Goal: Task Accomplishment & Management: Complete application form

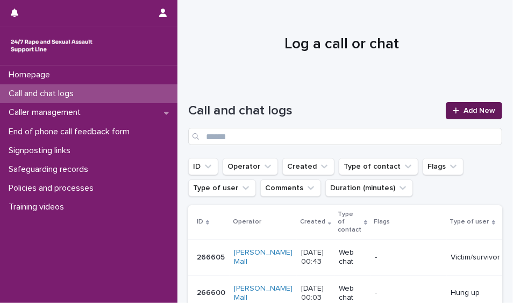
click at [453, 113] on div at bounding box center [458, 111] width 11 height 8
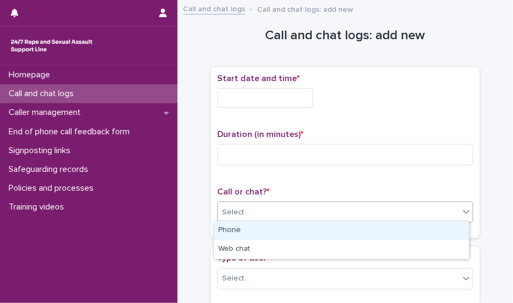
click at [312, 210] on div "Select..." at bounding box center [338, 213] width 241 height 18
click at [294, 229] on div "Phone" at bounding box center [341, 230] width 255 height 19
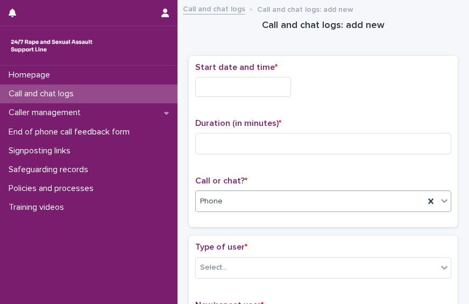
click at [225, 78] on input "text" at bounding box center [243, 87] width 96 height 20
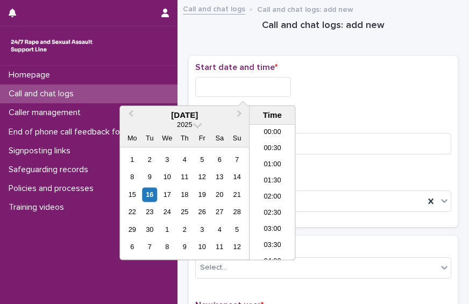
scroll to position [586, 0]
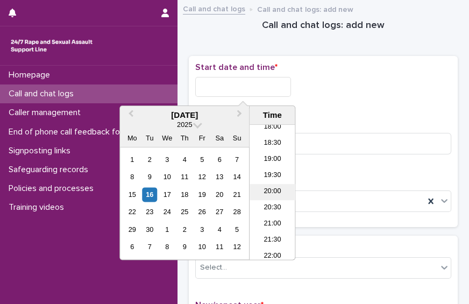
click at [268, 187] on li "20:00" at bounding box center [272, 192] width 46 height 16
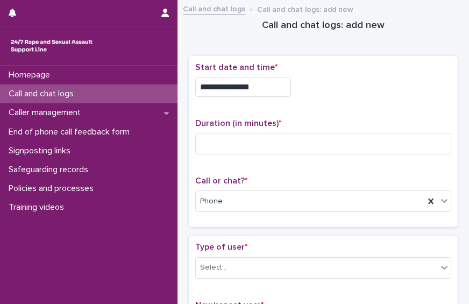
click at [261, 82] on input "**********" at bounding box center [243, 87] width 96 height 20
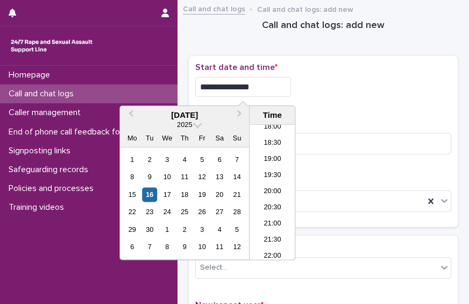
type input "**********"
click at [305, 135] on input at bounding box center [323, 144] width 256 height 22
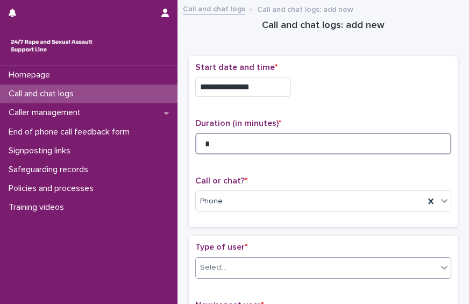
type input "*"
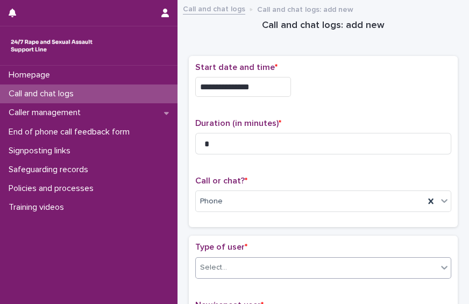
click at [390, 262] on div "Select..." at bounding box center [316, 268] width 241 height 18
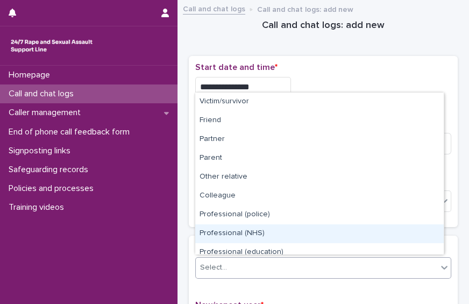
scroll to position [120, 0]
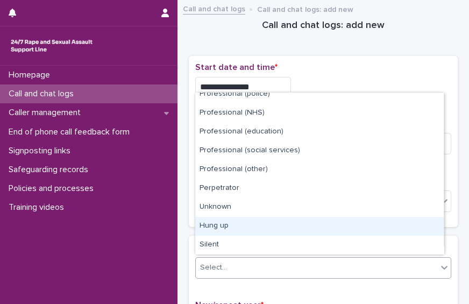
click at [414, 225] on div "Hung up" at bounding box center [319, 226] width 248 height 19
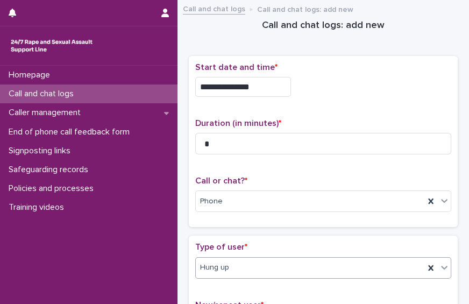
scroll to position [221, 0]
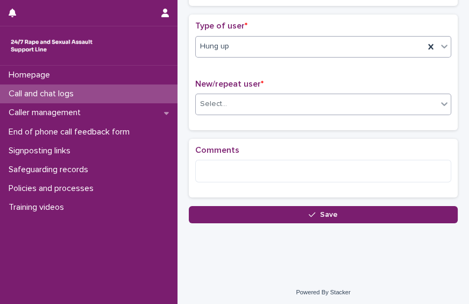
click at [372, 98] on div "Select..." at bounding box center [316, 104] width 241 height 18
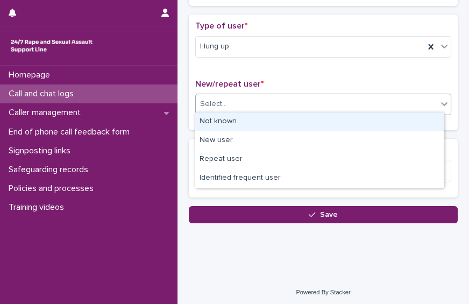
click at [356, 123] on div "Not known" at bounding box center [319, 121] width 248 height 19
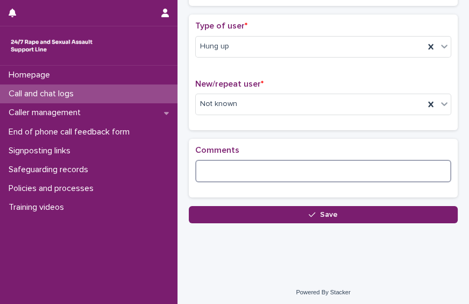
click at [216, 173] on textarea at bounding box center [323, 171] width 256 height 23
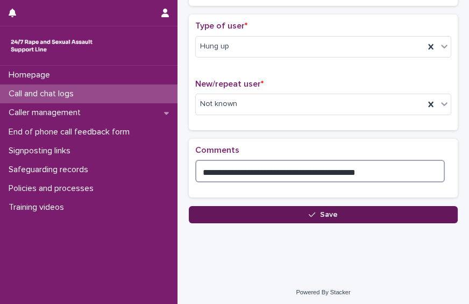
type textarea "**********"
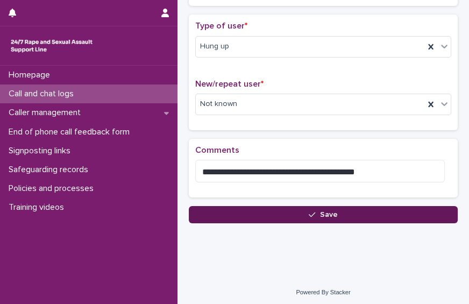
click at [283, 218] on button "Save" at bounding box center [323, 214] width 269 height 17
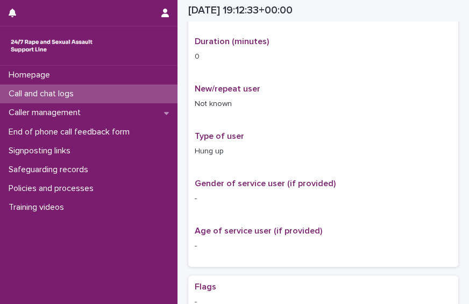
scroll to position [227, 0]
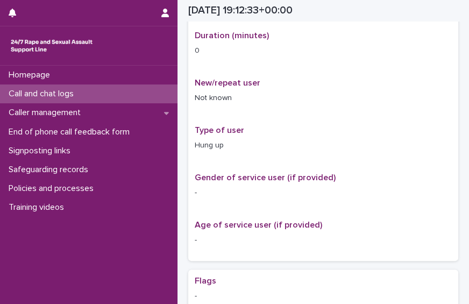
click at [79, 94] on p "Call and chat logs" at bounding box center [43, 94] width 78 height 10
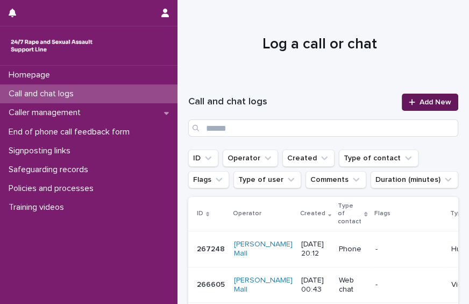
click at [425, 101] on span "Add New" at bounding box center [435, 102] width 32 height 8
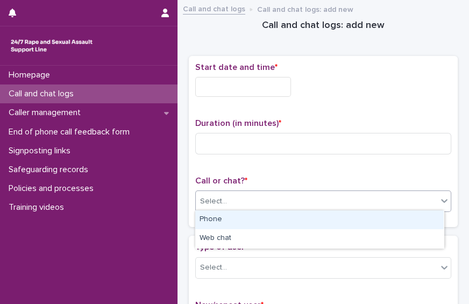
click at [279, 203] on div "Select..." at bounding box center [316, 201] width 241 height 18
click at [270, 211] on div "Phone" at bounding box center [319, 219] width 248 height 19
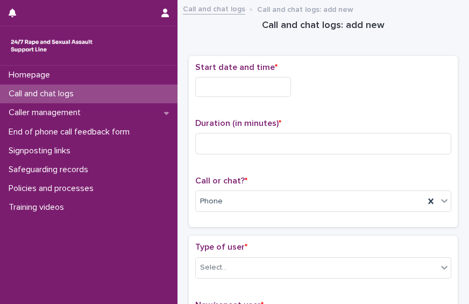
click at [251, 85] on input "text" at bounding box center [243, 87] width 96 height 20
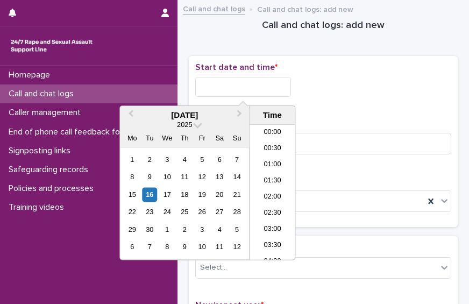
scroll to position [586, 0]
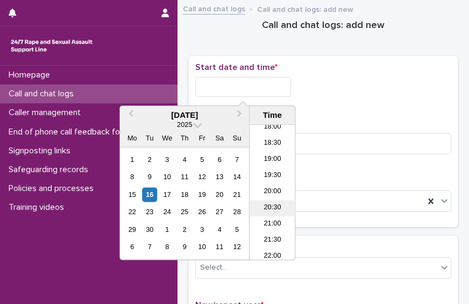
click at [278, 206] on li "20:30" at bounding box center [272, 208] width 46 height 16
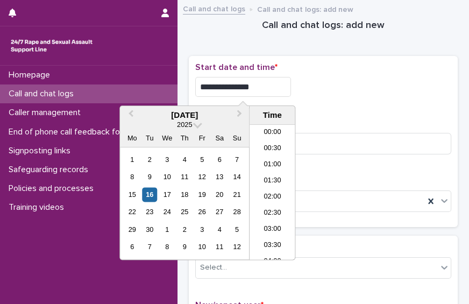
click at [260, 91] on input "**********" at bounding box center [243, 87] width 96 height 20
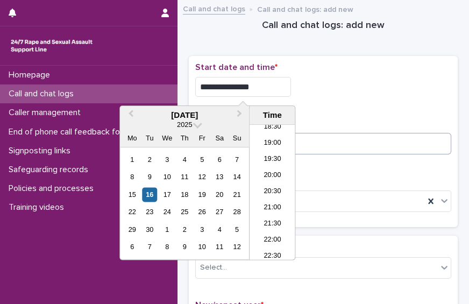
type input "**********"
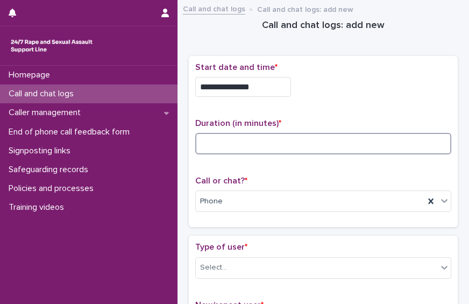
click at [364, 141] on input at bounding box center [323, 144] width 256 height 22
type input "*"
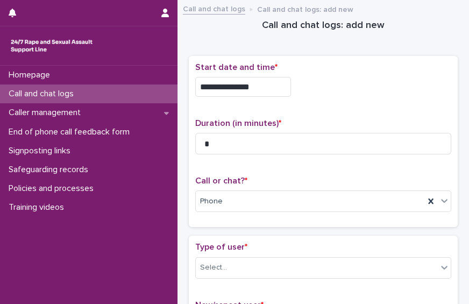
click at [347, 280] on div "Type of user * Select..." at bounding box center [323, 264] width 256 height 45
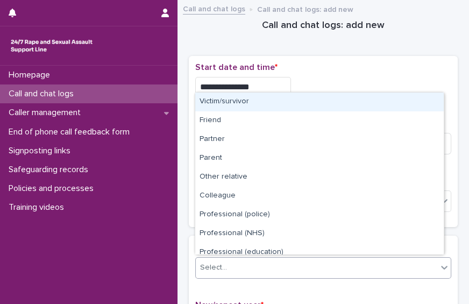
click at [346, 263] on div "Select..." at bounding box center [316, 268] width 241 height 18
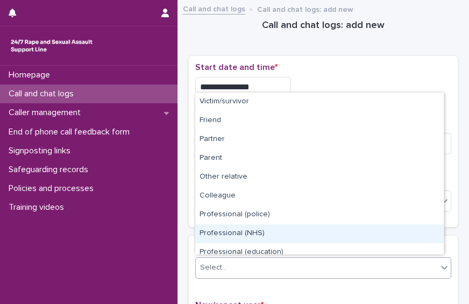
scroll to position [120, 0]
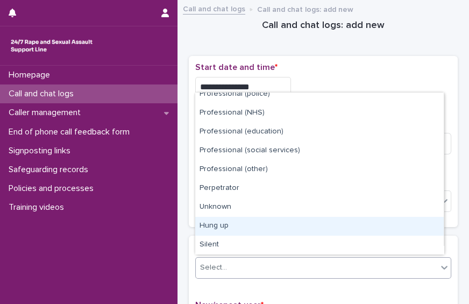
click at [420, 225] on div "Hung up" at bounding box center [319, 226] width 248 height 19
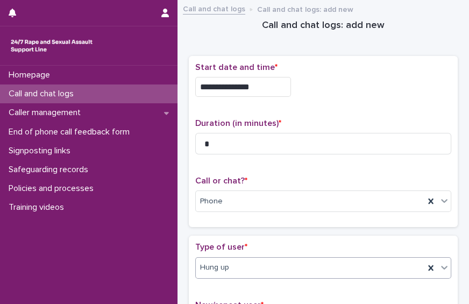
scroll to position [221, 0]
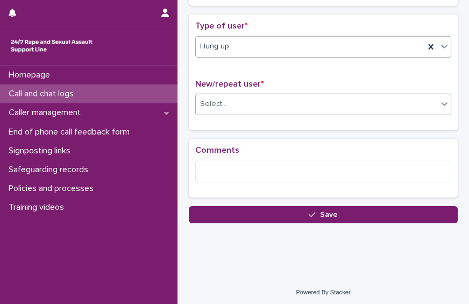
click at [414, 101] on div "Select..." at bounding box center [316, 104] width 241 height 18
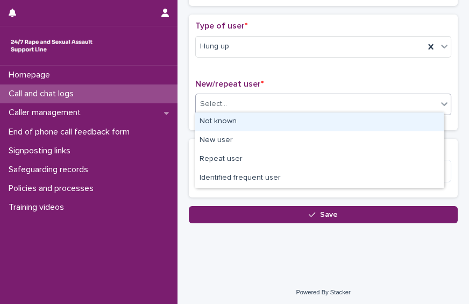
click at [403, 112] on div "Not known New user Repeat user Identified frequent user" at bounding box center [319, 150] width 249 height 76
click at [383, 122] on div "Not known" at bounding box center [319, 121] width 248 height 19
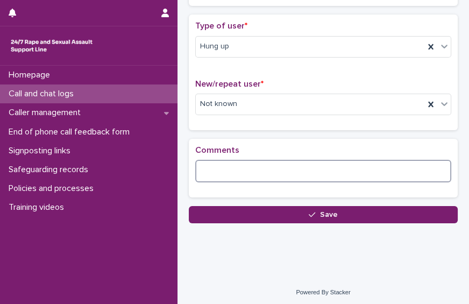
click at [332, 160] on textarea at bounding box center [323, 171] width 256 height 23
type textarea "*"
type textarea "**********"
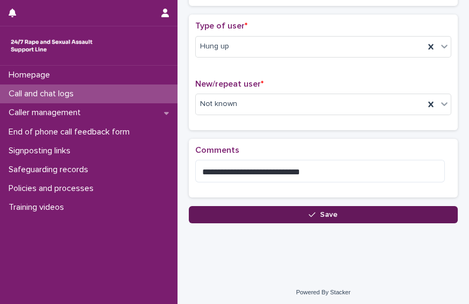
click at [242, 213] on button "Save" at bounding box center [323, 214] width 269 height 17
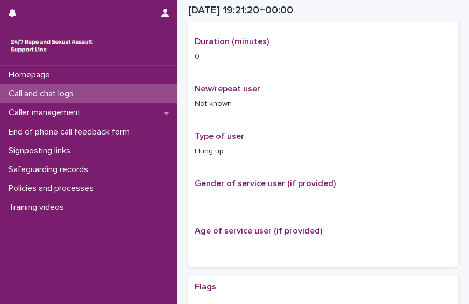
scroll to position [227, 0]
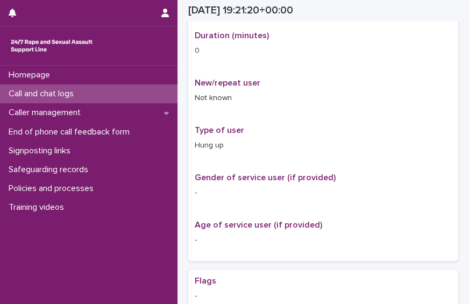
click at [79, 98] on p "Call and chat logs" at bounding box center [43, 94] width 78 height 10
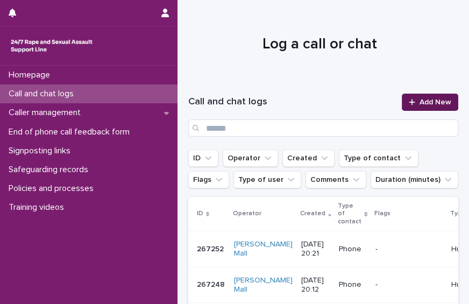
click at [419, 105] on span "Add New" at bounding box center [435, 102] width 32 height 8
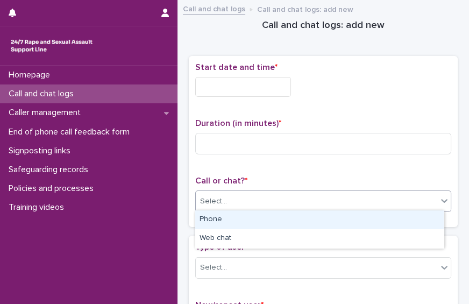
click at [294, 199] on div "Select..." at bounding box center [316, 201] width 241 height 18
click at [275, 220] on div "Phone" at bounding box center [319, 219] width 248 height 19
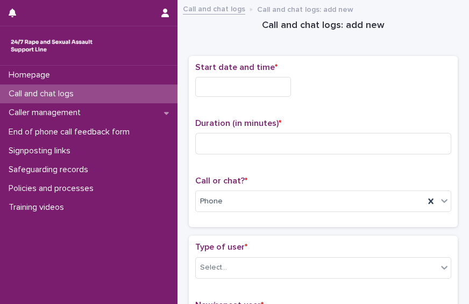
click at [246, 97] on div "Start date and time *" at bounding box center [323, 83] width 256 height 43
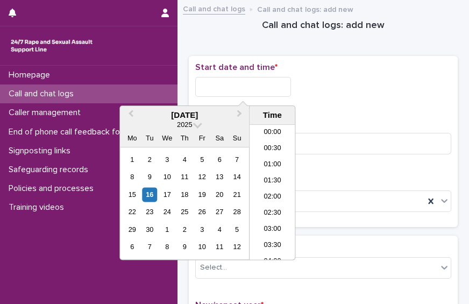
click at [242, 83] on input "text" at bounding box center [243, 87] width 96 height 20
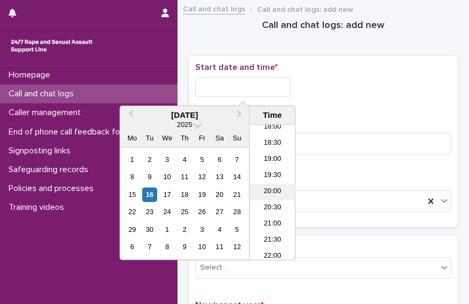
click at [282, 190] on li "20:00" at bounding box center [272, 192] width 46 height 16
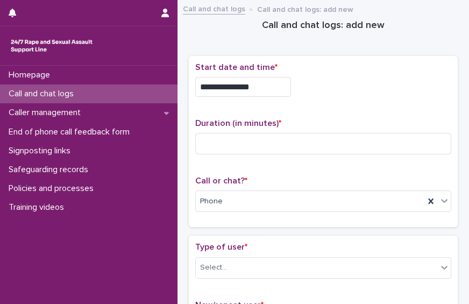
click at [259, 82] on input "**********" at bounding box center [243, 87] width 96 height 20
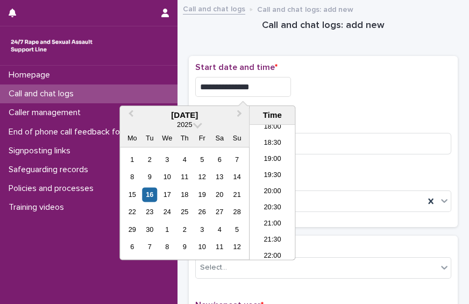
type input "**********"
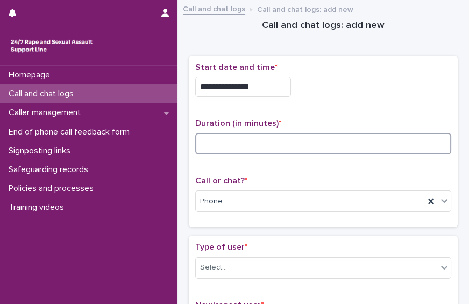
click at [369, 150] on input at bounding box center [323, 144] width 256 height 22
type input "*"
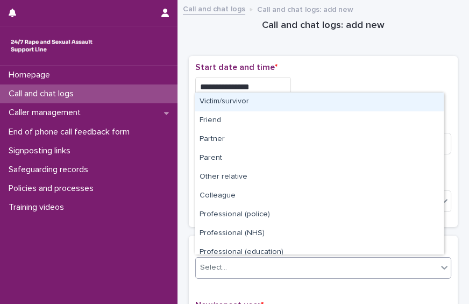
click at [424, 271] on div "Select..." at bounding box center [316, 268] width 241 height 18
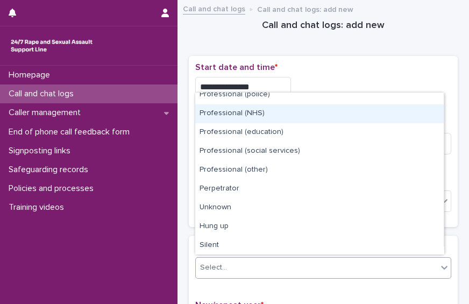
scroll to position [120, 0]
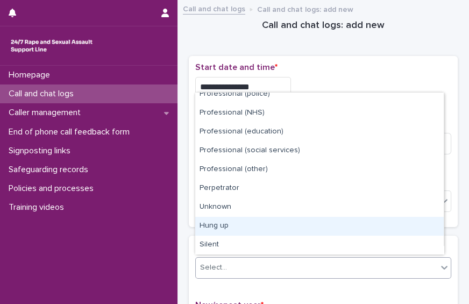
click at [418, 229] on div "Hung up" at bounding box center [319, 226] width 248 height 19
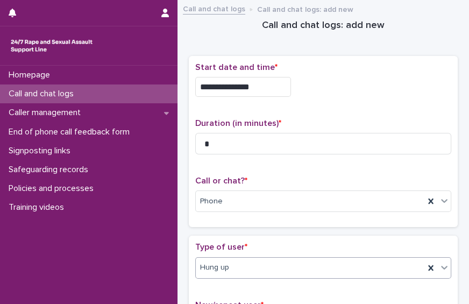
scroll to position [221, 0]
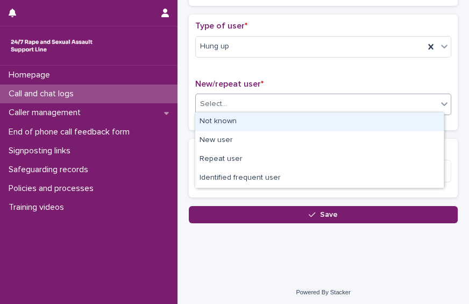
click at [388, 98] on div "Select..." at bounding box center [316, 104] width 241 height 18
click at [360, 117] on div "Not known" at bounding box center [319, 121] width 248 height 19
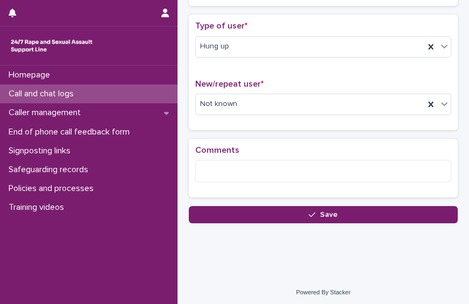
click at [335, 220] on div "**********" at bounding box center [323, 17] width 281 height 464
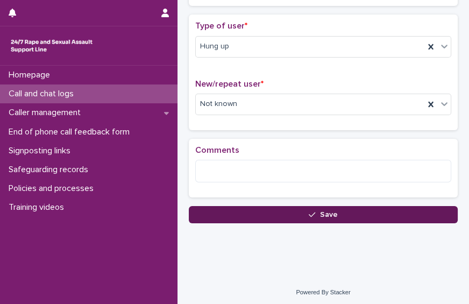
click at [333, 215] on button "Save" at bounding box center [323, 214] width 269 height 17
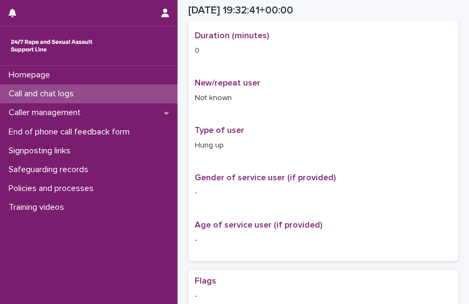
scroll to position [233, 0]
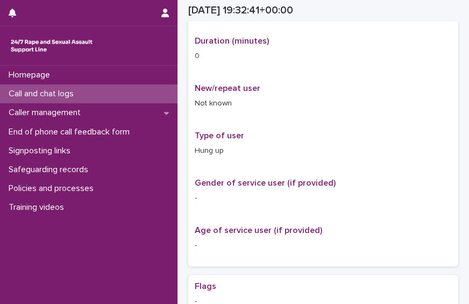
click at [119, 101] on div "Call and chat logs" at bounding box center [88, 93] width 177 height 19
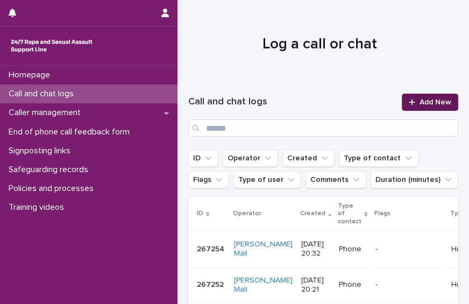
click at [445, 108] on link "Add New" at bounding box center [430, 102] width 56 height 17
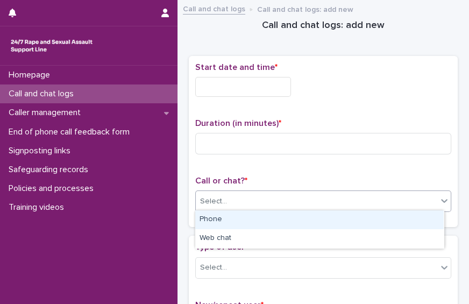
click at [299, 208] on div "Select..." at bounding box center [323, 201] width 256 height 22
click at [288, 219] on div "Phone" at bounding box center [319, 219] width 248 height 19
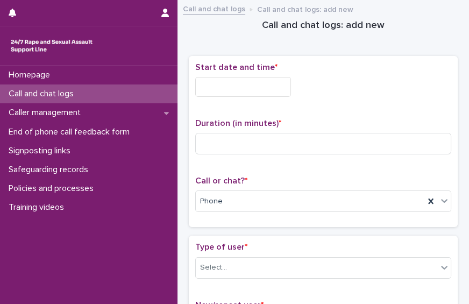
click at [223, 86] on input "text" at bounding box center [243, 87] width 96 height 20
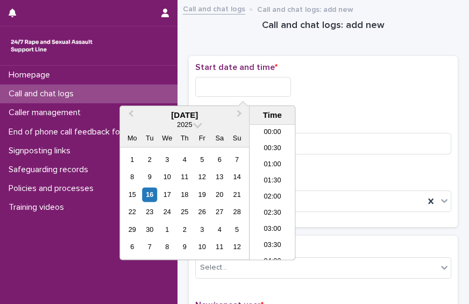
scroll to position [602, 0]
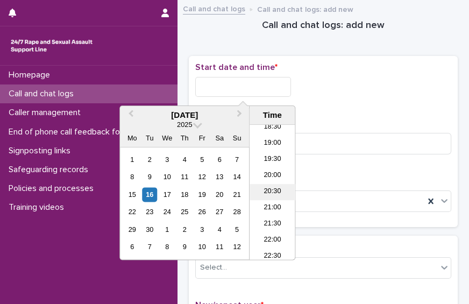
click at [274, 191] on li "20:30" at bounding box center [272, 192] width 46 height 16
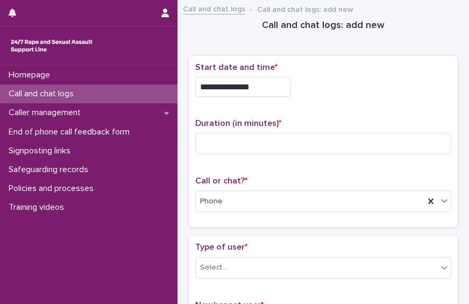
click at [282, 83] on input "**********" at bounding box center [243, 87] width 96 height 20
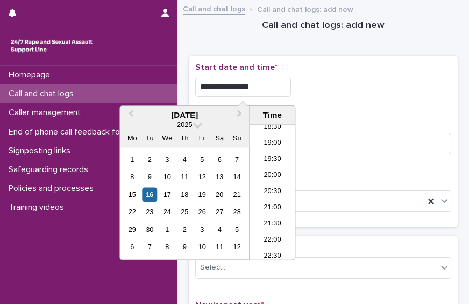
type input "**********"
click at [379, 88] on div "**********" at bounding box center [323, 87] width 256 height 20
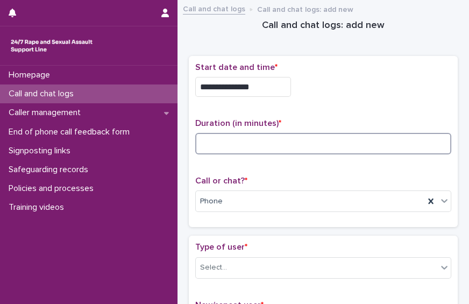
click at [274, 146] on input at bounding box center [323, 144] width 256 height 22
type input "*"
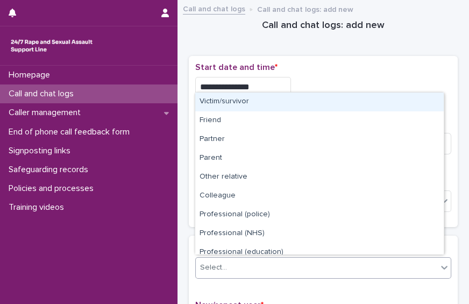
click at [319, 268] on div "Select..." at bounding box center [316, 268] width 241 height 18
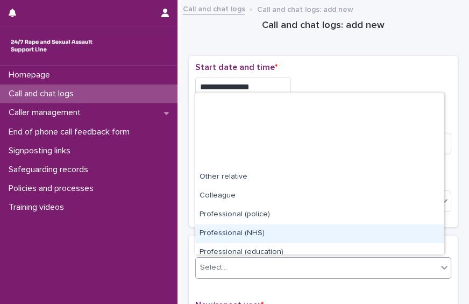
scroll to position [120, 0]
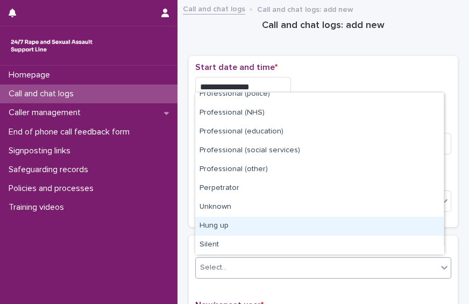
click at [419, 230] on div "Hung up" at bounding box center [319, 226] width 248 height 19
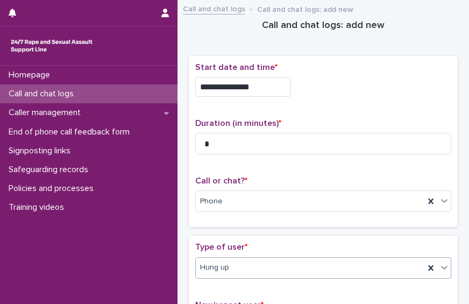
scroll to position [221, 0]
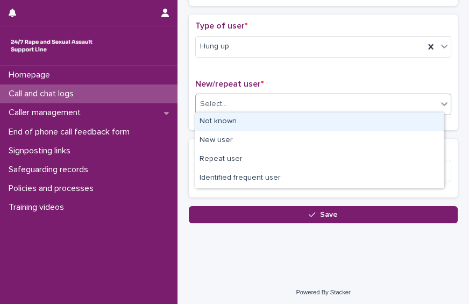
click at [372, 109] on div "Select..." at bounding box center [316, 104] width 241 height 18
click at [361, 119] on div "Not known" at bounding box center [319, 121] width 248 height 19
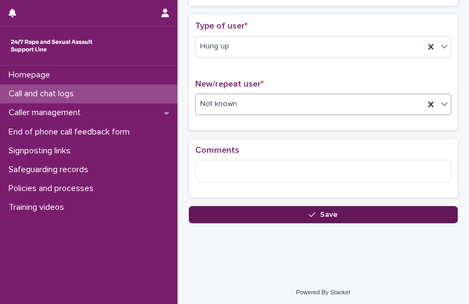
click at [334, 212] on button "Save" at bounding box center [323, 214] width 269 height 17
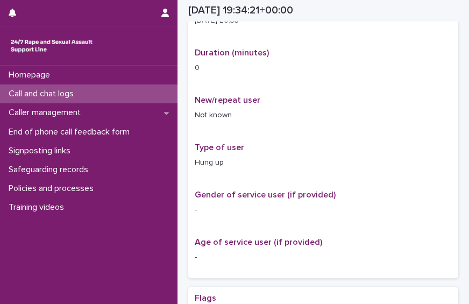
scroll to position [227, 0]
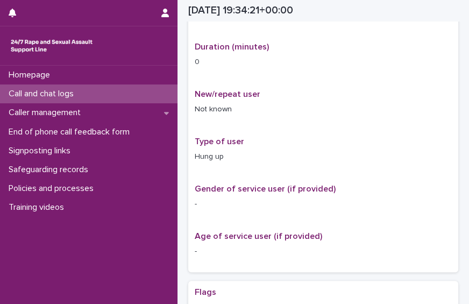
click at [131, 95] on div "Call and chat logs" at bounding box center [88, 93] width 177 height 19
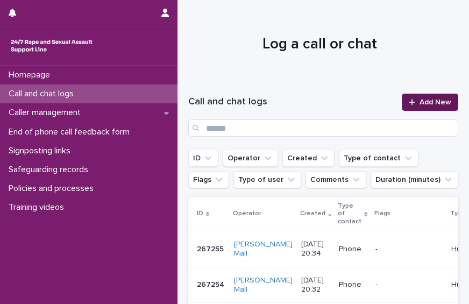
click at [409, 101] on div at bounding box center [414, 102] width 11 height 8
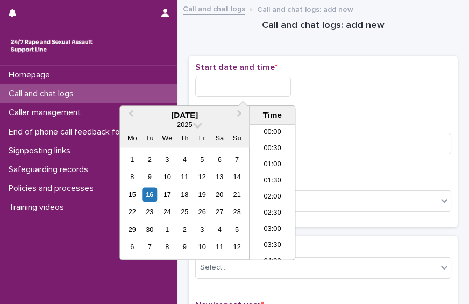
click at [266, 90] on input "text" at bounding box center [243, 87] width 96 height 20
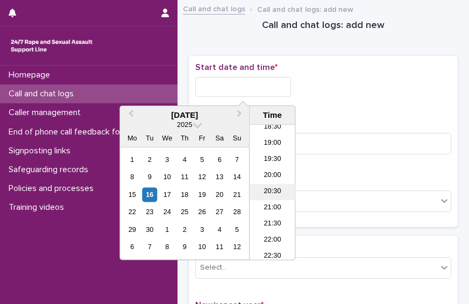
click at [274, 187] on li "20:30" at bounding box center [272, 192] width 46 height 16
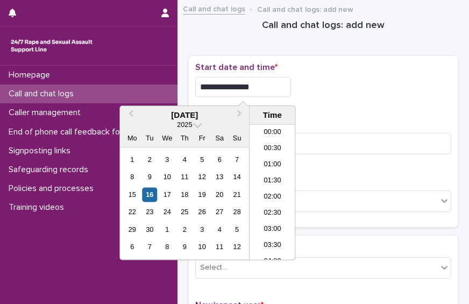
click at [266, 88] on input "**********" at bounding box center [243, 87] width 96 height 20
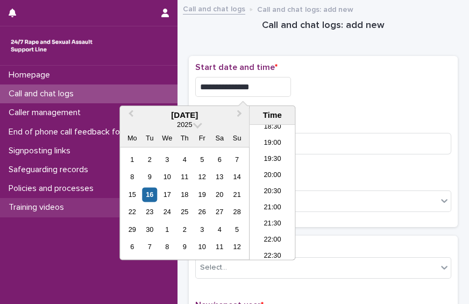
type input "**********"
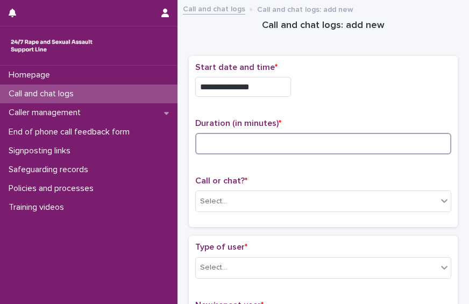
click at [355, 138] on input at bounding box center [323, 144] width 256 height 22
type input "*"
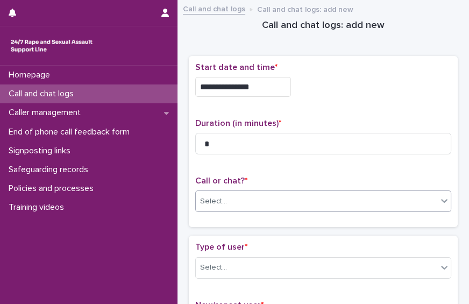
click at [278, 205] on div "Select..." at bounding box center [316, 201] width 241 height 18
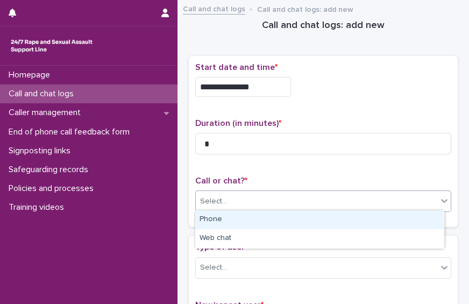
click at [264, 216] on div "Phone" at bounding box center [319, 219] width 248 height 19
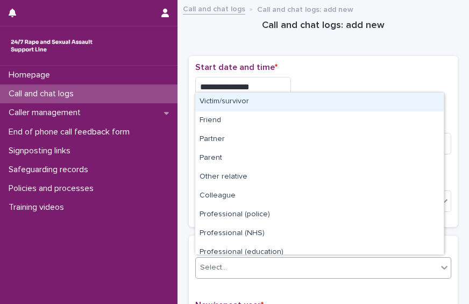
click at [278, 266] on div "Select..." at bounding box center [316, 268] width 241 height 18
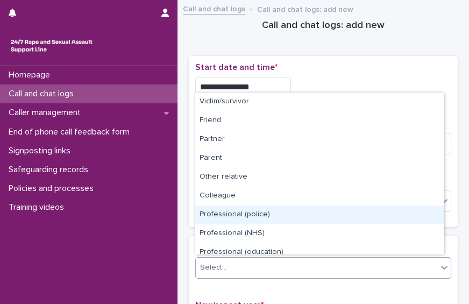
scroll to position [120, 0]
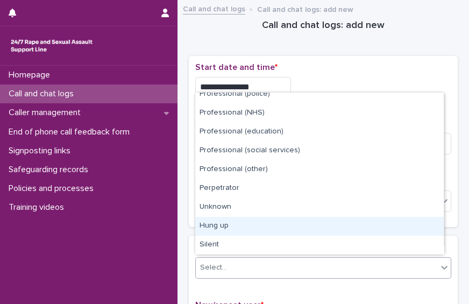
click at [415, 224] on div "Hung up" at bounding box center [319, 226] width 248 height 19
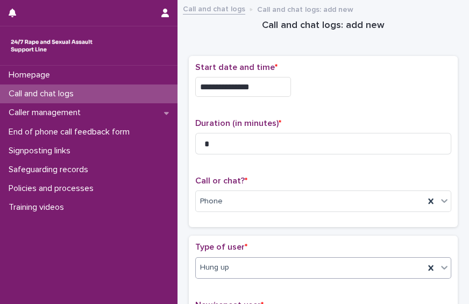
scroll to position [212, 0]
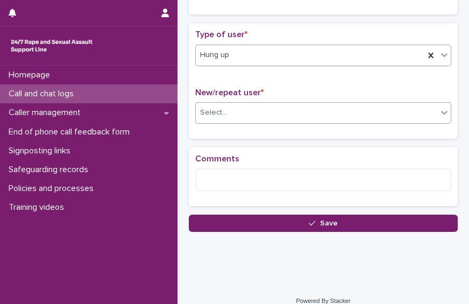
click at [371, 113] on div "Select..." at bounding box center [316, 113] width 241 height 18
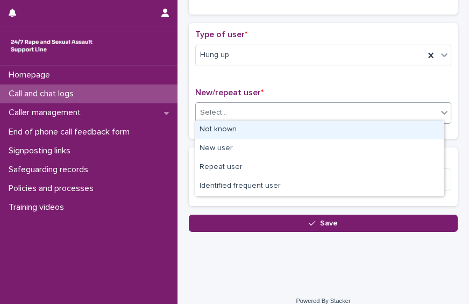
click at [346, 125] on div "Not known" at bounding box center [319, 129] width 248 height 19
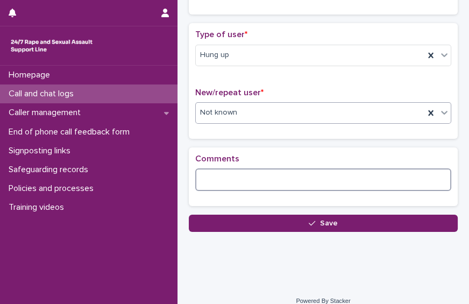
click at [292, 181] on textarea at bounding box center [323, 179] width 256 height 23
type textarea "*"
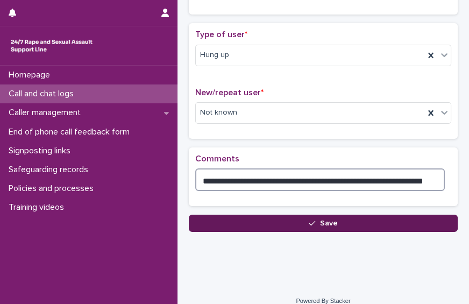
type textarea "**********"
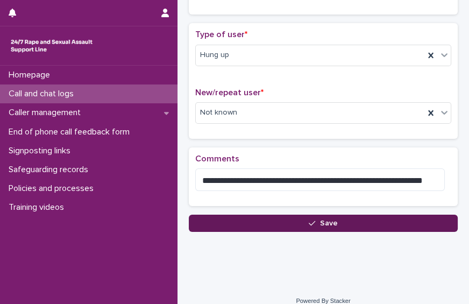
click at [321, 224] on button "Save" at bounding box center [323, 223] width 269 height 17
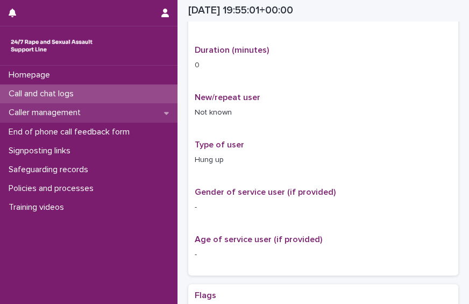
scroll to position [218, 0]
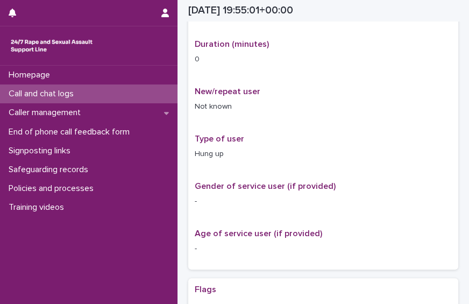
click at [77, 94] on p "Call and chat logs" at bounding box center [43, 94] width 78 height 10
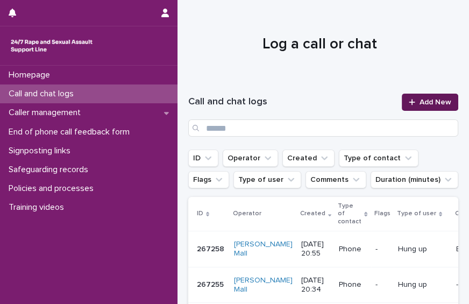
click at [439, 103] on span "Add New" at bounding box center [435, 102] width 32 height 8
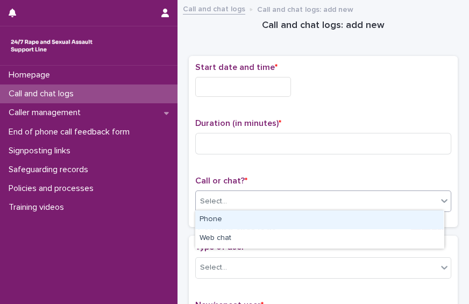
click at [262, 192] on div "Select..." at bounding box center [316, 201] width 241 height 18
click at [258, 209] on div "Select..." at bounding box center [323, 201] width 256 height 22
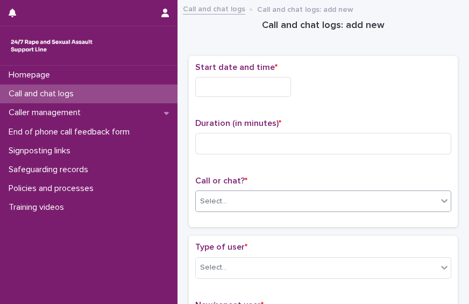
click at [259, 196] on div "Select..." at bounding box center [316, 201] width 241 height 18
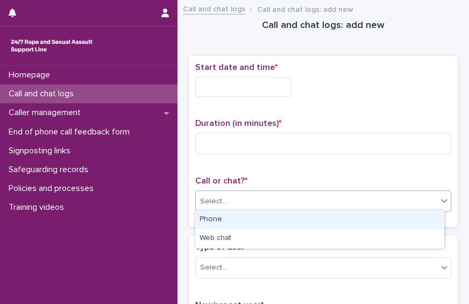
click at [249, 221] on div "Phone" at bounding box center [319, 219] width 248 height 19
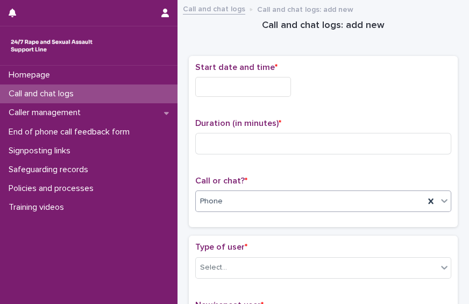
click at [252, 89] on input "text" at bounding box center [243, 87] width 96 height 20
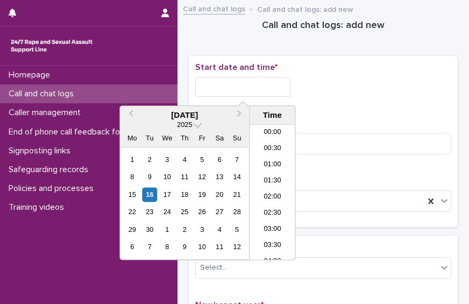
scroll to position [602, 0]
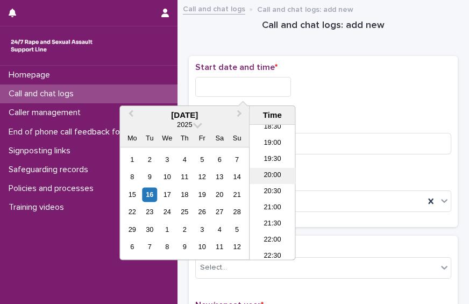
click at [275, 180] on li "20:00" at bounding box center [272, 176] width 46 height 16
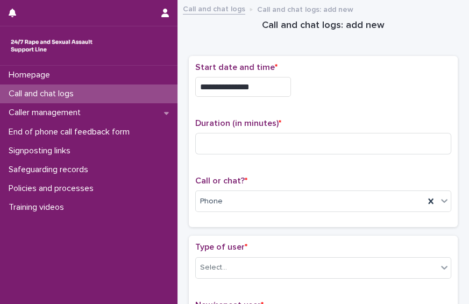
click at [252, 92] on input "**********" at bounding box center [243, 87] width 96 height 20
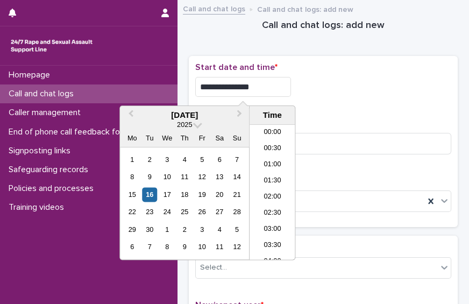
scroll to position [586, 0]
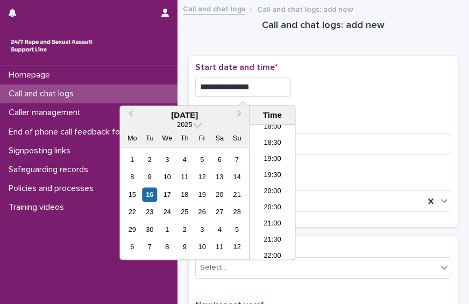
type input "**********"
click at [360, 163] on div "**********" at bounding box center [323, 141] width 256 height 159
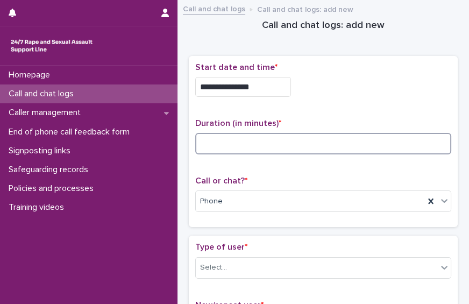
click at [345, 137] on input at bounding box center [323, 144] width 256 height 22
type input "*"
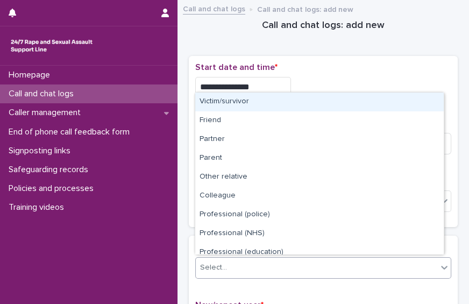
click at [309, 263] on div "Select..." at bounding box center [316, 268] width 241 height 18
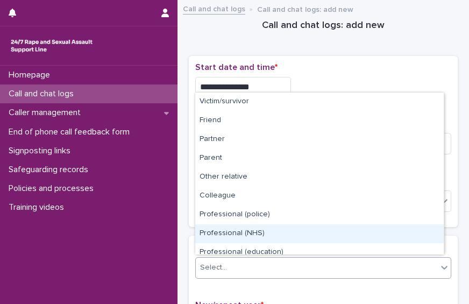
scroll to position [120, 0]
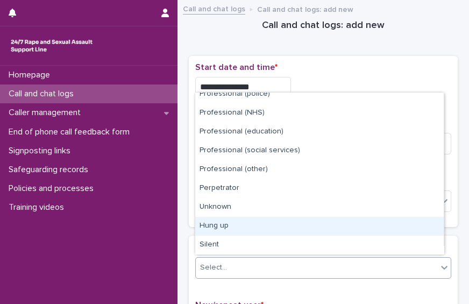
click at [401, 224] on div "Hung up" at bounding box center [319, 226] width 248 height 19
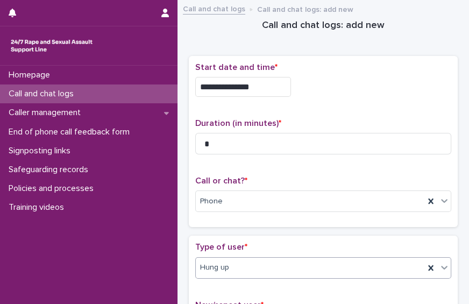
scroll to position [217, 0]
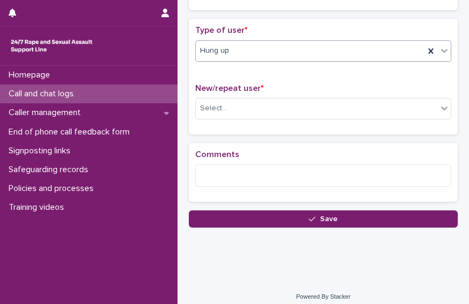
click at [362, 117] on div "New/repeat user * Select..." at bounding box center [323, 105] width 256 height 45
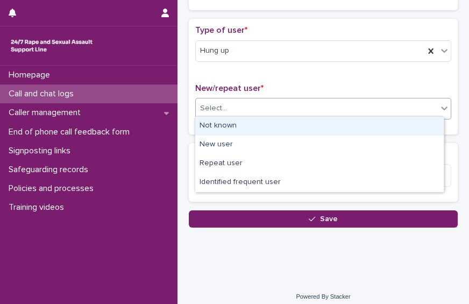
click at [346, 109] on div "Select..." at bounding box center [316, 108] width 241 height 18
click at [325, 123] on div "Not known" at bounding box center [319, 126] width 248 height 19
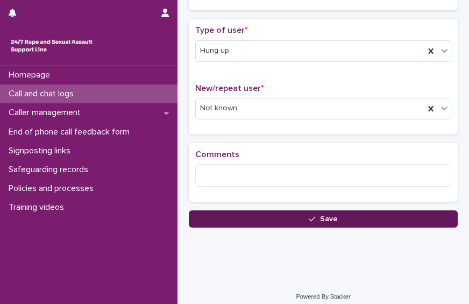
click at [281, 219] on button "Save" at bounding box center [323, 218] width 269 height 17
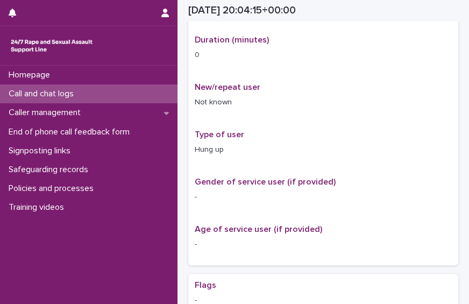
scroll to position [228, 0]
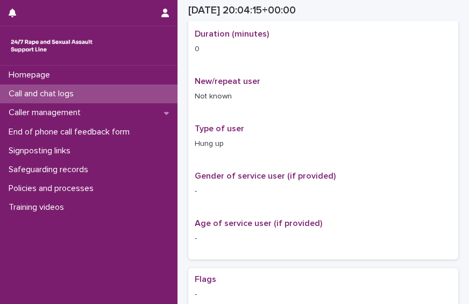
click at [81, 91] on p "Call and chat logs" at bounding box center [43, 94] width 78 height 10
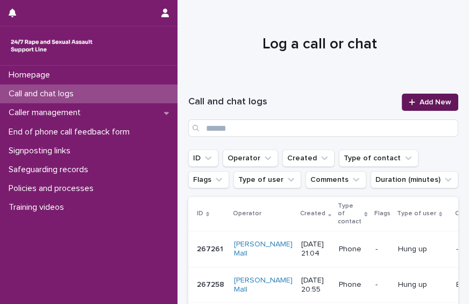
click at [434, 96] on link "Add New" at bounding box center [430, 102] width 56 height 17
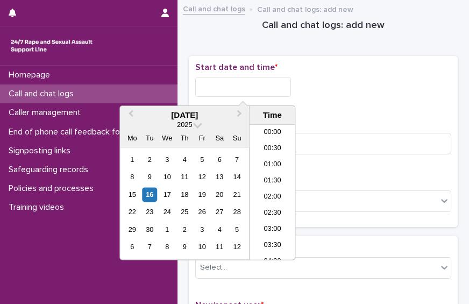
click at [231, 94] on input "text" at bounding box center [243, 87] width 96 height 20
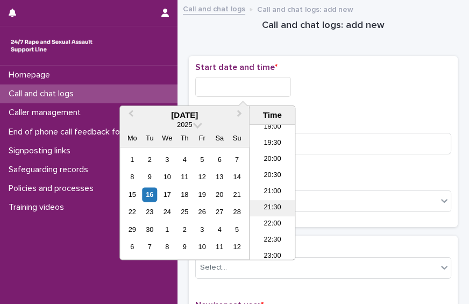
click at [276, 204] on li "21:30" at bounding box center [272, 208] width 46 height 16
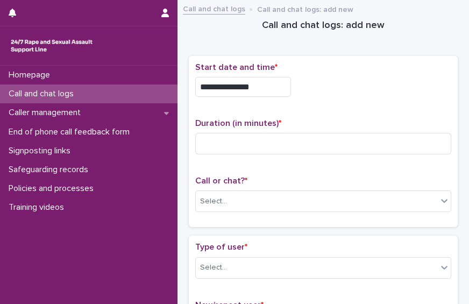
click at [270, 87] on input "**********" at bounding box center [243, 87] width 96 height 20
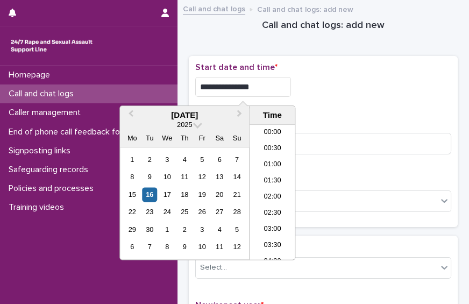
scroll to position [634, 0]
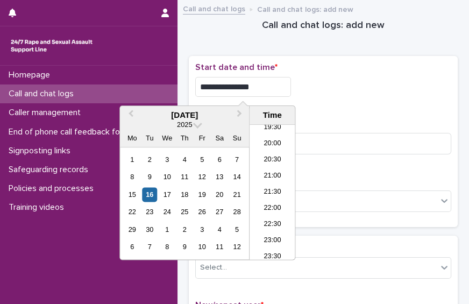
type input "**********"
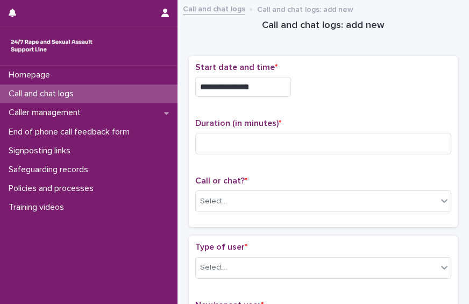
click at [388, 94] on div "**********" at bounding box center [323, 87] width 256 height 20
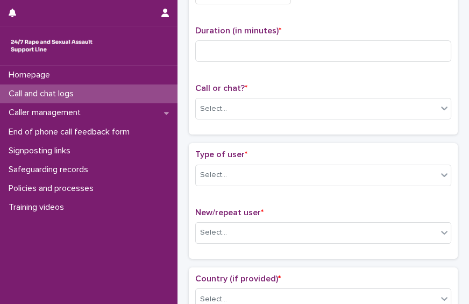
scroll to position [94, 0]
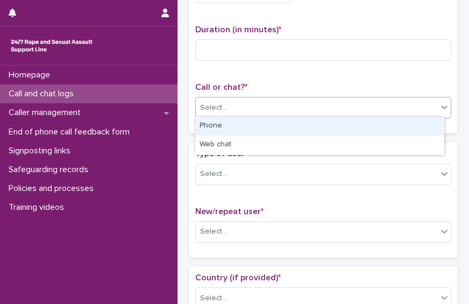
click at [402, 105] on div "Select..." at bounding box center [316, 108] width 241 height 18
click at [392, 118] on div "Phone" at bounding box center [319, 126] width 248 height 19
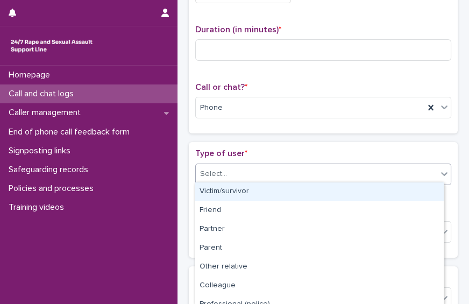
click at [248, 173] on div "Select..." at bounding box center [316, 174] width 241 height 18
click at [248, 193] on div "Victim/survivor" at bounding box center [319, 191] width 248 height 19
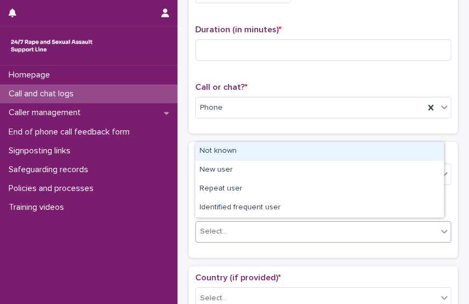
click at [253, 229] on div "Select..." at bounding box center [316, 232] width 241 height 18
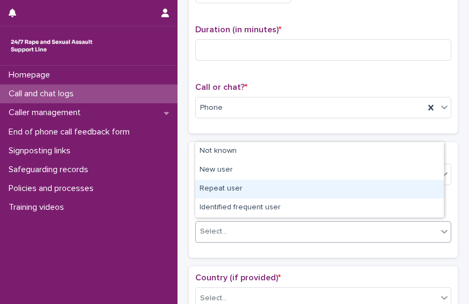
click at [258, 188] on div "Repeat user" at bounding box center [319, 189] width 248 height 19
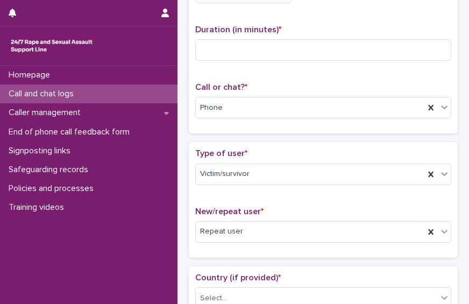
scroll to position [0, 0]
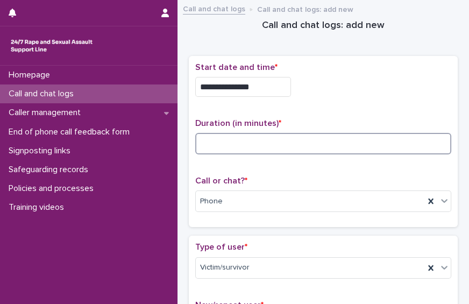
click at [248, 149] on input at bounding box center [323, 144] width 256 height 22
type input "*"
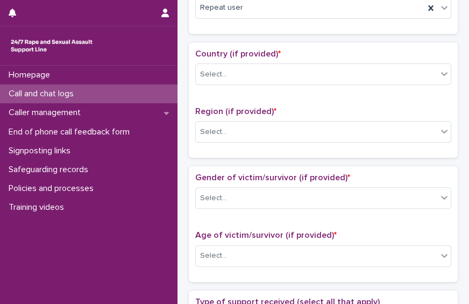
scroll to position [320, 0]
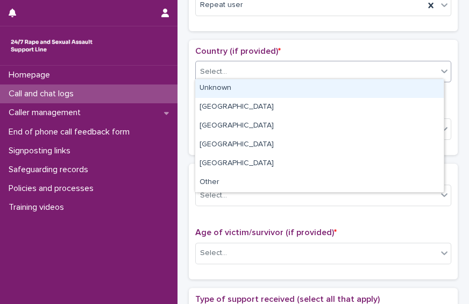
click at [387, 65] on div "Select..." at bounding box center [316, 72] width 241 height 18
click at [360, 88] on div "Unknown" at bounding box center [319, 88] width 248 height 19
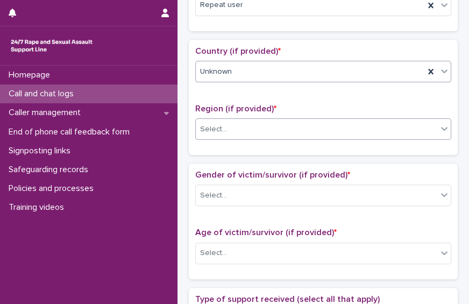
click at [331, 128] on div "Select..." at bounding box center [316, 129] width 241 height 18
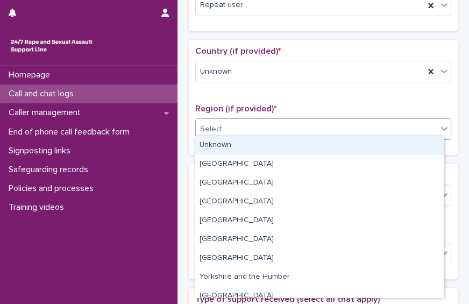
click at [314, 150] on div "Unknown" at bounding box center [319, 145] width 248 height 19
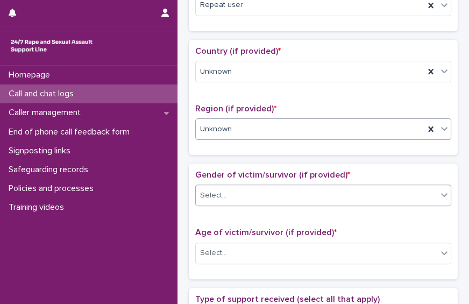
click at [311, 194] on div "Select..." at bounding box center [316, 196] width 241 height 18
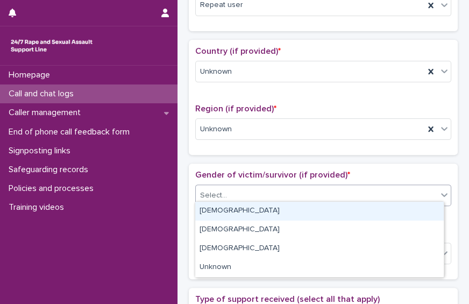
click at [266, 206] on div "[DEMOGRAPHIC_DATA]" at bounding box center [319, 211] width 248 height 19
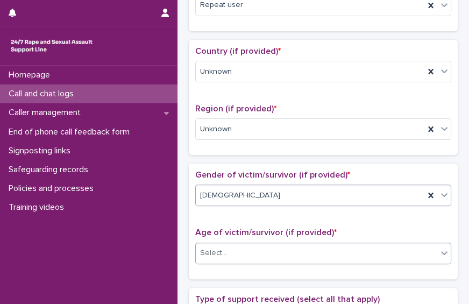
click at [264, 258] on div "Select..." at bounding box center [323, 253] width 256 height 22
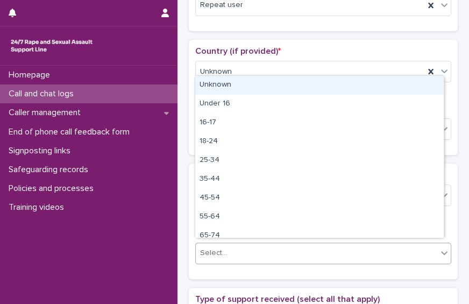
click at [269, 82] on div "Unknown" at bounding box center [319, 85] width 248 height 19
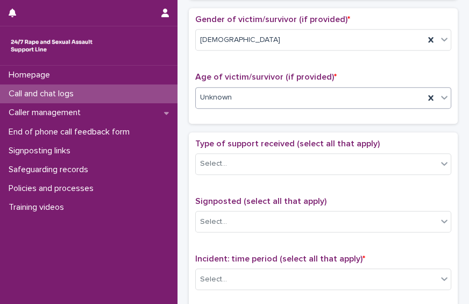
scroll to position [493, 0]
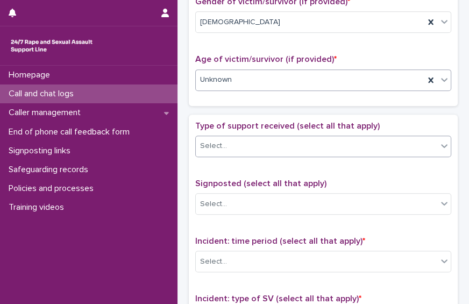
click at [381, 137] on div "Select..." at bounding box center [316, 146] width 241 height 18
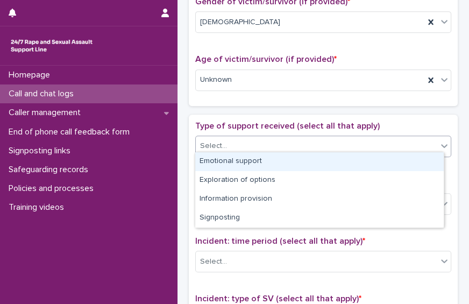
click at [351, 158] on div "Emotional support" at bounding box center [319, 161] width 248 height 19
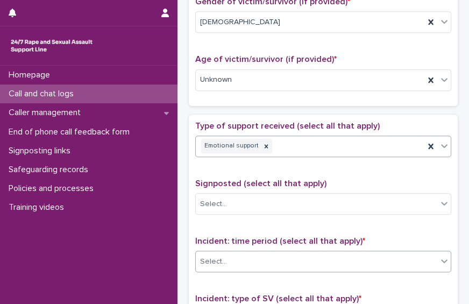
click at [342, 258] on div "Select..." at bounding box center [316, 262] width 241 height 18
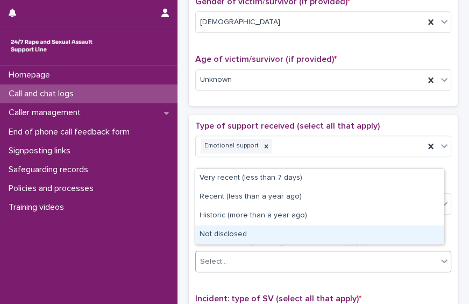
click at [331, 235] on div "Not disclosed" at bounding box center [319, 234] width 248 height 19
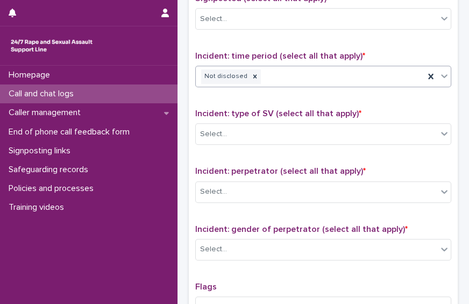
scroll to position [701, 0]
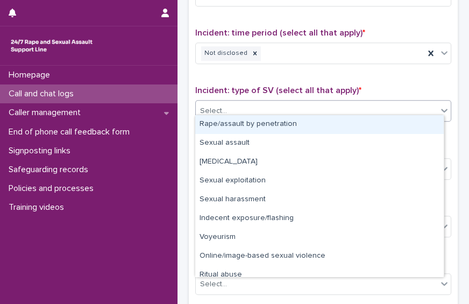
click at [402, 107] on div "Select..." at bounding box center [316, 111] width 241 height 18
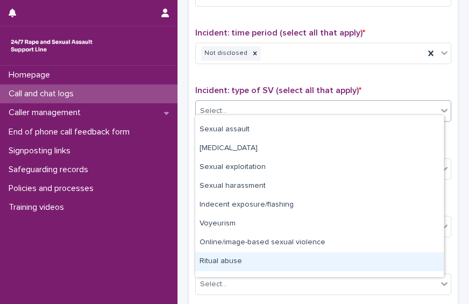
scroll to position [27, 0]
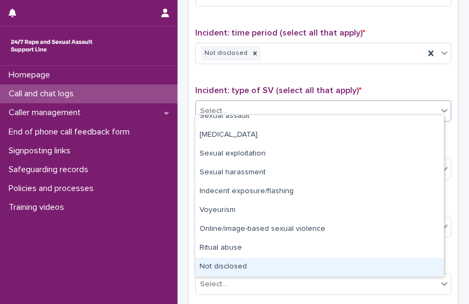
click at [402, 268] on div "Not disclosed" at bounding box center [319, 267] width 248 height 19
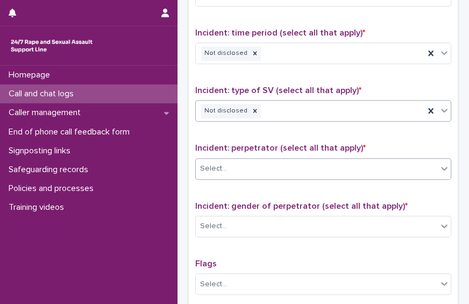
click at [374, 163] on div "Select..." at bounding box center [316, 169] width 241 height 18
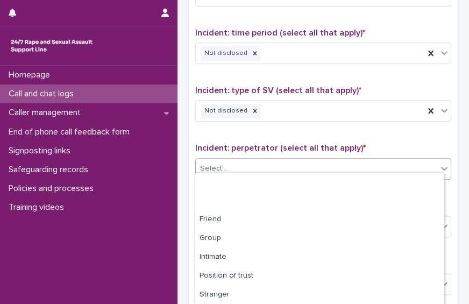
scroll to position [75, 0]
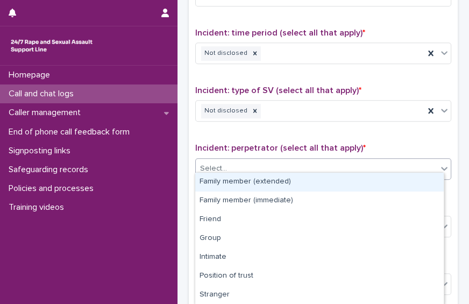
click at [348, 163] on div "Select..." at bounding box center [316, 169] width 241 height 18
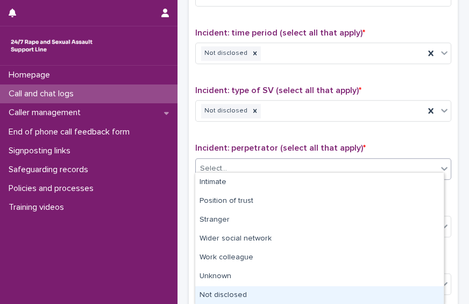
click at [373, 290] on div "Not disclosed" at bounding box center [319, 295] width 248 height 19
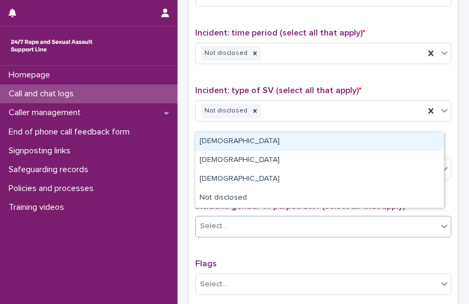
click at [349, 226] on div "Select..." at bounding box center [316, 226] width 241 height 18
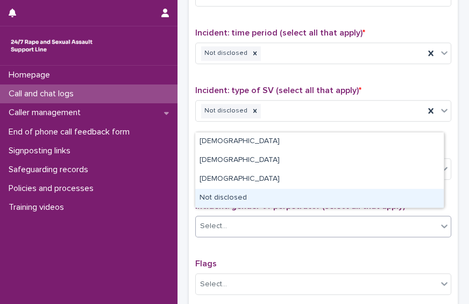
click at [356, 201] on div "Not disclosed" at bounding box center [319, 198] width 248 height 19
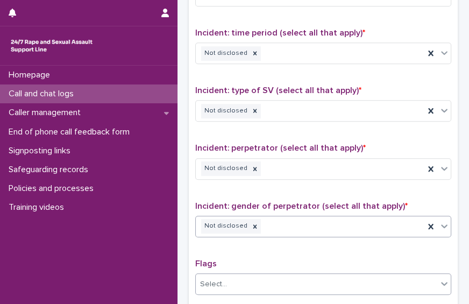
click at [411, 275] on div "Select..." at bounding box center [316, 284] width 241 height 18
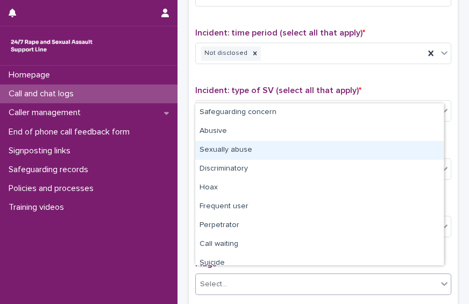
click at [382, 144] on div "Sexually abuse" at bounding box center [319, 150] width 248 height 19
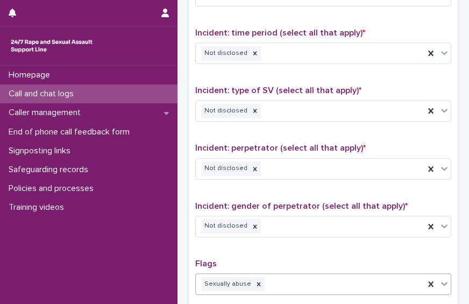
scroll to position [867, 0]
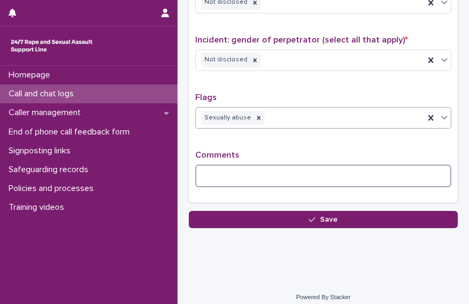
click at [332, 166] on textarea at bounding box center [323, 176] width 256 height 23
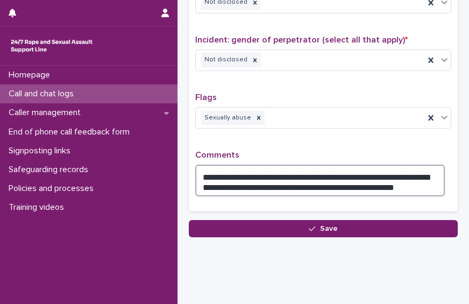
click at [359, 179] on textarea "**********" at bounding box center [319, 181] width 249 height 32
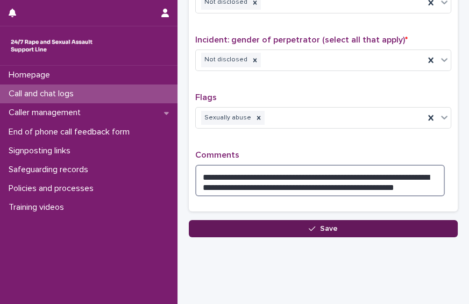
type textarea "**********"
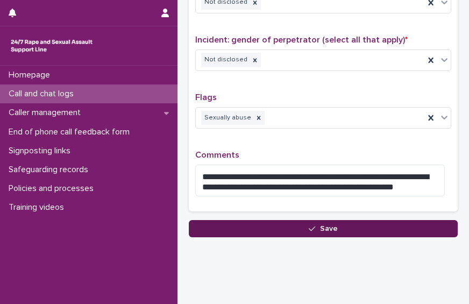
click at [363, 220] on button "Save" at bounding box center [323, 228] width 269 height 17
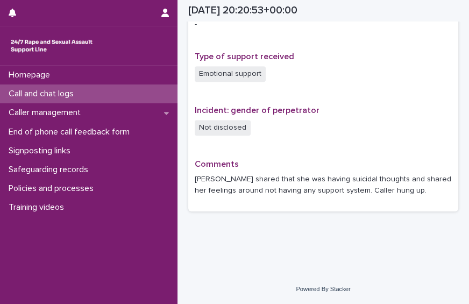
scroll to position [713, 0]
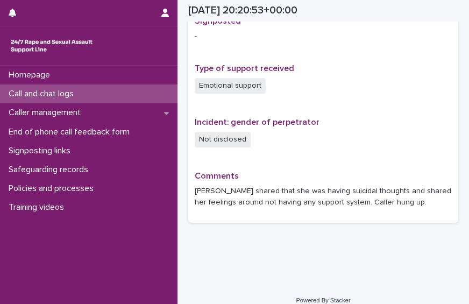
click at [133, 94] on div "Call and chat logs" at bounding box center [88, 93] width 177 height 19
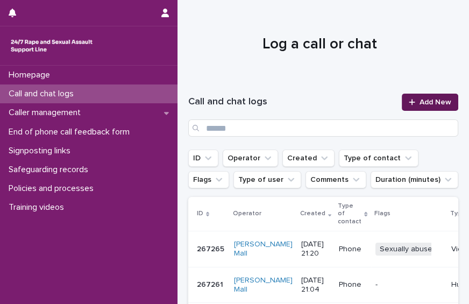
click at [419, 104] on span "Add New" at bounding box center [435, 102] width 32 height 8
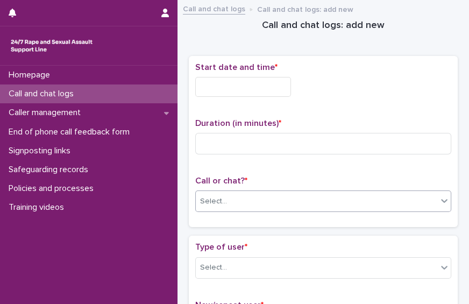
click at [255, 201] on div "Select..." at bounding box center [316, 201] width 241 height 18
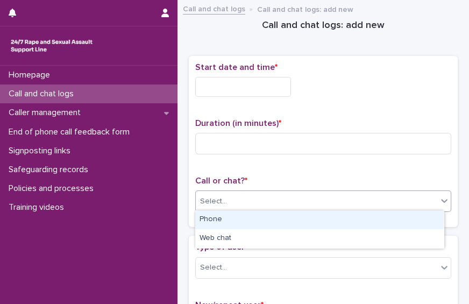
click at [250, 216] on div "Phone" at bounding box center [319, 219] width 248 height 19
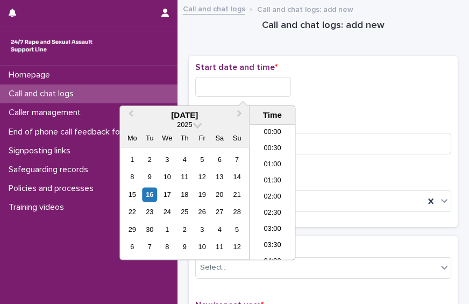
click at [267, 80] on input "text" at bounding box center [243, 87] width 96 height 20
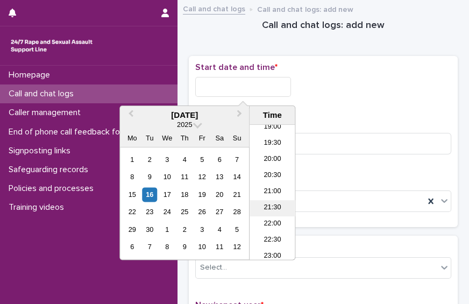
click at [280, 206] on li "21:30" at bounding box center [272, 208] width 46 height 16
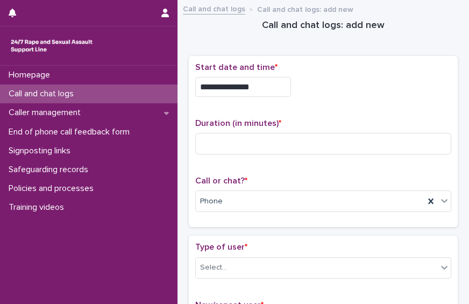
click at [254, 86] on input "**********" at bounding box center [243, 87] width 96 height 20
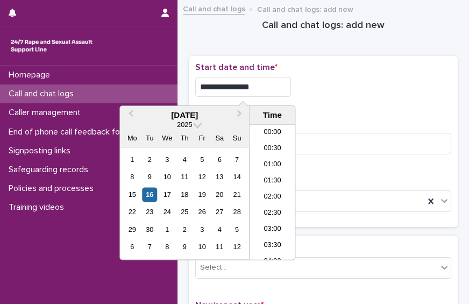
scroll to position [634, 0]
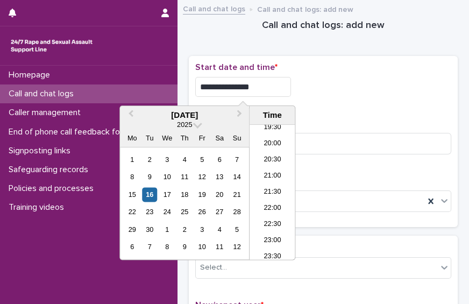
type input "**********"
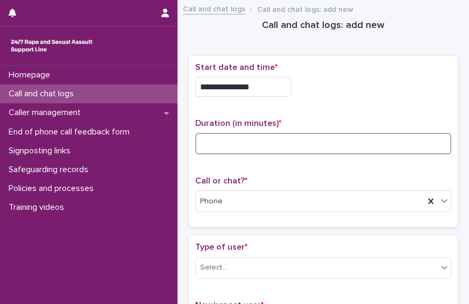
click at [398, 150] on input at bounding box center [323, 144] width 256 height 22
type input "*"
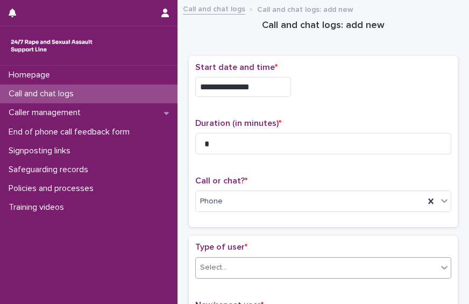
click at [369, 263] on div "Select..." at bounding box center [316, 268] width 241 height 18
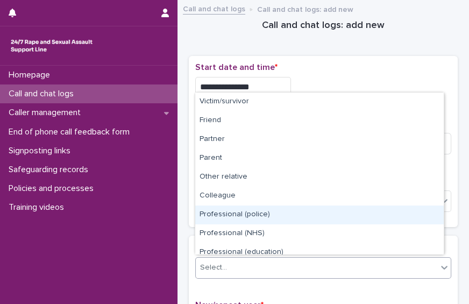
scroll to position [120, 0]
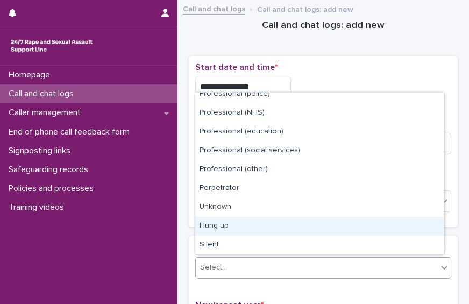
click at [409, 219] on div "Hung up" at bounding box center [319, 226] width 248 height 19
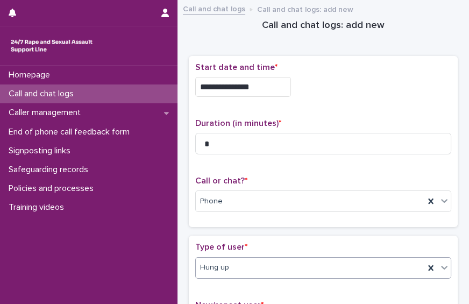
scroll to position [221, 0]
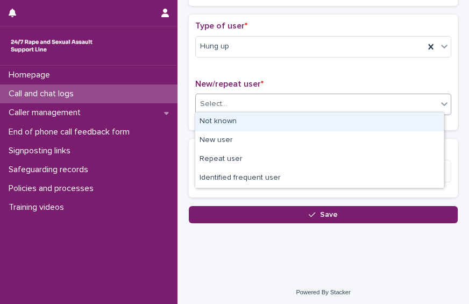
click at [398, 97] on div "Select..." at bounding box center [316, 104] width 241 height 18
click at [360, 119] on div "Not known" at bounding box center [319, 121] width 248 height 19
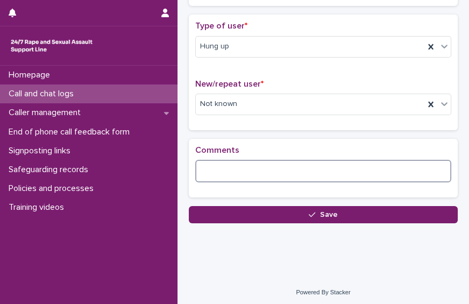
click at [270, 174] on textarea at bounding box center [323, 171] width 256 height 23
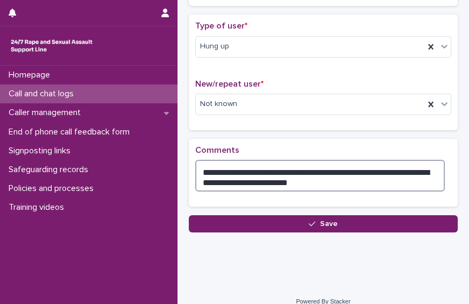
type textarea "**********"
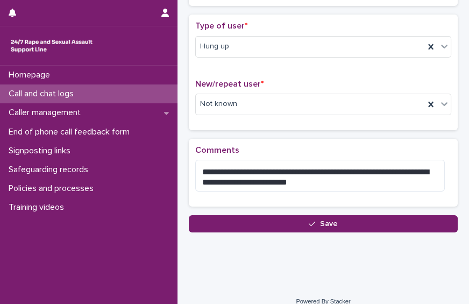
click at [353, 231] on div "**********" at bounding box center [323, 22] width 281 height 474
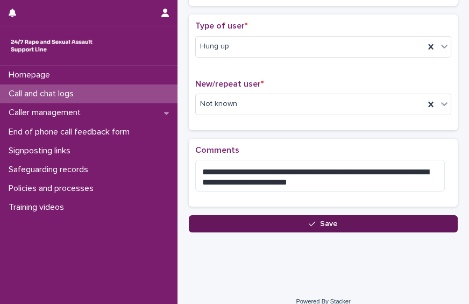
click at [350, 223] on button "Save" at bounding box center [323, 223] width 269 height 17
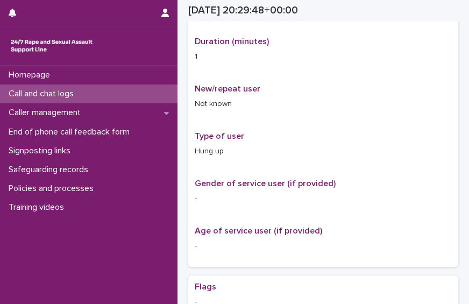
scroll to position [227, 0]
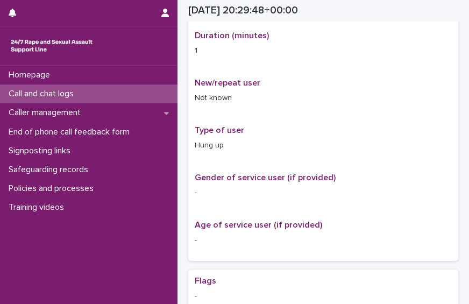
click at [82, 92] on p "Call and chat logs" at bounding box center [43, 94] width 78 height 10
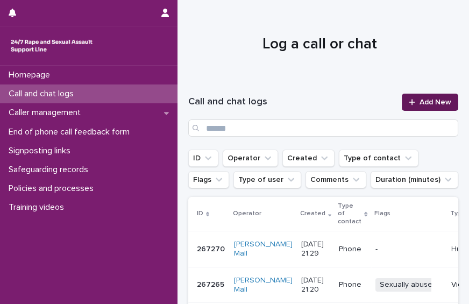
click at [425, 96] on link "Add New" at bounding box center [430, 102] width 56 height 17
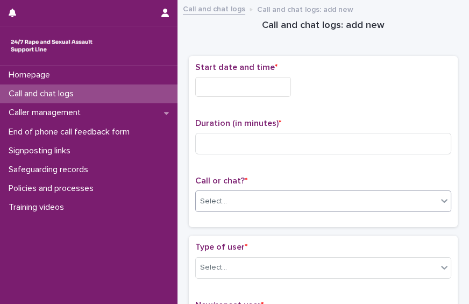
click at [281, 195] on div "Select..." at bounding box center [316, 201] width 241 height 18
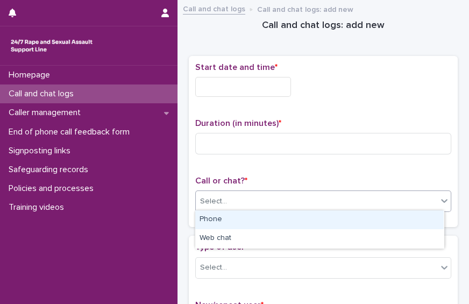
click at [264, 215] on div "Phone" at bounding box center [319, 219] width 248 height 19
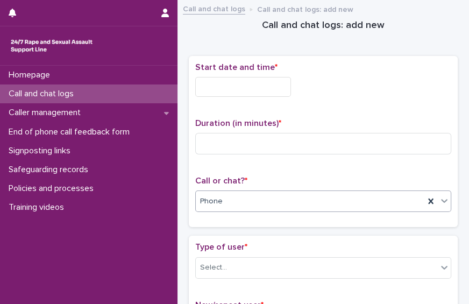
click at [221, 81] on input "text" at bounding box center [243, 87] width 96 height 20
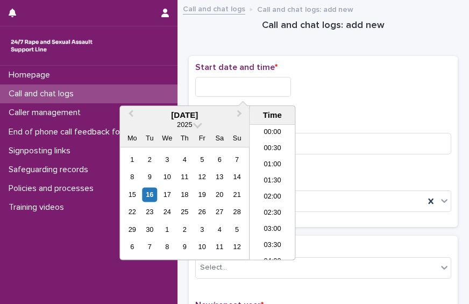
scroll to position [634, 0]
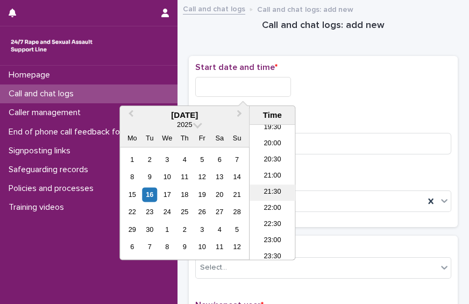
click at [271, 190] on li "21:30" at bounding box center [272, 192] width 46 height 16
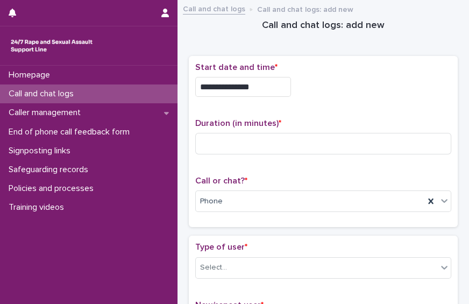
click at [262, 98] on div "**********" at bounding box center [323, 83] width 256 height 43
click at [260, 86] on input "**********" at bounding box center [243, 87] width 96 height 20
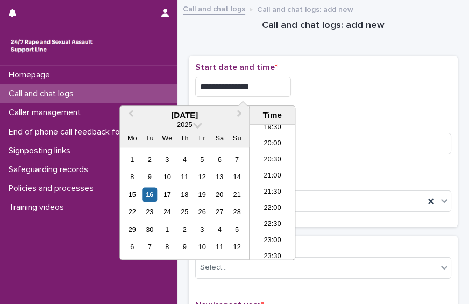
type input "**********"
click at [331, 74] on div "**********" at bounding box center [323, 83] width 256 height 43
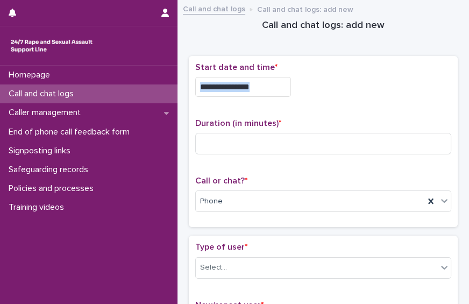
click at [331, 74] on div "**********" at bounding box center [323, 83] width 256 height 43
drag, startPoint x: 331, startPoint y: 74, endPoint x: 327, endPoint y: 88, distance: 14.1
click at [327, 88] on div "**********" at bounding box center [323, 87] width 256 height 20
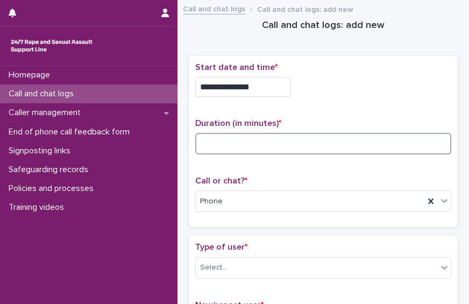
click at [248, 147] on input at bounding box center [323, 144] width 256 height 22
type input "*"
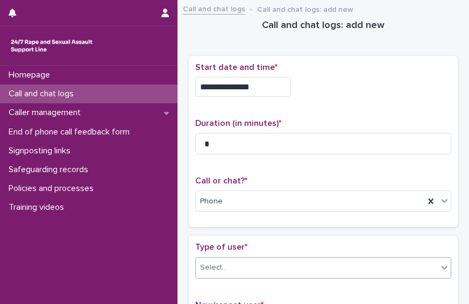
click at [304, 274] on div "Select..." at bounding box center [323, 268] width 256 height 22
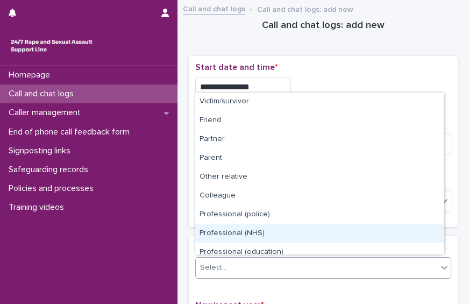
click at [435, 233] on div "Professional (NHS)" at bounding box center [319, 233] width 248 height 19
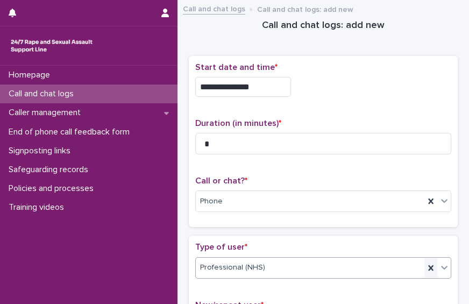
click at [425, 264] on icon at bounding box center [430, 267] width 11 height 11
click at [268, 259] on div "Select..." at bounding box center [316, 268] width 241 height 18
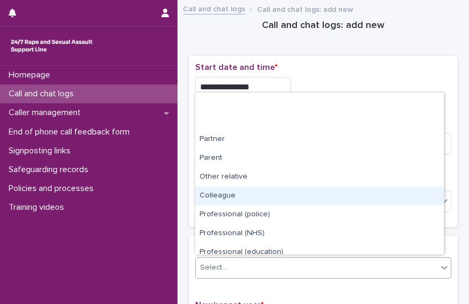
scroll to position [120, 0]
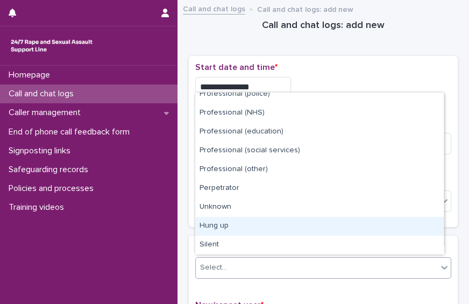
click at [305, 223] on div "Hung up" at bounding box center [319, 226] width 248 height 19
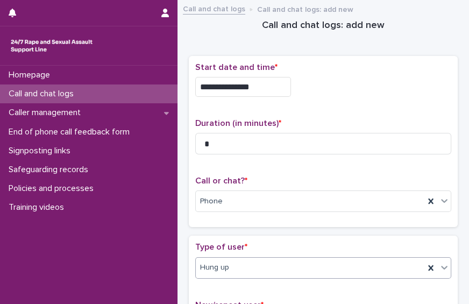
scroll to position [221, 0]
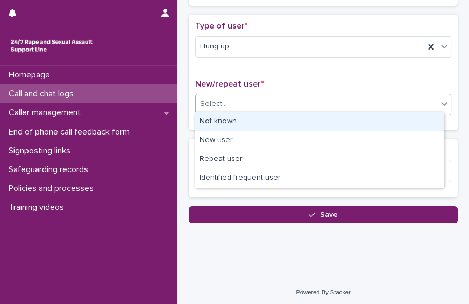
click at [362, 101] on div "Select..." at bounding box center [316, 104] width 241 height 18
click at [323, 121] on div "Not known" at bounding box center [319, 121] width 248 height 19
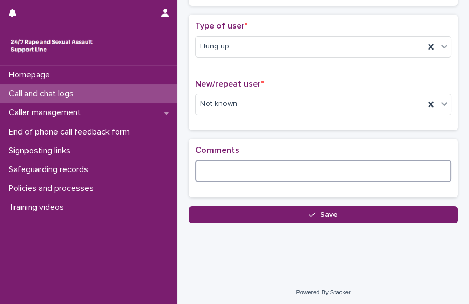
click at [261, 173] on textarea at bounding box center [323, 171] width 256 height 23
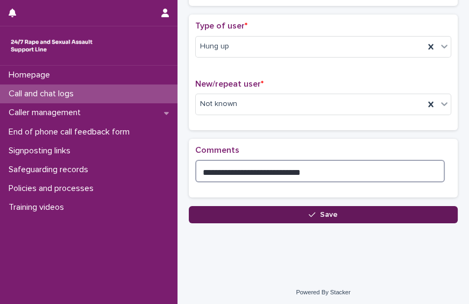
type textarea "**********"
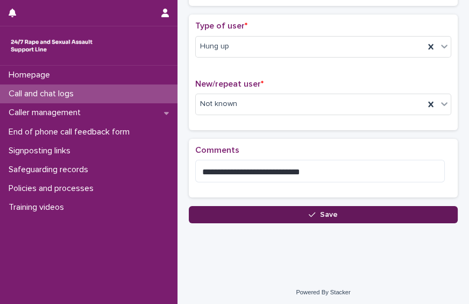
click at [273, 212] on button "Save" at bounding box center [323, 214] width 269 height 17
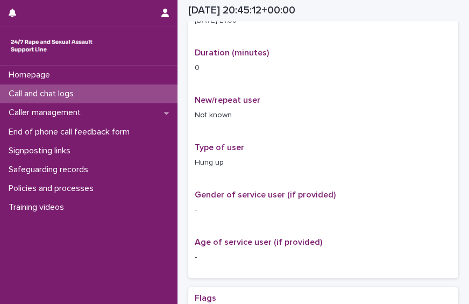
scroll to position [233, 0]
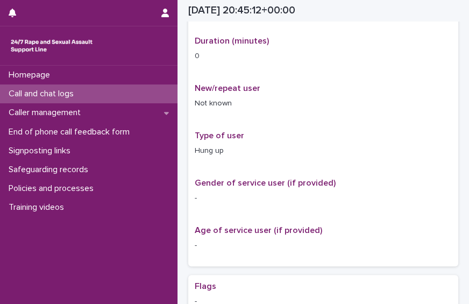
click at [78, 98] on p "Call and chat logs" at bounding box center [43, 94] width 78 height 10
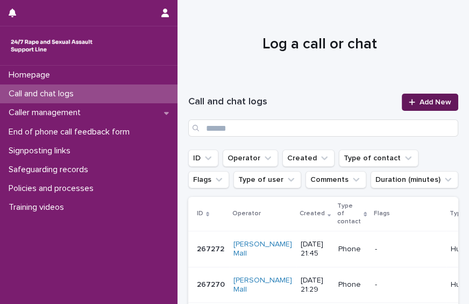
click at [427, 103] on span "Add New" at bounding box center [435, 102] width 32 height 8
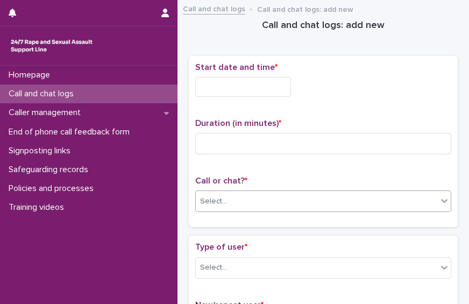
click at [269, 204] on div "Select..." at bounding box center [316, 201] width 241 height 18
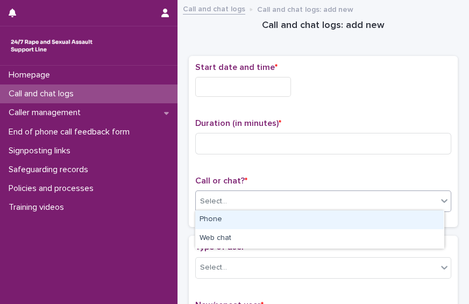
click at [249, 219] on div "Phone" at bounding box center [319, 219] width 248 height 19
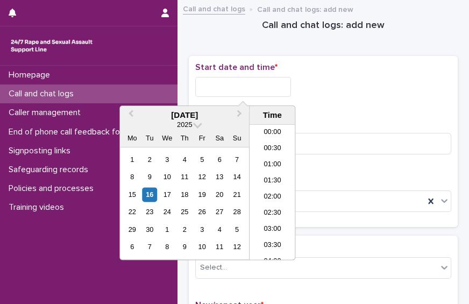
click at [241, 80] on input "text" at bounding box center [243, 87] width 96 height 20
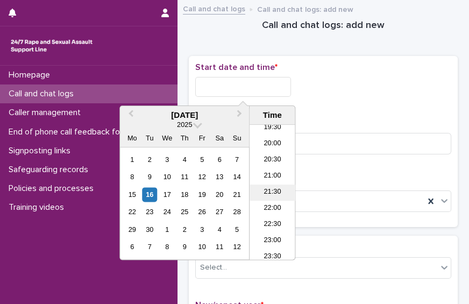
click at [282, 196] on li "21:30" at bounding box center [272, 192] width 46 height 16
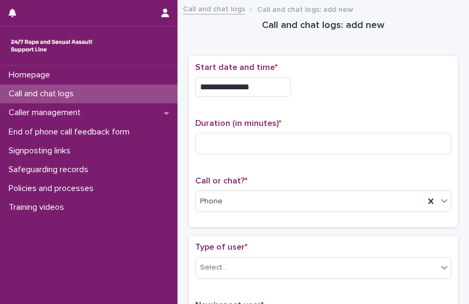
click at [260, 81] on input "**********" at bounding box center [243, 87] width 96 height 20
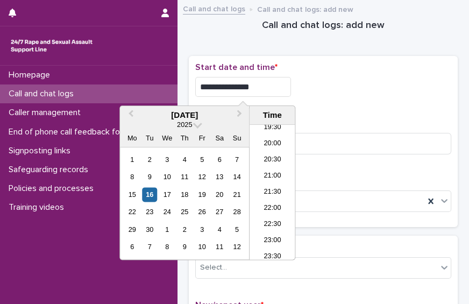
type input "**********"
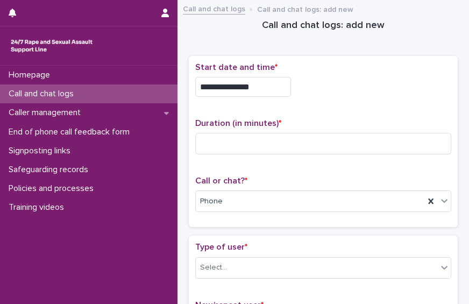
click at [381, 103] on div "**********" at bounding box center [323, 83] width 256 height 43
click at [365, 269] on div "Select..." at bounding box center [316, 268] width 241 height 18
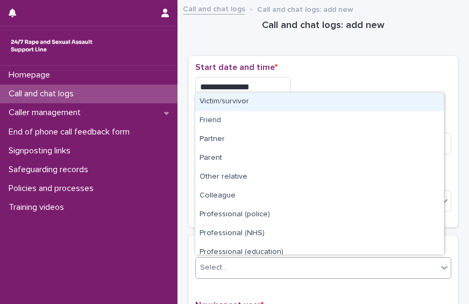
click at [339, 109] on div "Victim/survivor" at bounding box center [319, 101] width 248 height 19
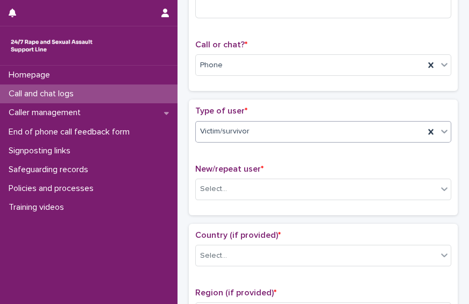
scroll to position [139, 0]
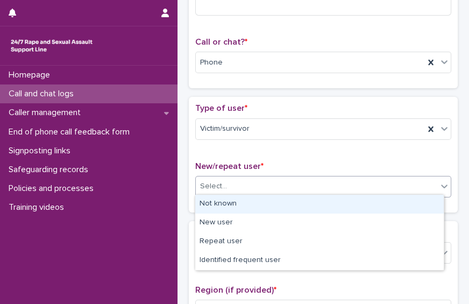
click at [438, 186] on div at bounding box center [444, 185] width 13 height 19
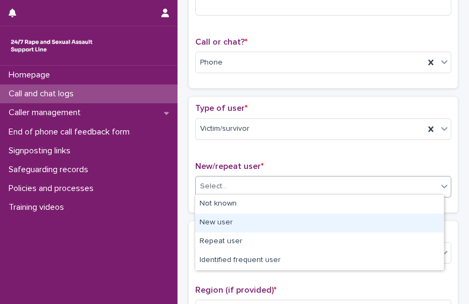
click at [422, 218] on div "New user" at bounding box center [319, 222] width 248 height 19
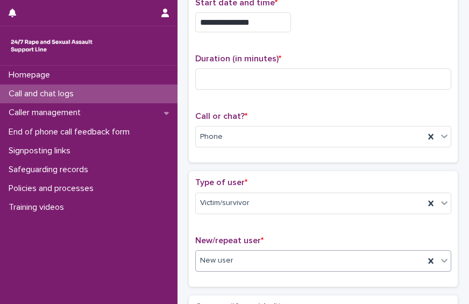
scroll to position [62, 0]
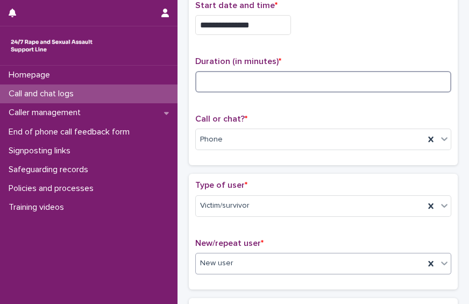
click at [228, 75] on input at bounding box center [323, 82] width 256 height 22
type input "*"
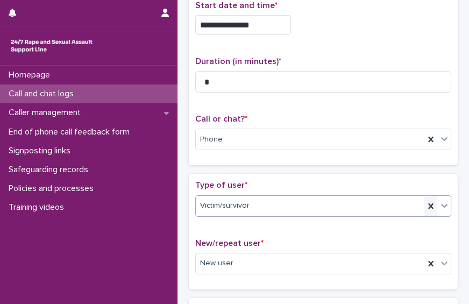
click at [425, 206] on icon at bounding box center [430, 206] width 11 height 11
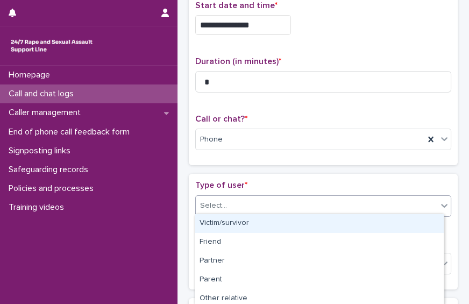
click at [428, 202] on div "Select..." at bounding box center [316, 206] width 241 height 18
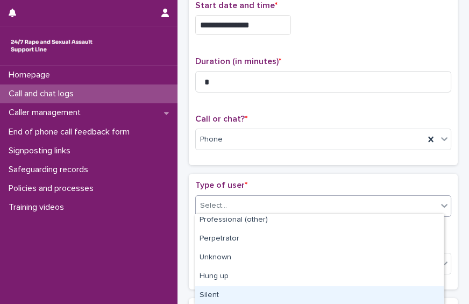
click at [409, 294] on div "Silent" at bounding box center [319, 295] width 248 height 19
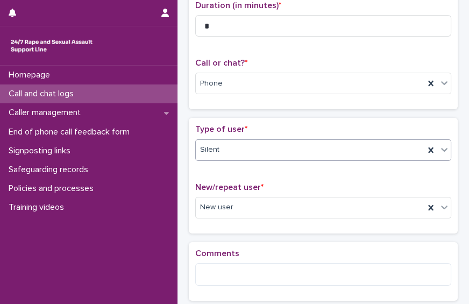
scroll to position [120, 0]
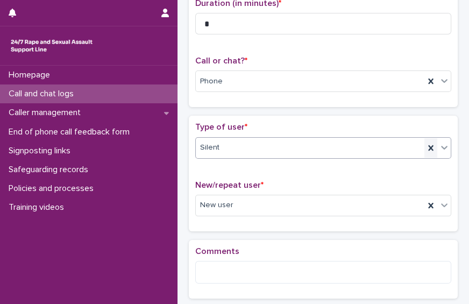
click at [424, 146] on div at bounding box center [430, 147] width 13 height 19
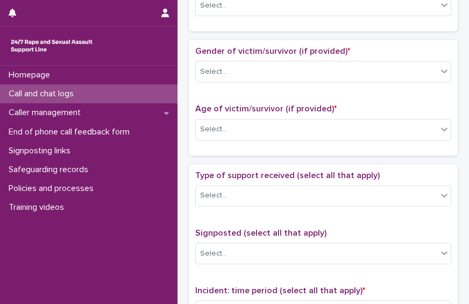
scroll to position [0, 0]
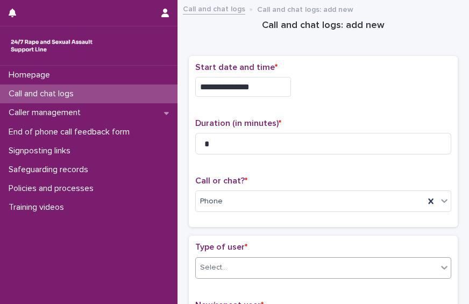
click at [439, 268] on icon at bounding box center [444, 267] width 11 height 11
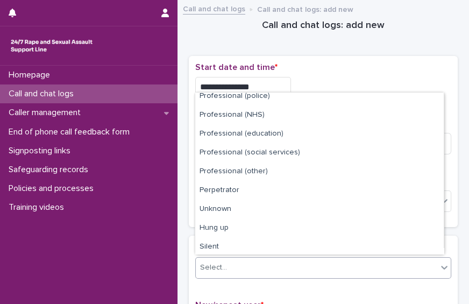
scroll to position [120, 0]
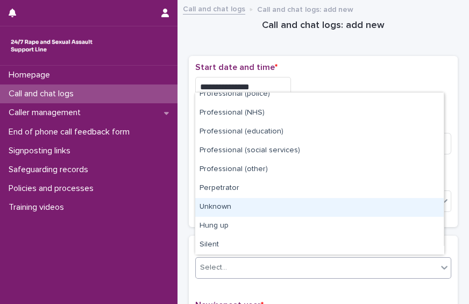
click at [411, 210] on div "Unknown" at bounding box center [319, 207] width 248 height 19
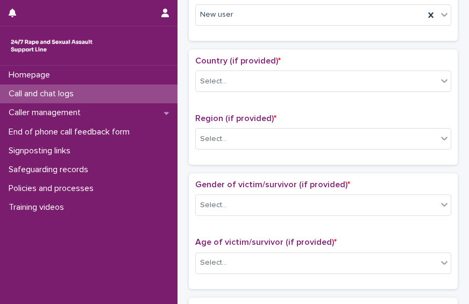
scroll to position [309, 0]
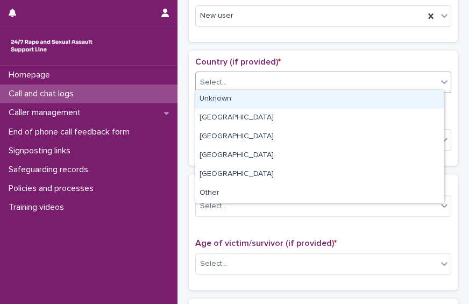
click at [391, 81] on div "Select..." at bounding box center [316, 83] width 241 height 18
click at [384, 89] on div "Unknown [GEOGRAPHIC_DATA] [GEOGRAPHIC_DATA] [GEOGRAPHIC_DATA] [GEOGRAPHIC_DATA]…" at bounding box center [319, 146] width 249 height 114
click at [363, 94] on div "Unknown" at bounding box center [319, 99] width 248 height 19
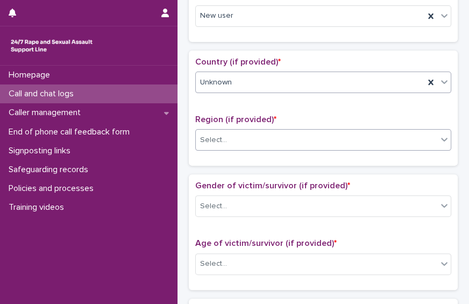
click at [346, 141] on div "Select..." at bounding box center [316, 140] width 241 height 18
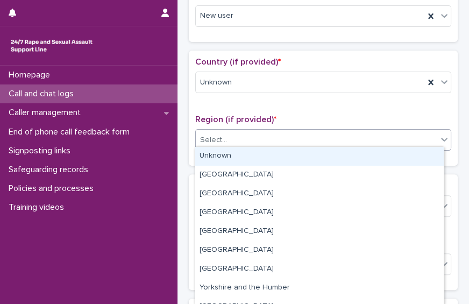
click at [334, 158] on div "Unknown" at bounding box center [319, 156] width 248 height 19
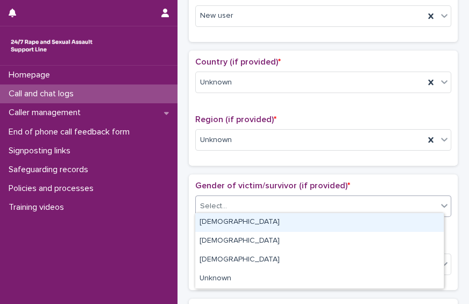
click at [319, 210] on div "Select..." at bounding box center [323, 206] width 256 height 22
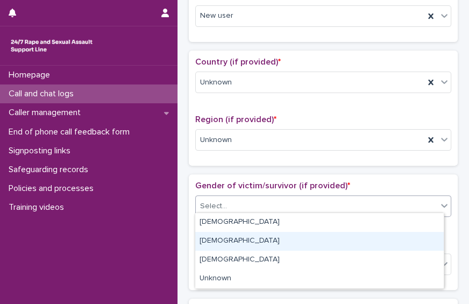
click at [304, 237] on div "[DEMOGRAPHIC_DATA]" at bounding box center [319, 241] width 248 height 19
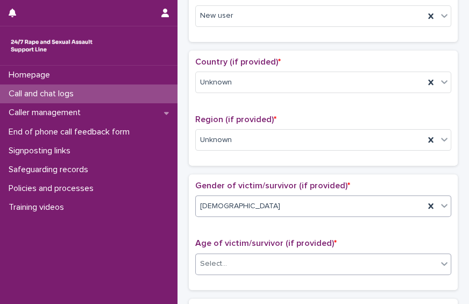
click at [303, 255] on div "Select..." at bounding box center [316, 264] width 241 height 18
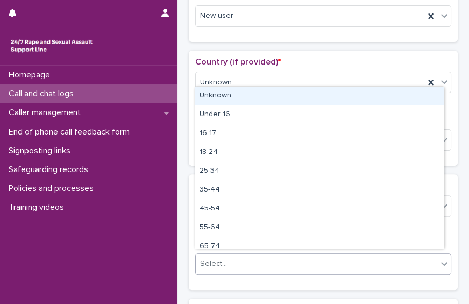
click at [295, 102] on div "Unknown" at bounding box center [319, 96] width 248 height 19
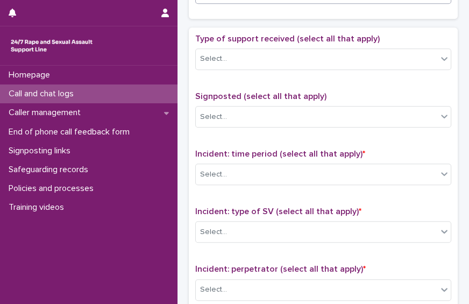
scroll to position [584, 0]
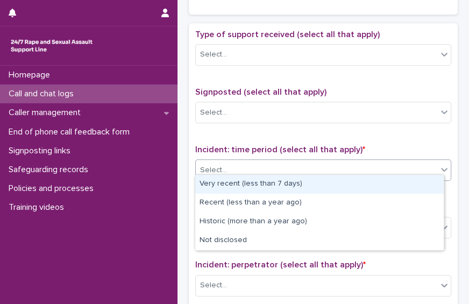
click at [341, 168] on div "Select..." at bounding box center [316, 170] width 241 height 18
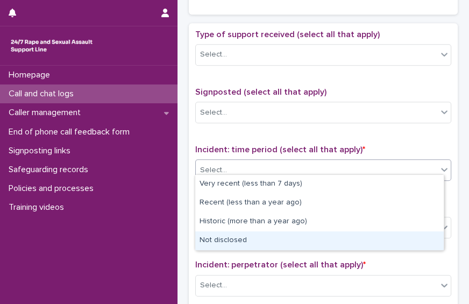
click at [333, 243] on div "Not disclosed" at bounding box center [319, 240] width 248 height 19
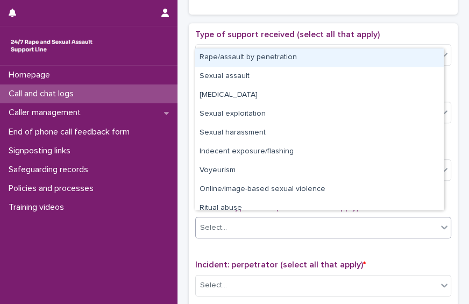
click at [335, 219] on div "Select..." at bounding box center [316, 228] width 241 height 18
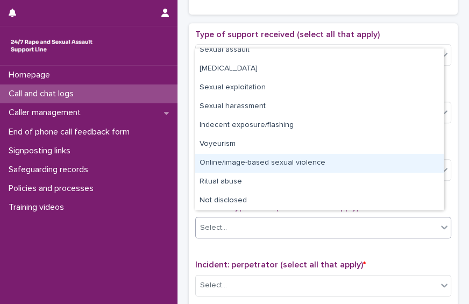
scroll to position [27, 0]
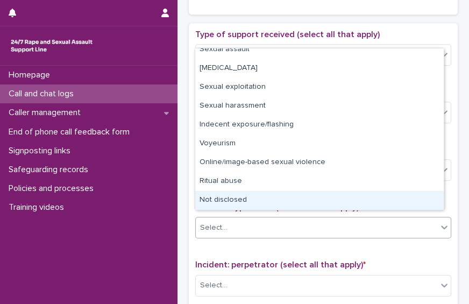
click at [428, 198] on div "Not disclosed" at bounding box center [319, 200] width 248 height 19
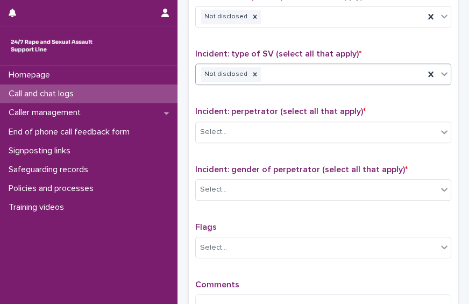
scroll to position [772, 0]
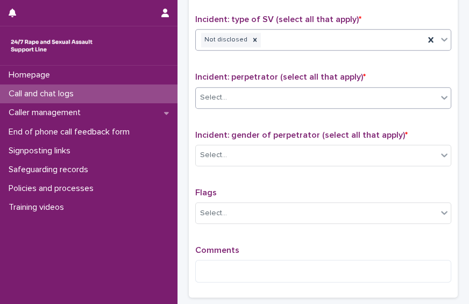
click at [416, 95] on div "Select..." at bounding box center [316, 98] width 241 height 18
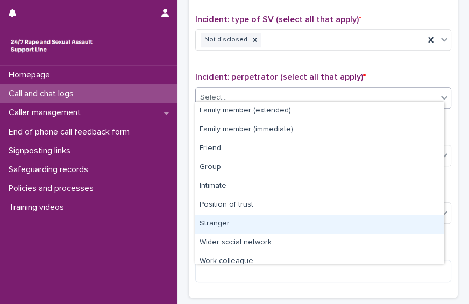
scroll to position [45, 0]
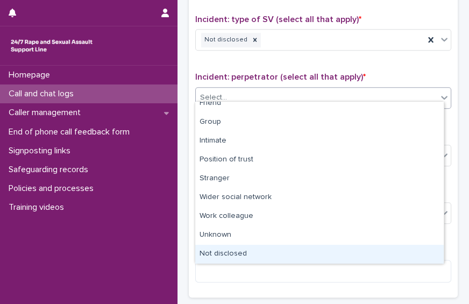
drag, startPoint x: 416, startPoint y: 243, endPoint x: 413, endPoint y: 250, distance: 7.3
click at [413, 250] on div "Not disclosed" at bounding box center [319, 254] width 248 height 19
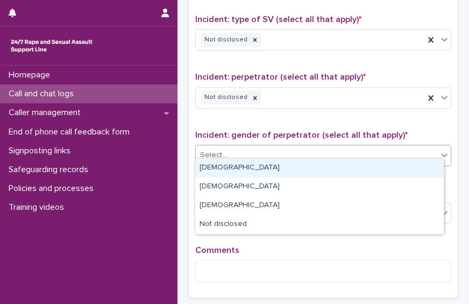
click at [371, 146] on div "Select..." at bounding box center [316, 155] width 241 height 18
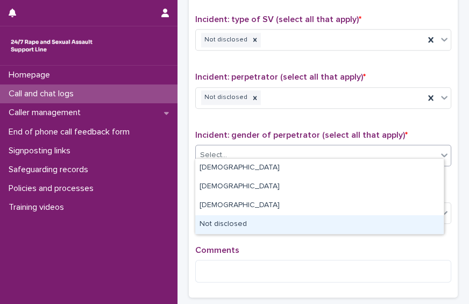
click at [364, 222] on div "Not disclosed" at bounding box center [319, 224] width 248 height 19
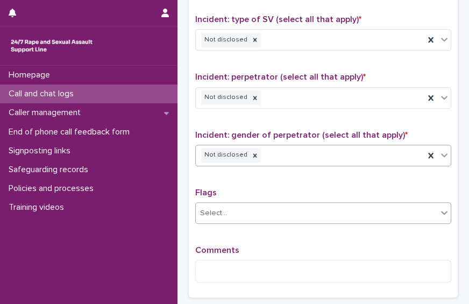
click at [299, 204] on div "Select..." at bounding box center [316, 213] width 241 height 18
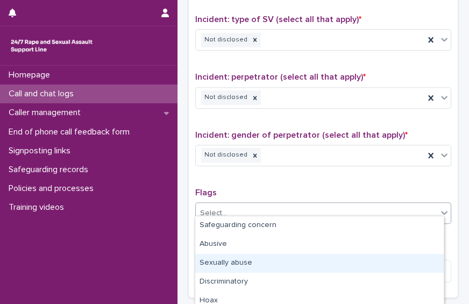
click at [267, 269] on div "Sexually abuse" at bounding box center [319, 263] width 248 height 19
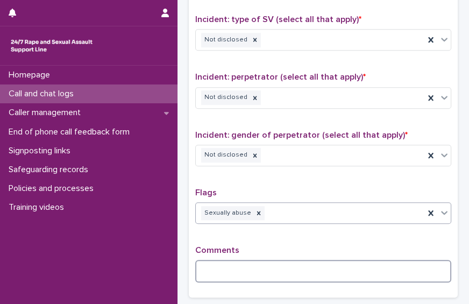
click at [253, 273] on textarea at bounding box center [323, 271] width 256 height 23
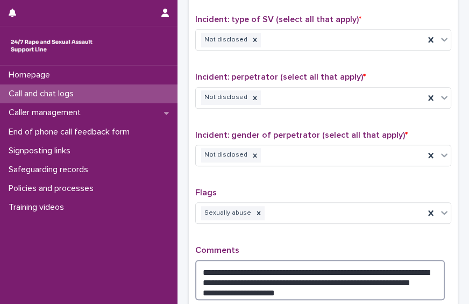
click at [205, 281] on textarea "**********" at bounding box center [319, 280] width 249 height 40
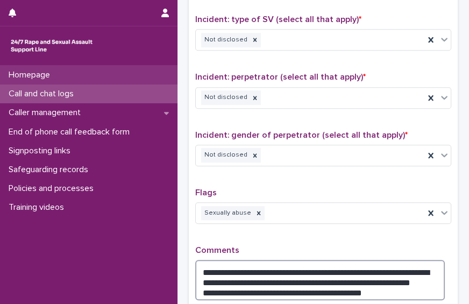
type textarea "**********"
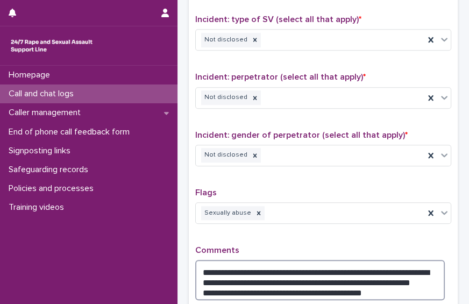
scroll to position [885, 0]
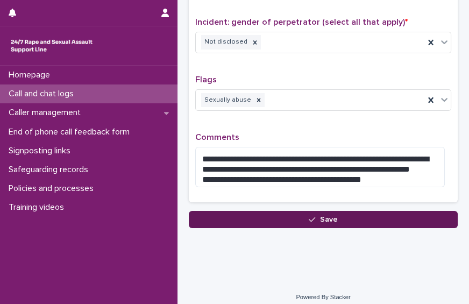
click at [364, 211] on button "Save" at bounding box center [323, 219] width 269 height 17
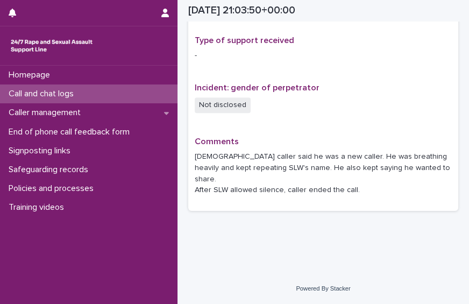
scroll to position [717, 0]
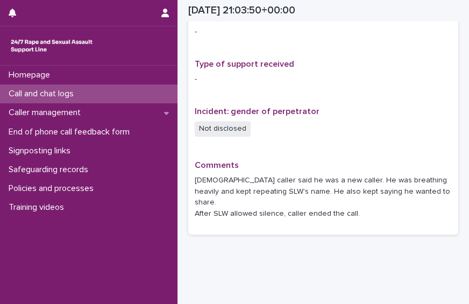
click at [121, 95] on div "Call and chat logs" at bounding box center [88, 93] width 177 height 19
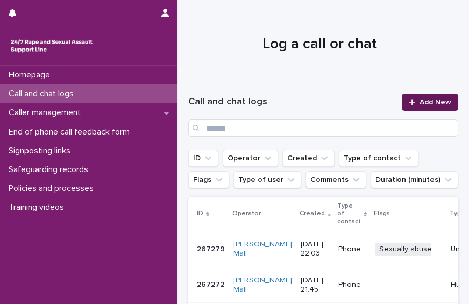
click at [419, 103] on span "Add New" at bounding box center [435, 102] width 32 height 8
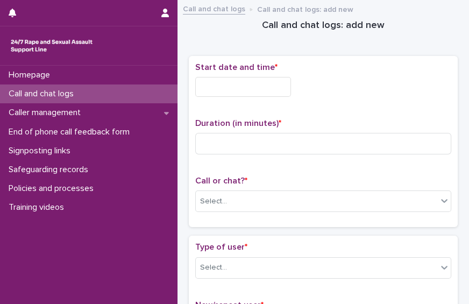
click at [277, 86] on input "text" at bounding box center [243, 87] width 96 height 20
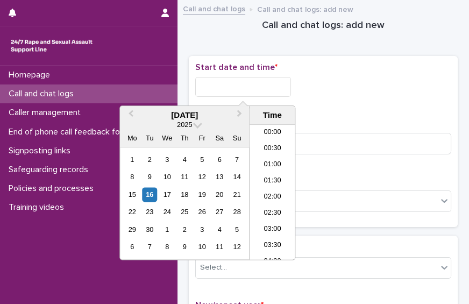
scroll to position [639, 0]
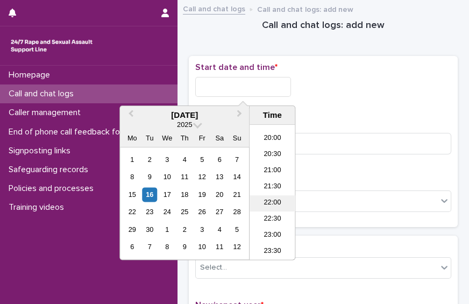
click at [281, 205] on li "22:00" at bounding box center [272, 203] width 46 height 16
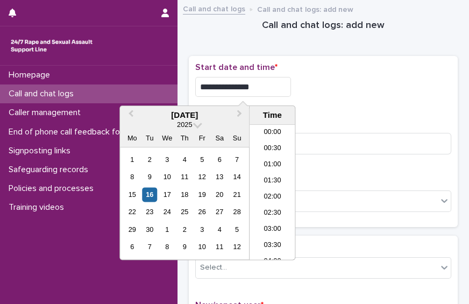
click at [266, 89] on input "**********" at bounding box center [243, 87] width 96 height 20
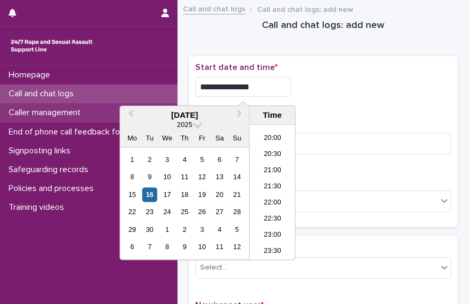
type input "**********"
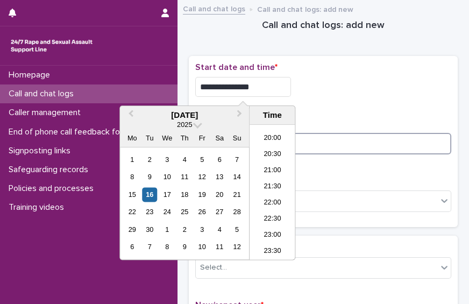
click at [322, 134] on input at bounding box center [323, 144] width 256 height 22
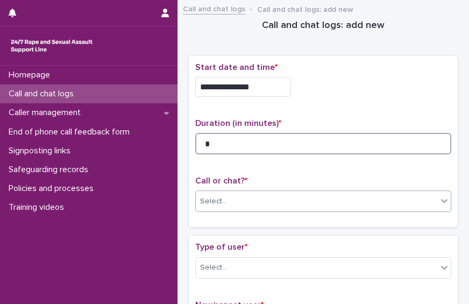
type input "*"
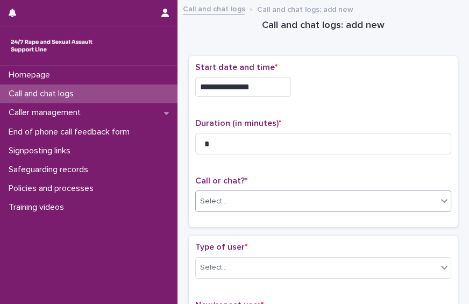
click at [324, 194] on div "Select..." at bounding box center [316, 201] width 241 height 18
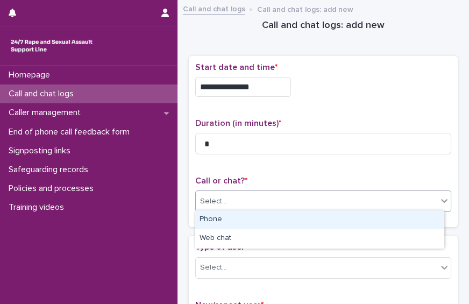
click at [303, 213] on div "Phone" at bounding box center [319, 219] width 248 height 19
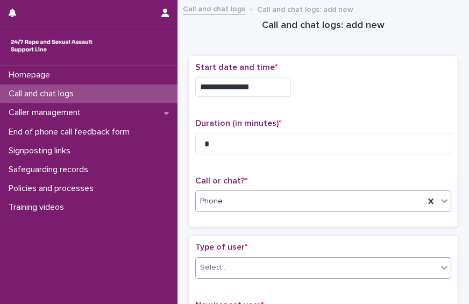
click at [299, 260] on div "Select..." at bounding box center [316, 268] width 241 height 18
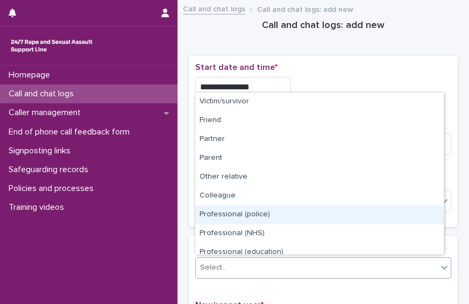
scroll to position [120, 0]
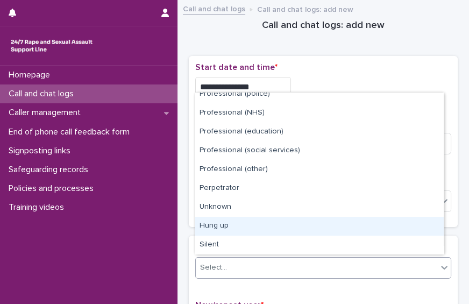
click at [425, 220] on div "Hung up" at bounding box center [319, 226] width 248 height 19
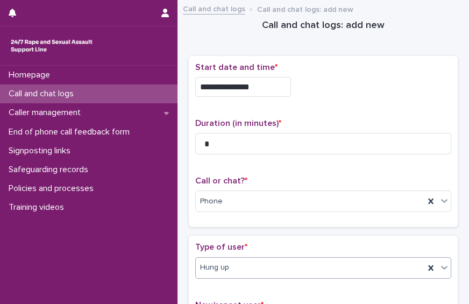
scroll to position [221, 0]
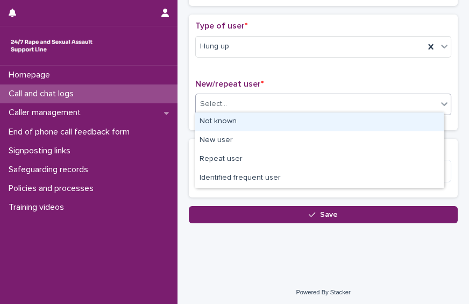
click at [439, 98] on icon at bounding box center [444, 103] width 11 height 11
click at [416, 116] on div "Not known" at bounding box center [319, 121] width 248 height 19
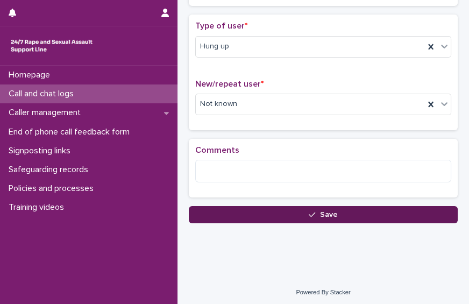
click at [234, 208] on button "Save" at bounding box center [323, 214] width 269 height 17
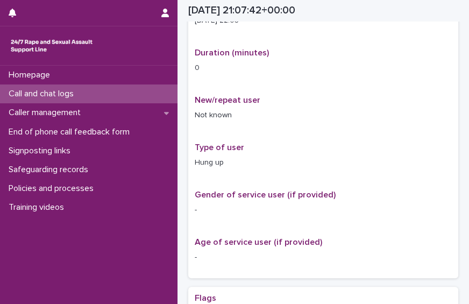
scroll to position [227, 0]
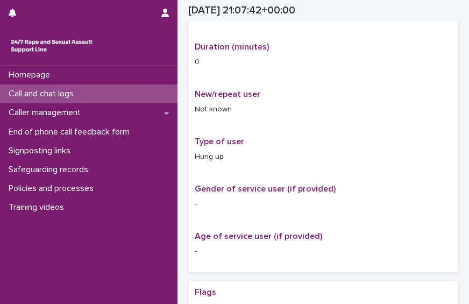
click at [99, 94] on div "Call and chat logs" at bounding box center [88, 93] width 177 height 19
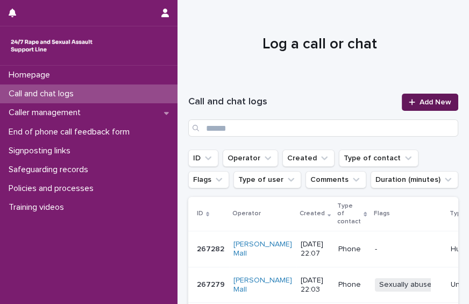
click at [419, 104] on span "Add New" at bounding box center [435, 102] width 32 height 8
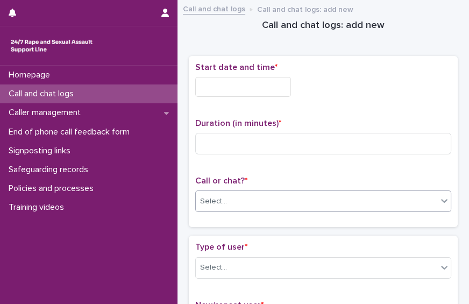
click at [255, 201] on div "Select..." at bounding box center [316, 201] width 241 height 18
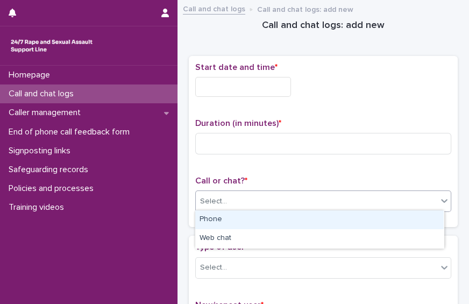
click at [235, 225] on div "Phone" at bounding box center [319, 219] width 248 height 19
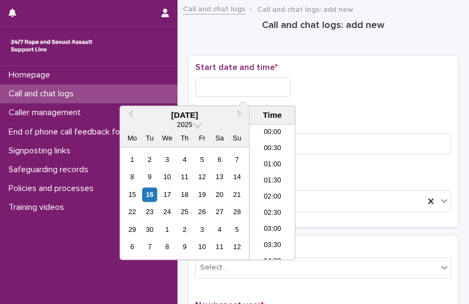
click at [274, 84] on input "text" at bounding box center [243, 87] width 96 height 20
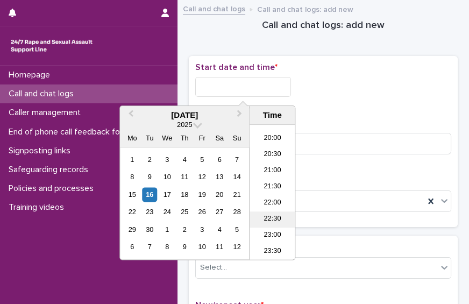
click at [274, 220] on li "22:30" at bounding box center [272, 219] width 46 height 16
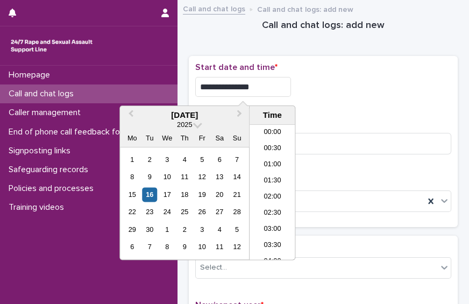
click at [269, 90] on input "**********" at bounding box center [243, 87] width 96 height 20
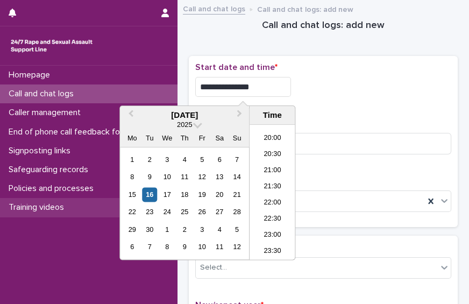
type input "**********"
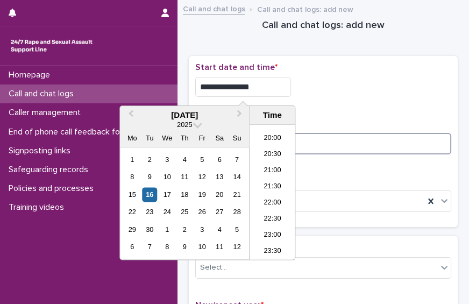
click at [370, 141] on input at bounding box center [323, 144] width 256 height 22
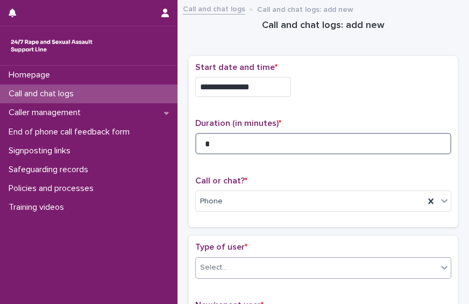
type input "*"
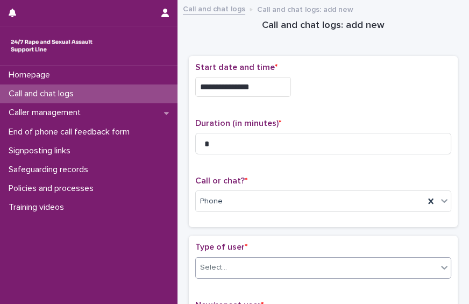
click at [345, 273] on div "Select..." at bounding box center [316, 268] width 241 height 18
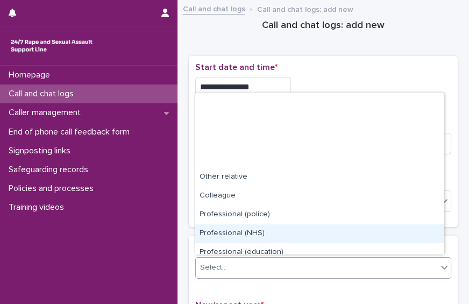
scroll to position [120, 0]
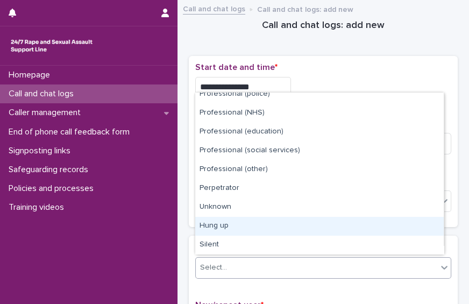
click at [404, 221] on div "Hung up" at bounding box center [319, 226] width 248 height 19
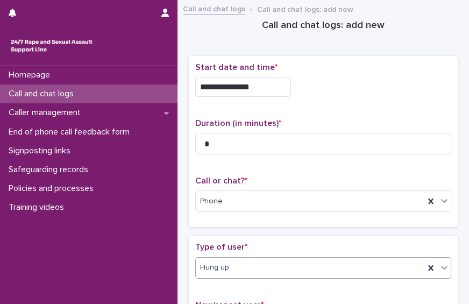
scroll to position [221, 0]
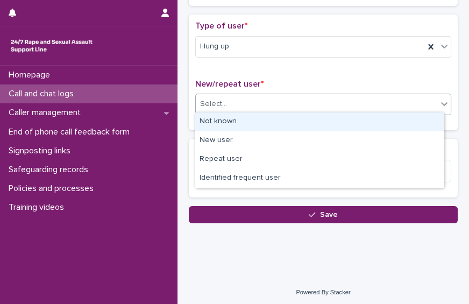
click at [421, 101] on div "Select..." at bounding box center [316, 104] width 241 height 18
click at [398, 118] on div "Not known" at bounding box center [319, 121] width 248 height 19
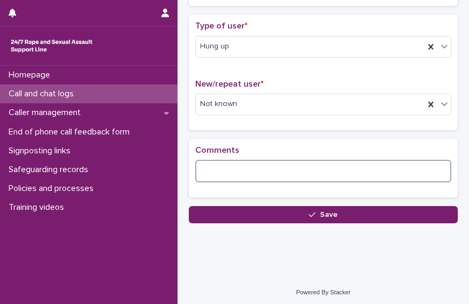
click at [216, 168] on textarea at bounding box center [323, 171] width 256 height 23
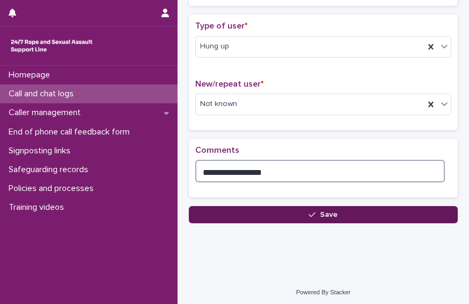
type textarea "**********"
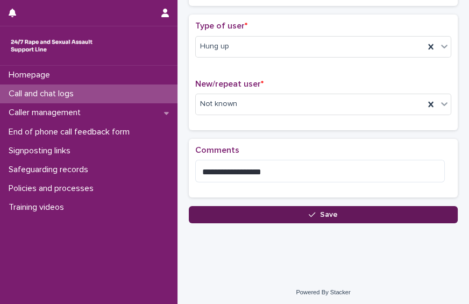
click at [278, 206] on button "Save" at bounding box center [323, 214] width 269 height 17
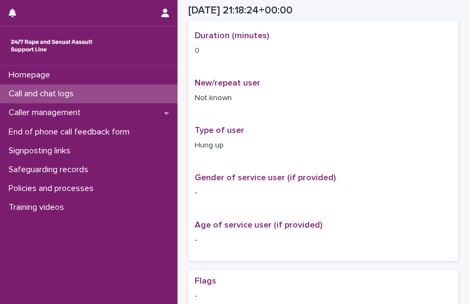
scroll to position [233, 0]
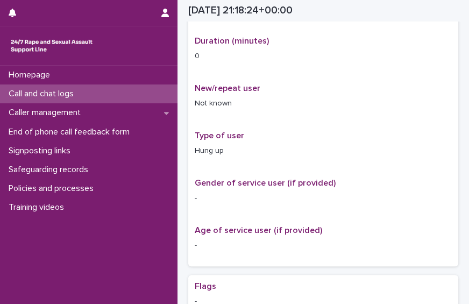
click at [89, 95] on div "Call and chat logs" at bounding box center [88, 93] width 177 height 19
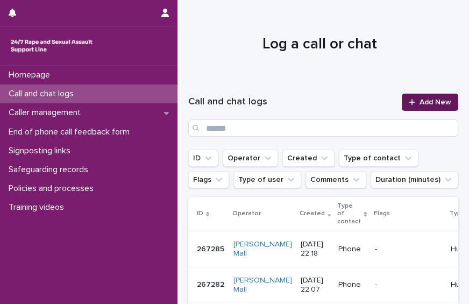
click at [424, 103] on span "Add New" at bounding box center [435, 102] width 32 height 8
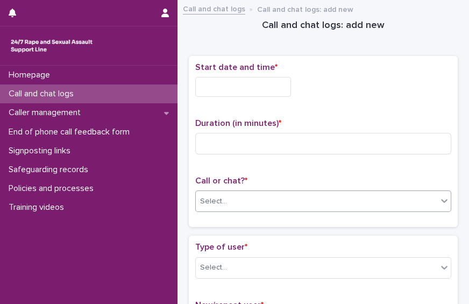
click at [283, 203] on div "Select..." at bounding box center [316, 201] width 241 height 18
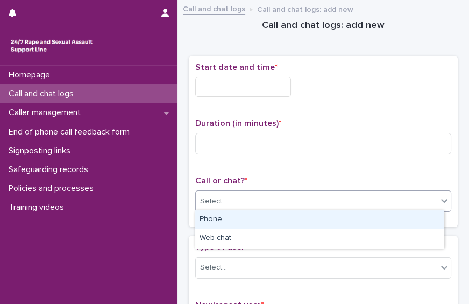
click at [275, 214] on div "Phone" at bounding box center [319, 219] width 248 height 19
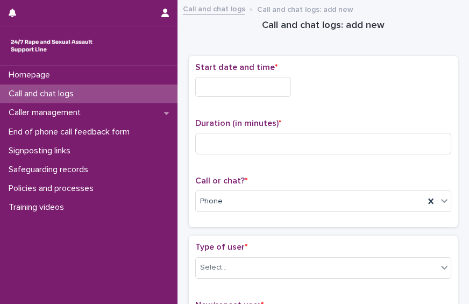
click at [229, 84] on input "text" at bounding box center [243, 87] width 96 height 20
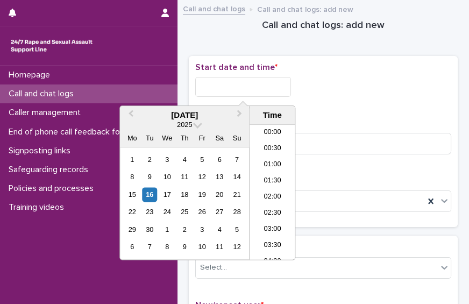
scroll to position [639, 0]
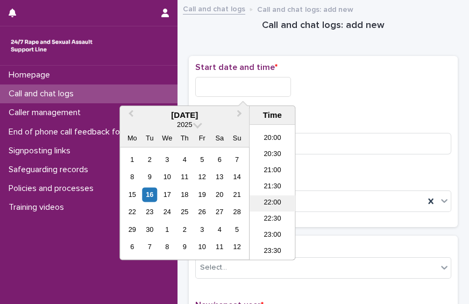
click at [270, 198] on li "22:00" at bounding box center [272, 203] width 46 height 16
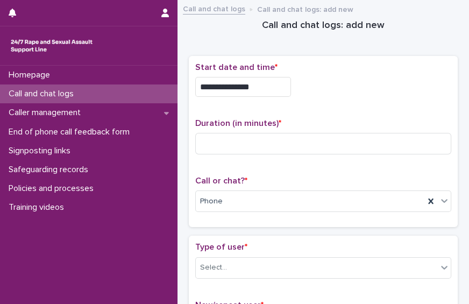
click at [267, 88] on input "**********" at bounding box center [243, 87] width 96 height 20
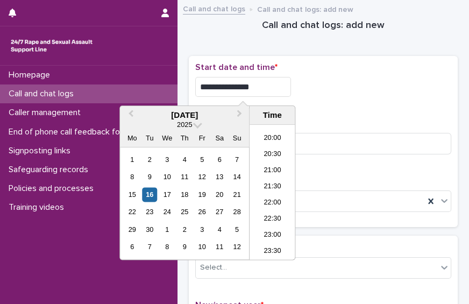
type input "**********"
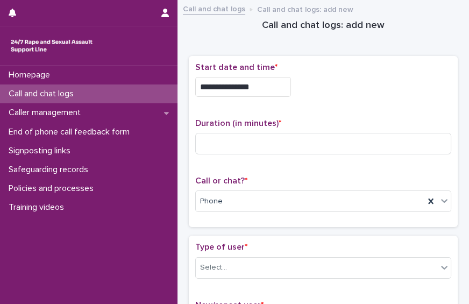
click at [366, 152] on div "Duration (in minutes) *" at bounding box center [323, 140] width 256 height 45
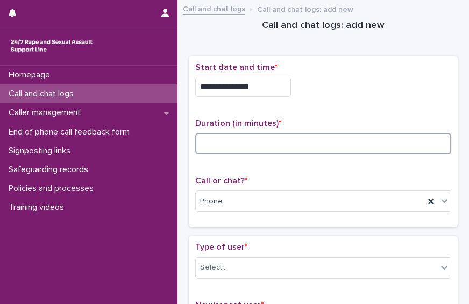
click at [362, 149] on input at bounding box center [323, 144] width 256 height 22
type input "*"
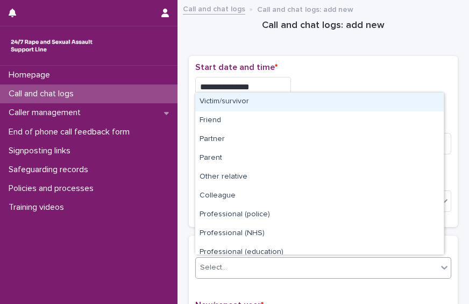
click at [312, 269] on div "Select..." at bounding box center [316, 268] width 241 height 18
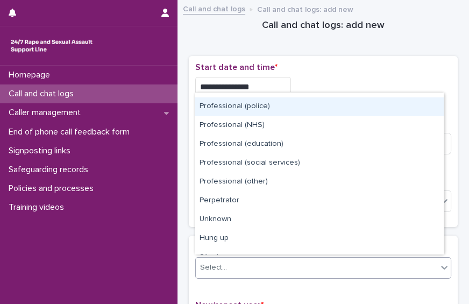
scroll to position [120, 0]
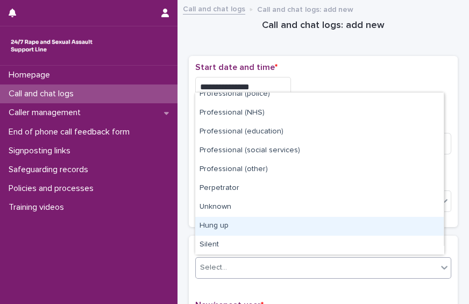
click at [413, 219] on div "Hung up" at bounding box center [319, 226] width 248 height 19
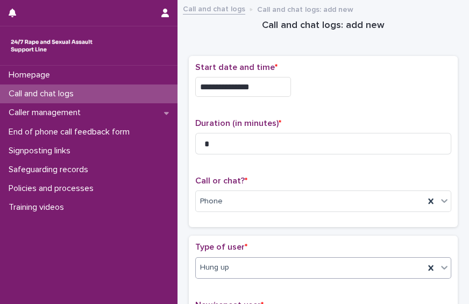
scroll to position [221, 0]
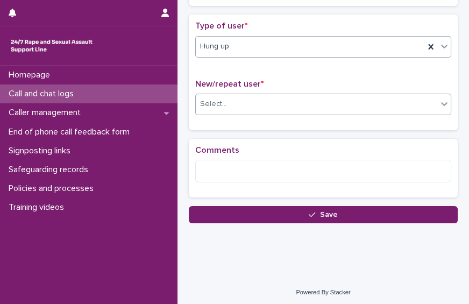
click at [395, 102] on div "Select..." at bounding box center [316, 104] width 241 height 18
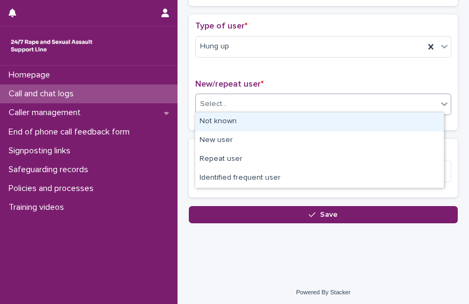
click at [375, 125] on div "Not known" at bounding box center [319, 121] width 248 height 19
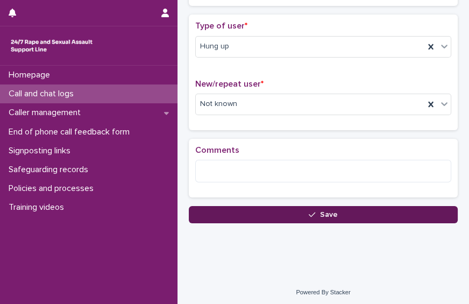
click at [368, 206] on button "Save" at bounding box center [323, 214] width 269 height 17
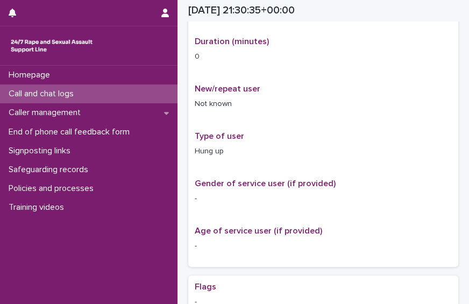
scroll to position [227, 0]
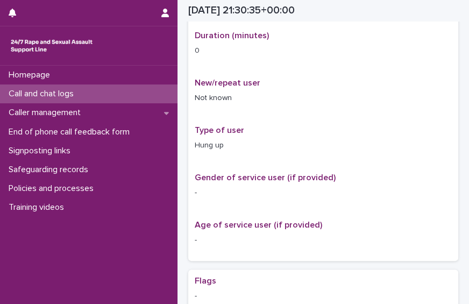
click at [140, 92] on div "Call and chat logs" at bounding box center [88, 93] width 177 height 19
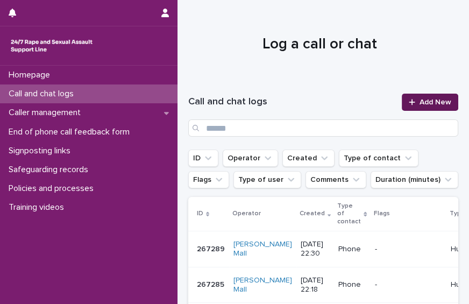
click at [412, 97] on link "Add New" at bounding box center [430, 102] width 56 height 17
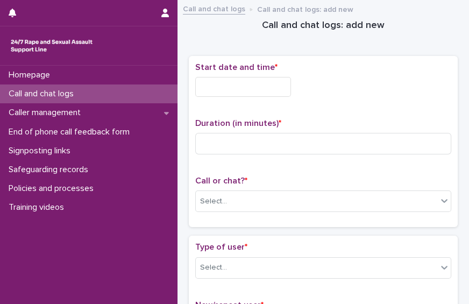
click at [244, 98] on div "Start date and time *" at bounding box center [323, 83] width 256 height 43
click at [236, 96] on div "Start date and time *" at bounding box center [323, 83] width 256 height 43
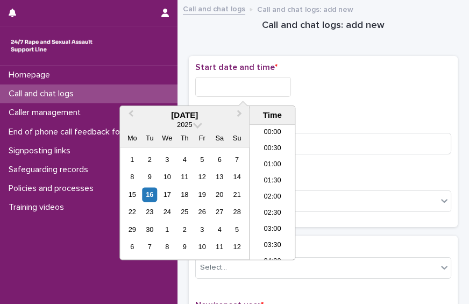
click at [235, 93] on input "text" at bounding box center [243, 87] width 96 height 20
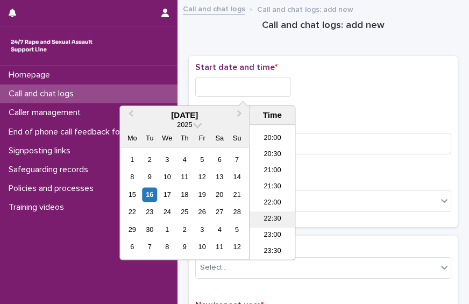
click at [274, 215] on li "22:30" at bounding box center [272, 219] width 46 height 16
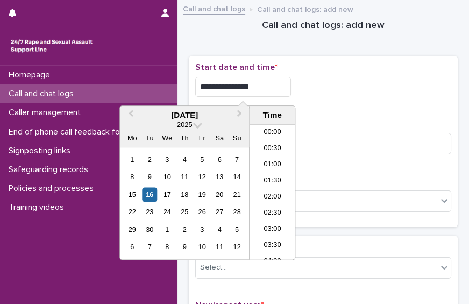
click at [265, 89] on input "**********" at bounding box center [243, 87] width 96 height 20
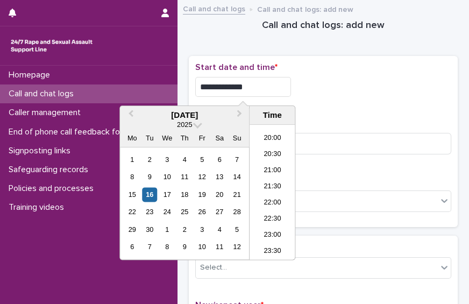
click at [265, 89] on input "**********" at bounding box center [243, 87] width 96 height 20
type input "**********"
click at [352, 144] on input at bounding box center [323, 144] width 256 height 22
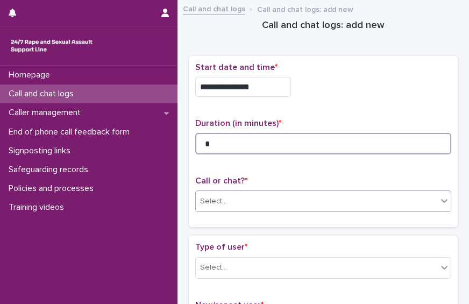
type input "*"
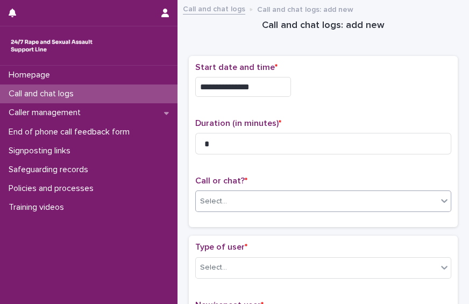
click at [351, 197] on div "Select..." at bounding box center [316, 201] width 241 height 18
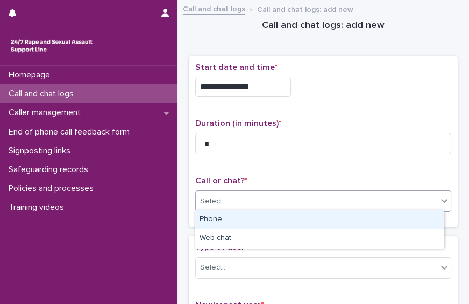
click at [318, 216] on div "Phone" at bounding box center [319, 219] width 248 height 19
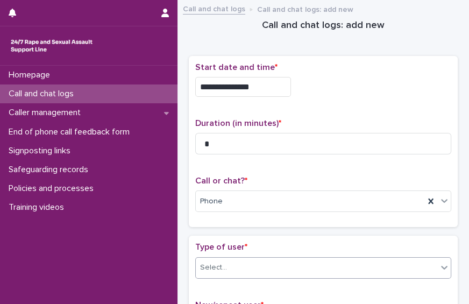
click at [234, 265] on div "Select..." at bounding box center [316, 268] width 241 height 18
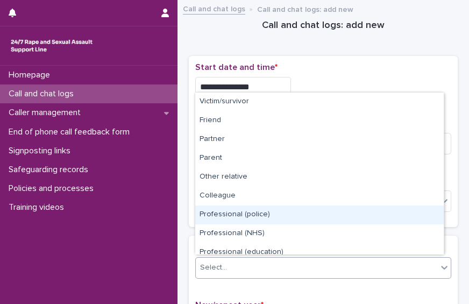
scroll to position [120, 0]
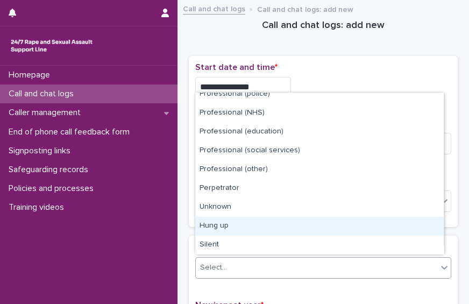
click at [410, 221] on div "Hung up" at bounding box center [319, 226] width 248 height 19
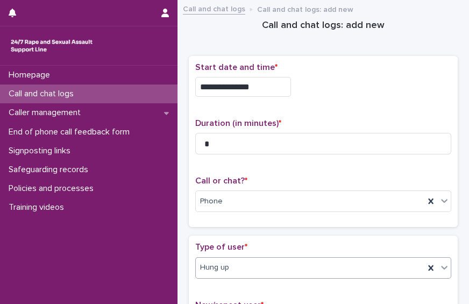
scroll to position [217, 0]
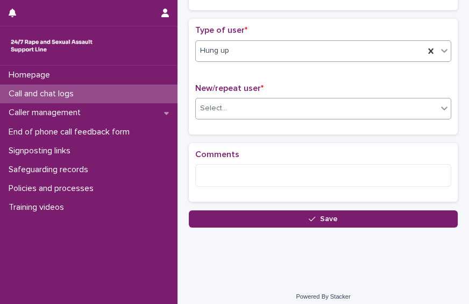
click at [371, 113] on div "Select..." at bounding box center [316, 108] width 241 height 18
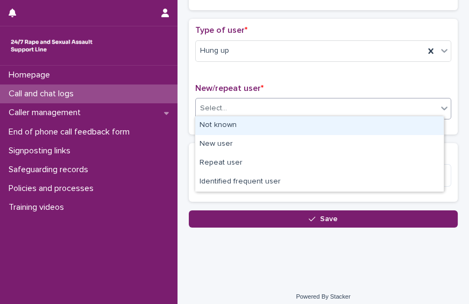
click at [363, 128] on div "Not known" at bounding box center [319, 125] width 248 height 19
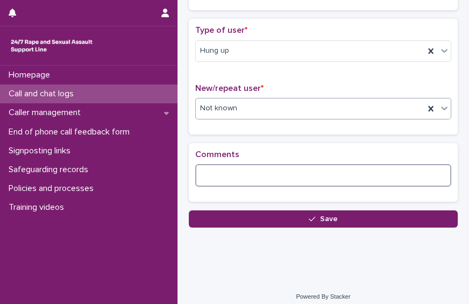
click at [330, 177] on textarea at bounding box center [323, 175] width 256 height 23
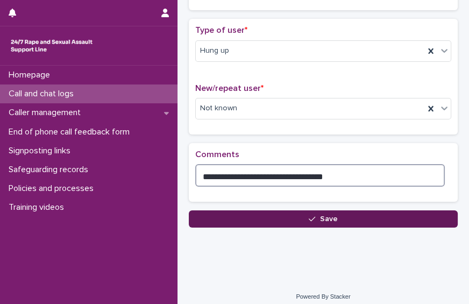
type textarea "**********"
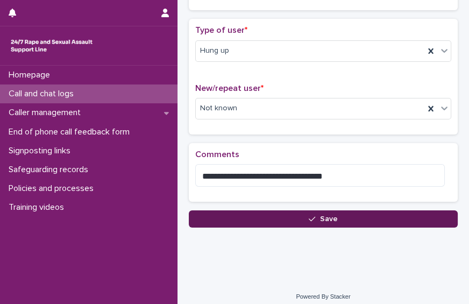
click at [367, 223] on button "Save" at bounding box center [323, 218] width 269 height 17
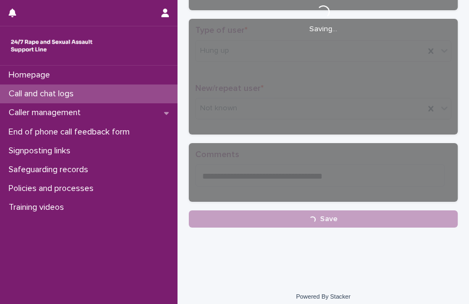
click at [90, 98] on div "Call and chat logs" at bounding box center [88, 93] width 177 height 19
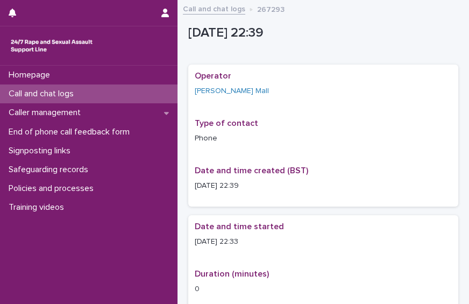
click at [152, 99] on div "Call and chat logs" at bounding box center [88, 93] width 177 height 19
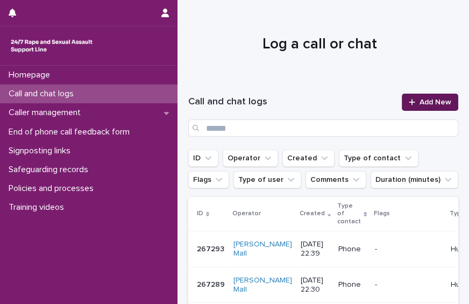
click at [431, 100] on span "Add New" at bounding box center [435, 102] width 32 height 8
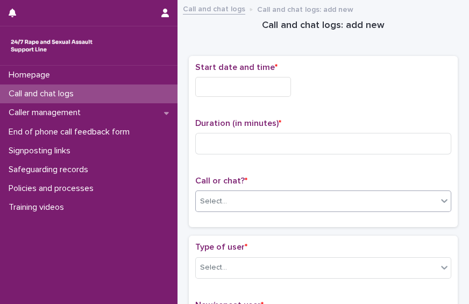
click at [306, 206] on div "Select..." at bounding box center [316, 201] width 241 height 18
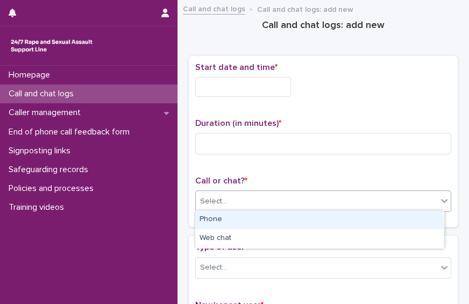
click at [292, 218] on div "Phone" at bounding box center [319, 219] width 248 height 19
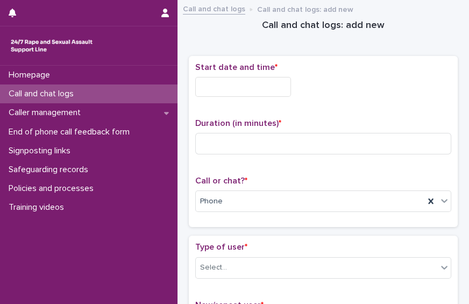
click at [275, 92] on input "text" at bounding box center [243, 87] width 96 height 20
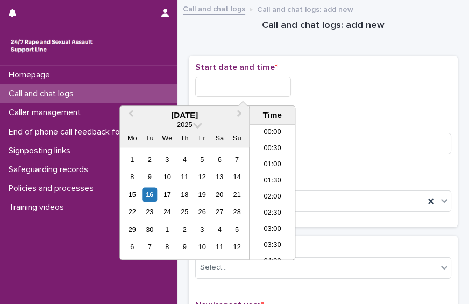
scroll to position [639, 0]
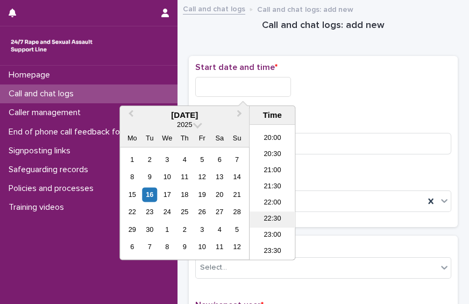
click at [273, 219] on li "22:30" at bounding box center [272, 219] width 46 height 16
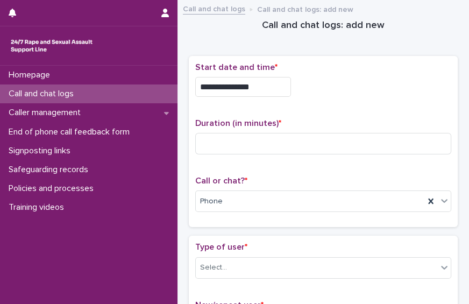
click at [254, 84] on input "**********" at bounding box center [243, 87] width 96 height 20
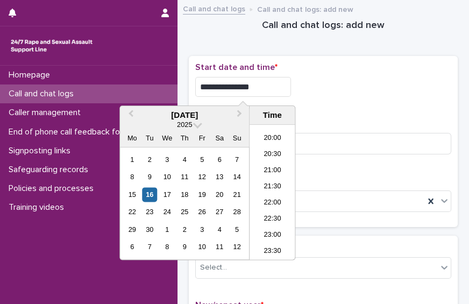
type input "**********"
click at [409, 73] on div "**********" at bounding box center [323, 83] width 256 height 43
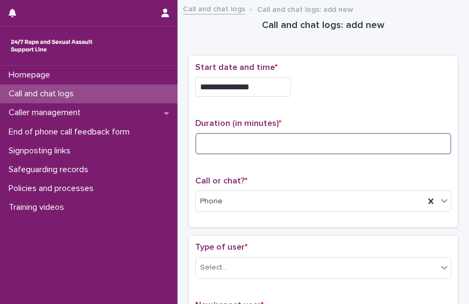
click at [289, 149] on input at bounding box center [323, 144] width 256 height 22
type input "*"
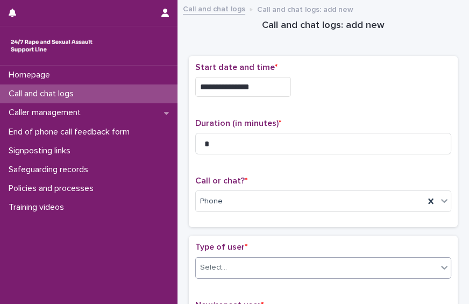
click at [312, 259] on div "Select..." at bounding box center [316, 268] width 241 height 18
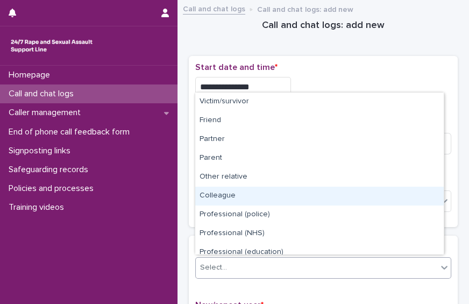
scroll to position [120, 0]
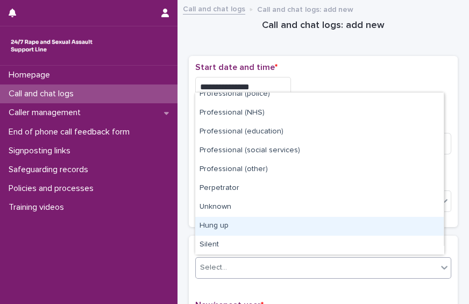
click at [408, 224] on div "Hung up" at bounding box center [319, 226] width 248 height 19
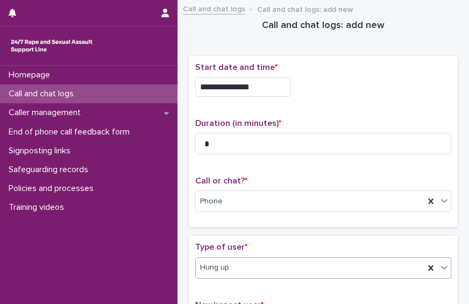
scroll to position [221, 0]
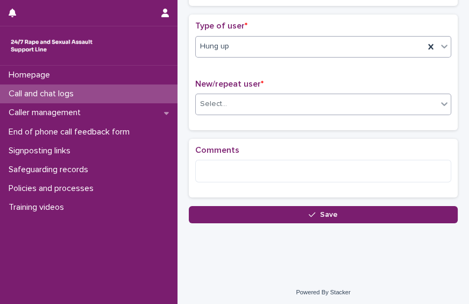
click at [392, 105] on div "Select..." at bounding box center [316, 104] width 241 height 18
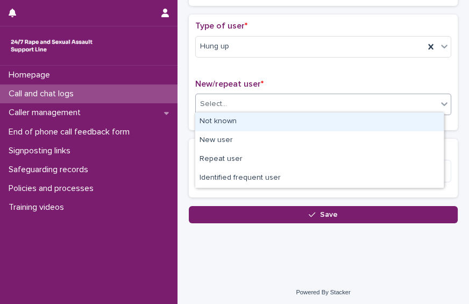
click at [370, 124] on div "Not known" at bounding box center [319, 121] width 248 height 19
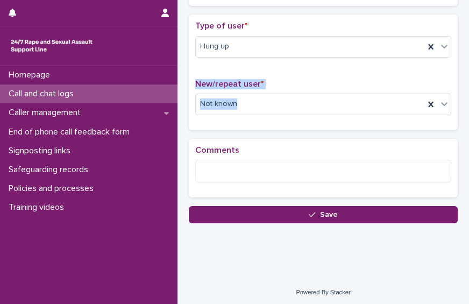
drag, startPoint x: 370, startPoint y: 124, endPoint x: 322, endPoint y: 32, distance: 103.2
click at [322, 32] on div "Type of user * Hung up New/repeat user * Not known" at bounding box center [323, 72] width 269 height 115
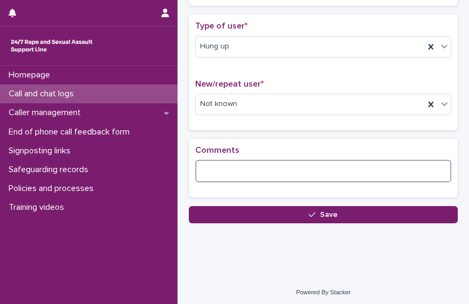
click at [209, 166] on textarea at bounding box center [323, 171] width 256 height 23
click at [209, 168] on textarea "**********" at bounding box center [319, 171] width 249 height 23
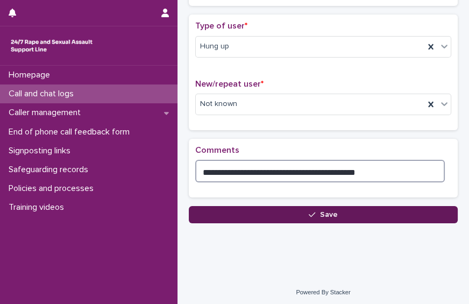
type textarea "**********"
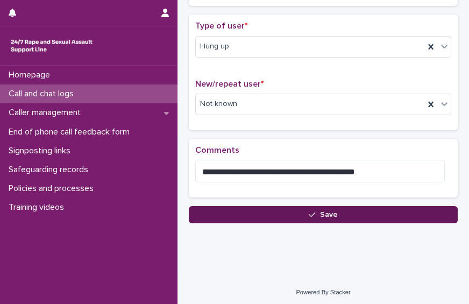
click at [375, 210] on button "Save" at bounding box center [323, 214] width 269 height 17
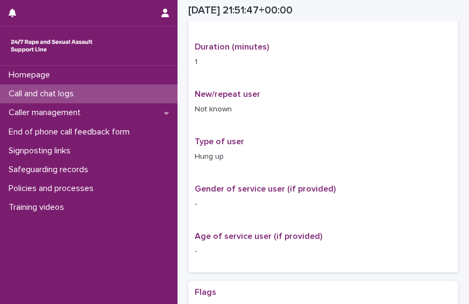
scroll to position [233, 0]
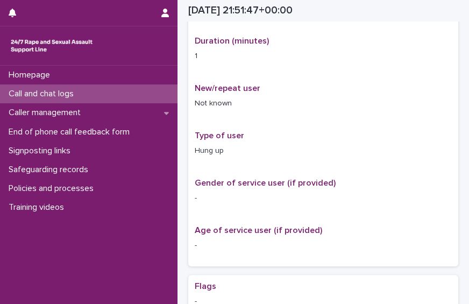
click at [67, 94] on p "Call and chat logs" at bounding box center [43, 94] width 78 height 10
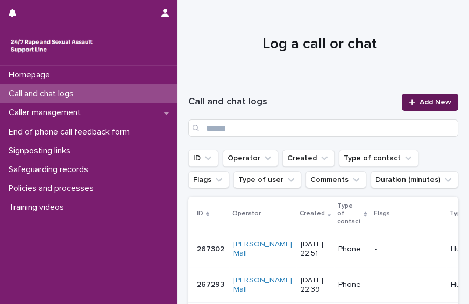
click at [432, 101] on span "Add New" at bounding box center [435, 102] width 32 height 8
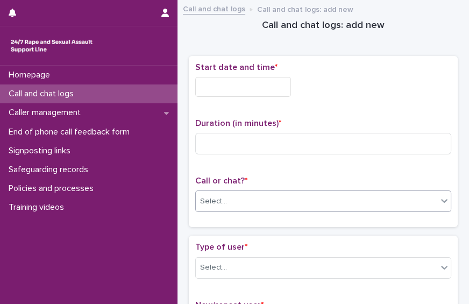
click at [294, 201] on div "Select..." at bounding box center [316, 201] width 241 height 18
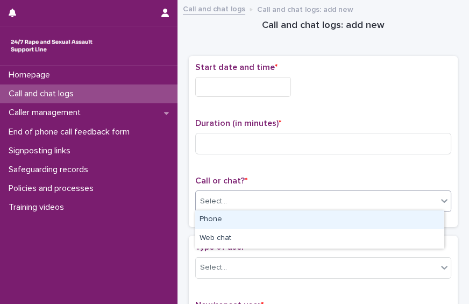
click at [278, 222] on div "Phone" at bounding box center [319, 219] width 248 height 19
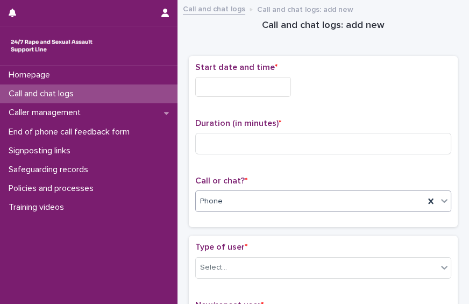
click at [281, 98] on div "Start date and time *" at bounding box center [323, 83] width 256 height 43
click at [273, 97] on div "Start date and time *" at bounding box center [323, 83] width 256 height 43
click at [270, 92] on input "text" at bounding box center [243, 87] width 96 height 20
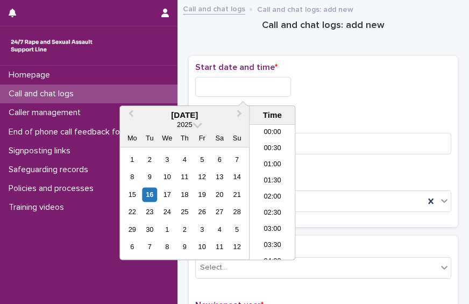
scroll to position [639, 0]
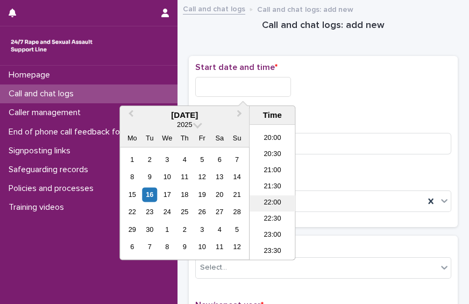
click at [281, 195] on li "22:00" at bounding box center [272, 203] width 46 height 16
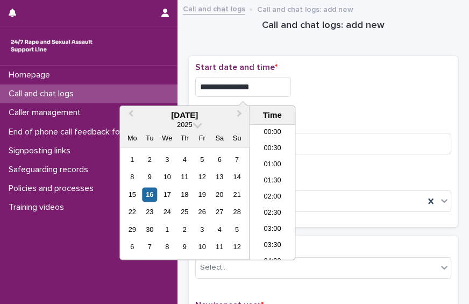
click at [263, 86] on input "**********" at bounding box center [243, 87] width 96 height 20
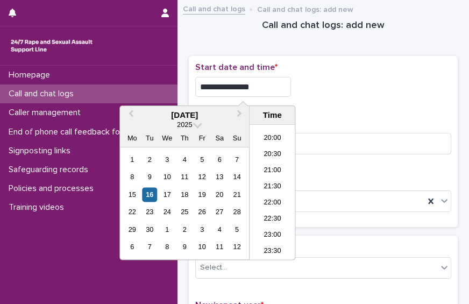
type input "**********"
click at [360, 94] on div "**********" at bounding box center [323, 87] width 256 height 20
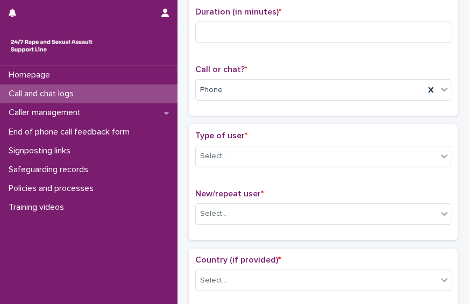
scroll to position [142, 0]
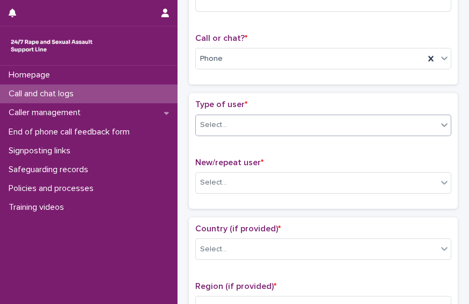
click at [376, 124] on div "Select..." at bounding box center [316, 125] width 241 height 18
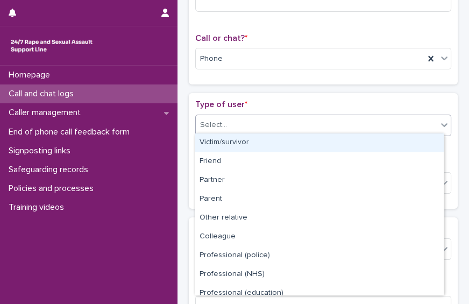
click at [360, 148] on div "Victim/survivor" at bounding box center [319, 142] width 248 height 19
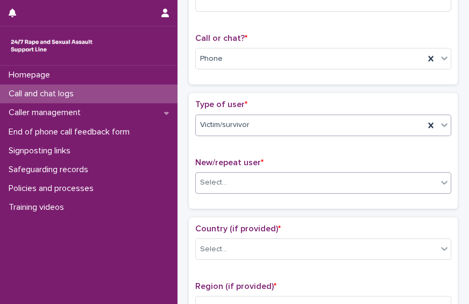
click at [355, 177] on div "Select..." at bounding box center [316, 183] width 241 height 18
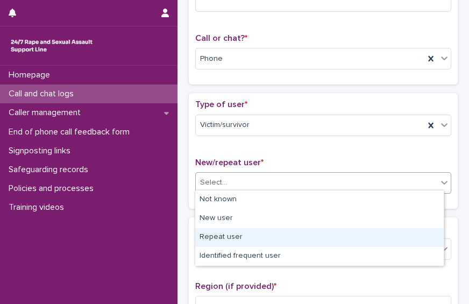
click at [332, 228] on div "Repeat user" at bounding box center [319, 237] width 248 height 19
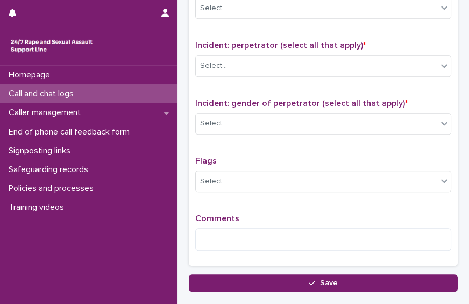
scroll to position [867, 0]
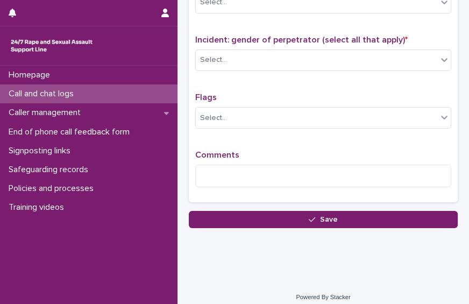
click at [338, 180] on div "Comments" at bounding box center [323, 173] width 256 height 46
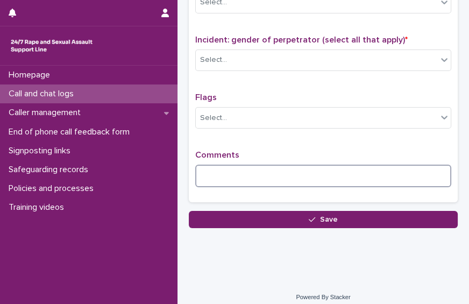
click at [325, 165] on textarea at bounding box center [323, 176] width 256 height 23
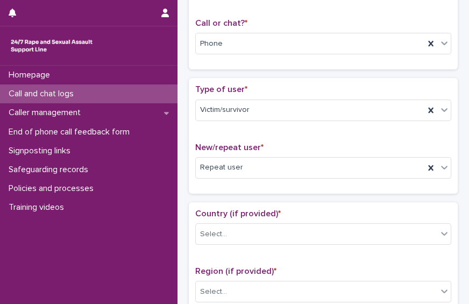
scroll to position [196, 0]
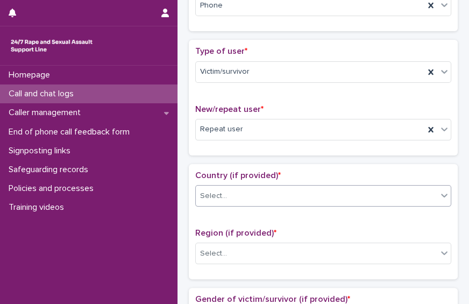
click at [371, 192] on div "Select..." at bounding box center [316, 196] width 241 height 18
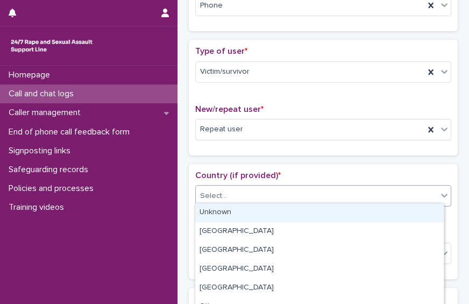
click at [358, 210] on div "Unknown" at bounding box center [319, 212] width 248 height 19
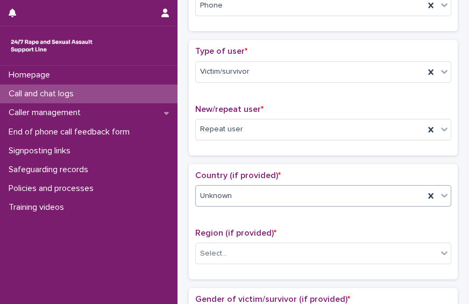
click at [347, 238] on div "Region (if provided) * Select..." at bounding box center [323, 250] width 256 height 45
click at [340, 247] on div "Select..." at bounding box center [316, 254] width 241 height 18
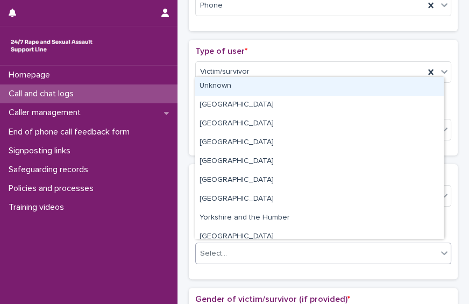
click at [304, 88] on div "Unknown" at bounding box center [319, 86] width 248 height 19
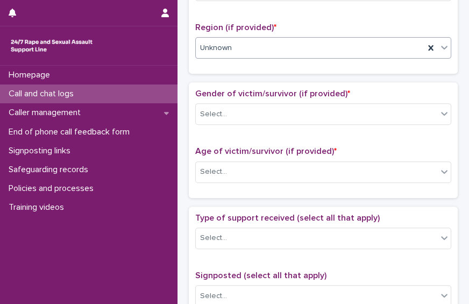
scroll to position [405, 0]
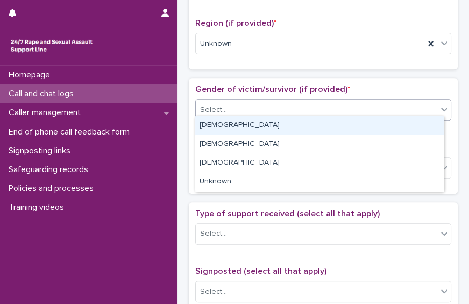
click at [367, 101] on div "Select..." at bounding box center [316, 110] width 241 height 18
click at [347, 126] on div "[DEMOGRAPHIC_DATA]" at bounding box center [319, 125] width 248 height 19
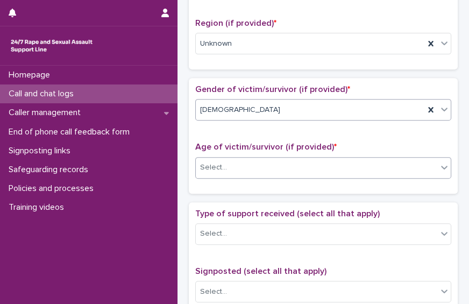
click at [339, 159] on div "Select..." at bounding box center [316, 168] width 241 height 18
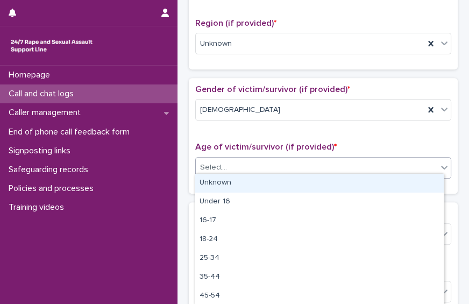
click at [324, 179] on div "Unknown" at bounding box center [319, 183] width 248 height 19
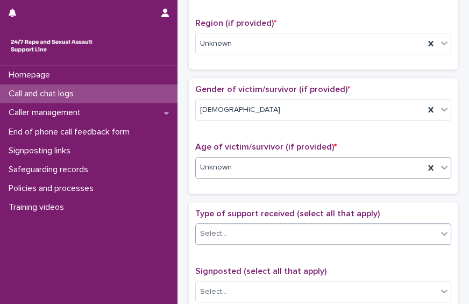
click at [304, 235] on div "Select..." at bounding box center [316, 234] width 241 height 18
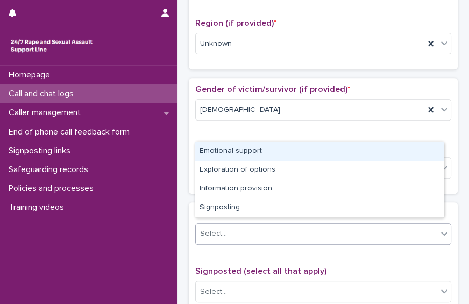
click at [291, 155] on div "Emotional support" at bounding box center [319, 151] width 248 height 19
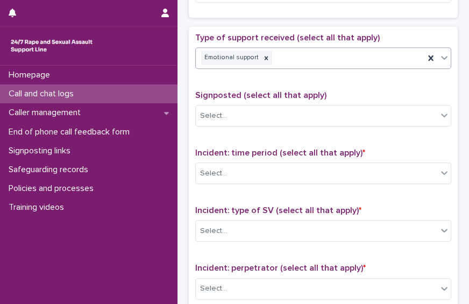
scroll to position [588, 0]
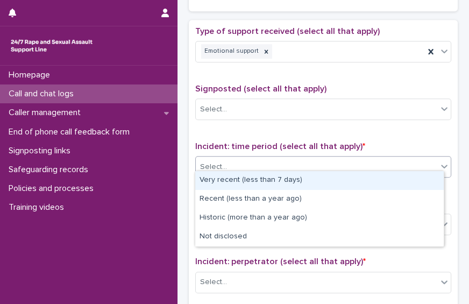
click at [367, 166] on div "Select..." at bounding box center [316, 167] width 241 height 18
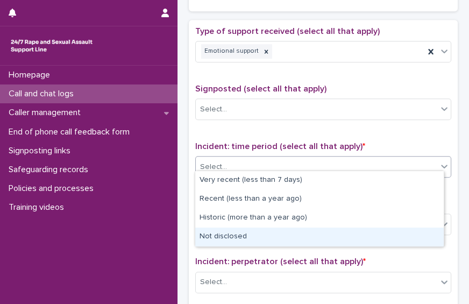
click at [345, 227] on div "Not disclosed" at bounding box center [319, 236] width 248 height 19
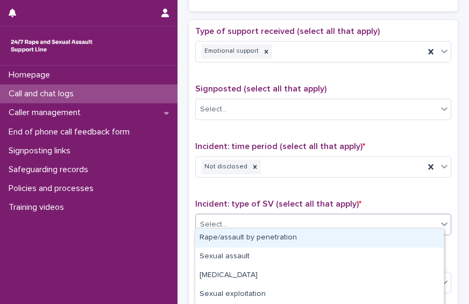
click at [334, 219] on div "Select..." at bounding box center [316, 225] width 241 height 18
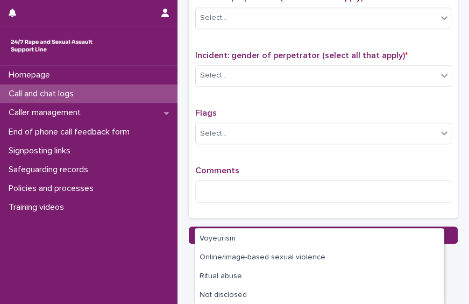
scroll to position [867, 0]
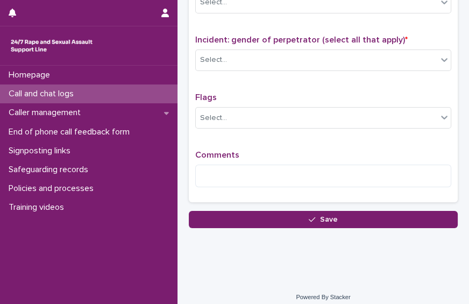
click at [435, 67] on div "Incident: gender of perpetrator (select all that apply) * Select..." at bounding box center [323, 57] width 256 height 45
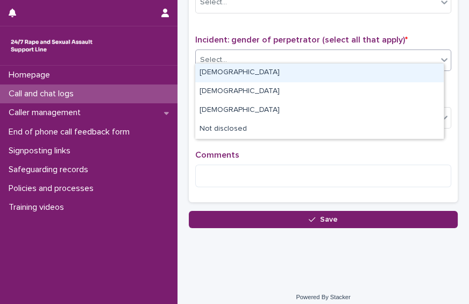
click at [430, 54] on div "Select..." at bounding box center [316, 60] width 241 height 18
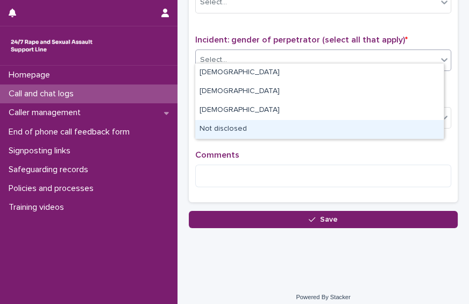
click at [386, 129] on div "Not disclosed" at bounding box center [319, 129] width 248 height 19
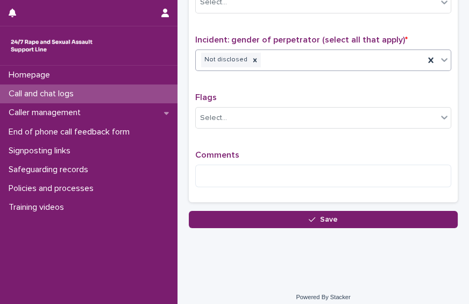
scroll to position [601, 0]
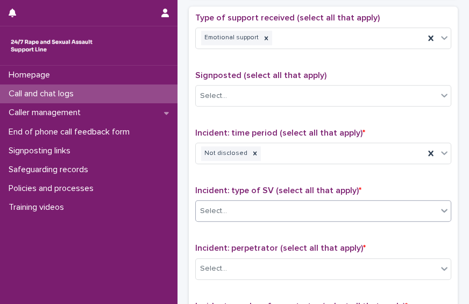
click at [438, 201] on div at bounding box center [444, 210] width 13 height 19
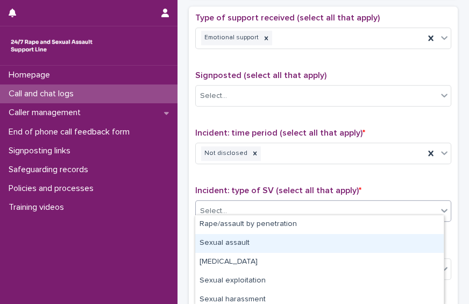
scroll to position [98, 0]
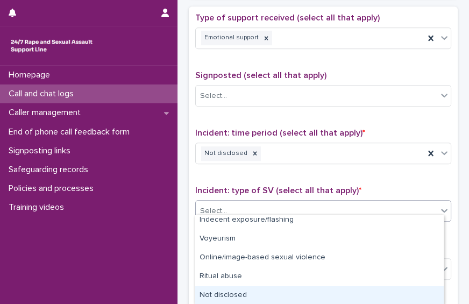
click at [421, 287] on div "Not disclosed" at bounding box center [319, 295] width 248 height 19
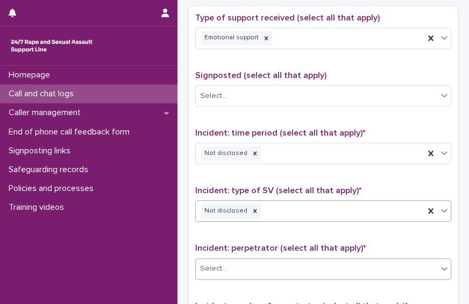
click at [408, 260] on div "Select..." at bounding box center [316, 269] width 241 height 18
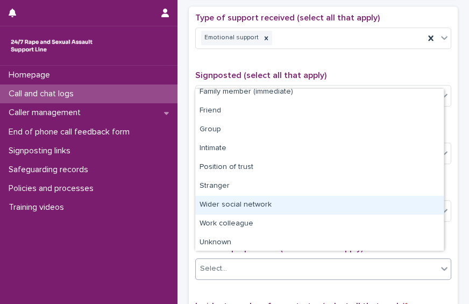
scroll to position [45, 0]
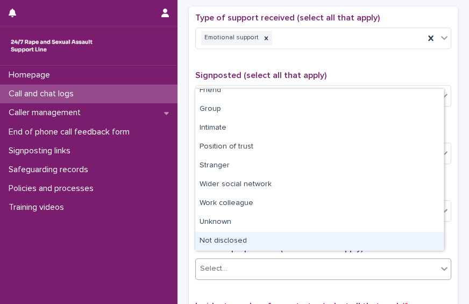
click at [432, 234] on div "Not disclosed" at bounding box center [319, 241] width 248 height 19
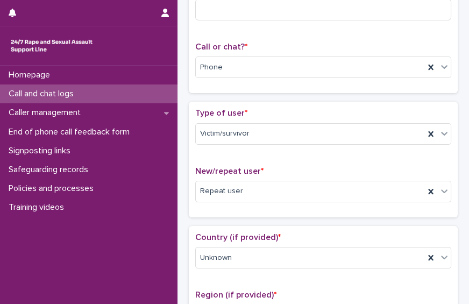
scroll to position [0, 0]
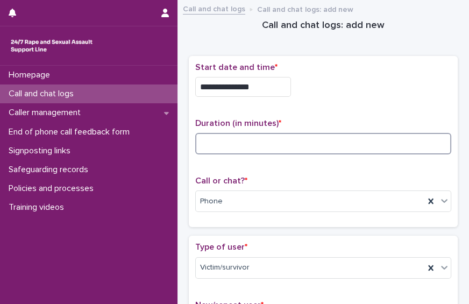
click at [278, 143] on input at bounding box center [323, 144] width 256 height 22
type input "**"
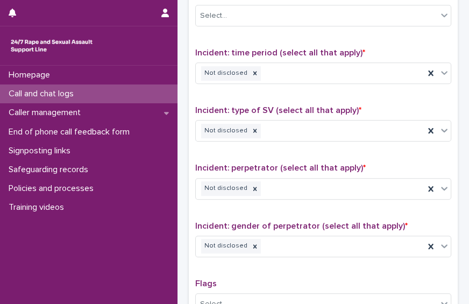
scroll to position [867, 0]
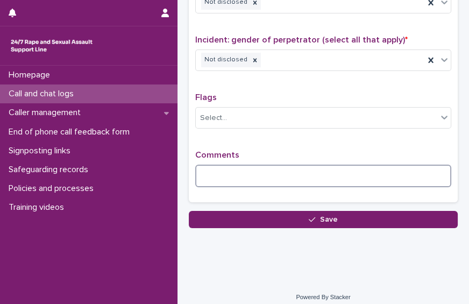
click at [269, 169] on textarea at bounding box center [323, 176] width 256 height 23
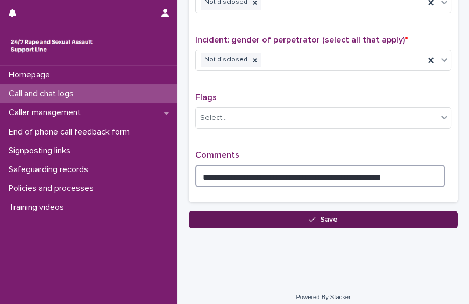
type textarea "**********"
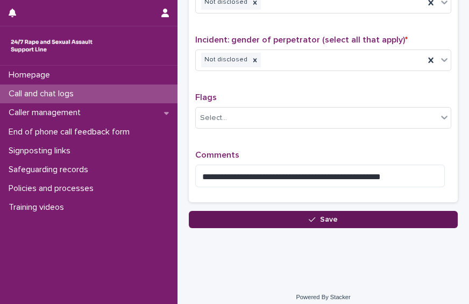
click at [290, 211] on button "Save" at bounding box center [323, 219] width 269 height 17
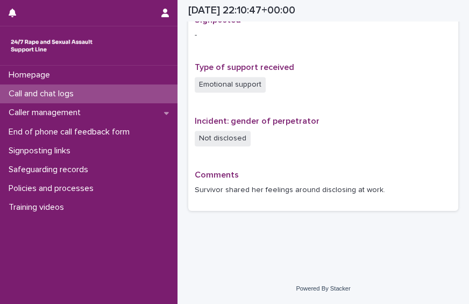
scroll to position [695, 0]
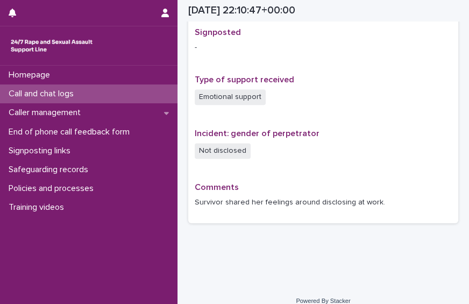
click at [97, 95] on div "Call and chat logs" at bounding box center [88, 93] width 177 height 19
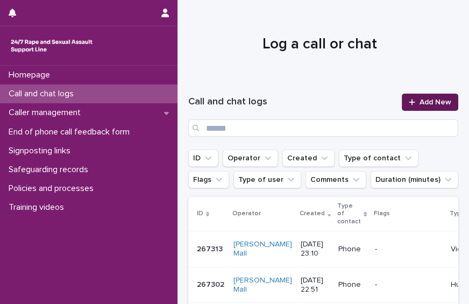
click at [425, 99] on span "Add New" at bounding box center [435, 102] width 32 height 8
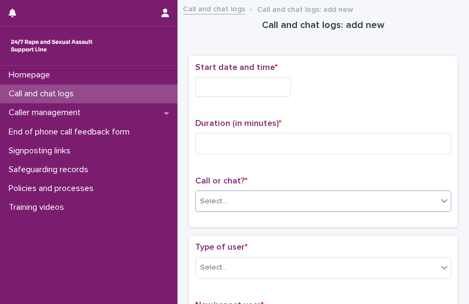
click at [249, 194] on div "Select..." at bounding box center [316, 201] width 241 height 18
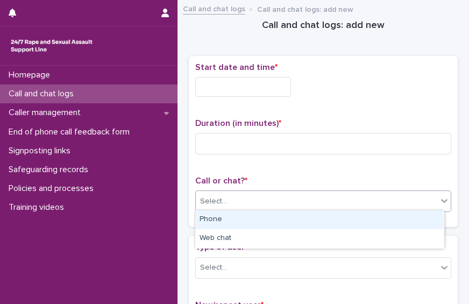
click at [232, 225] on div "Phone" at bounding box center [319, 219] width 248 height 19
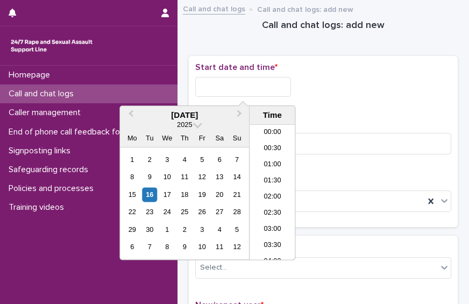
click at [251, 83] on input "text" at bounding box center [243, 87] width 96 height 20
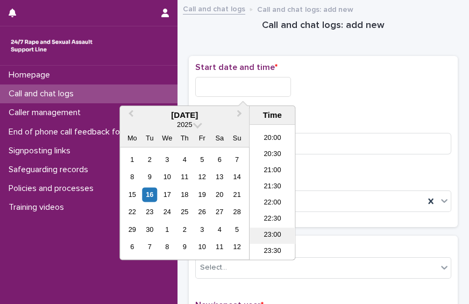
click at [275, 232] on li "23:00" at bounding box center [272, 235] width 46 height 16
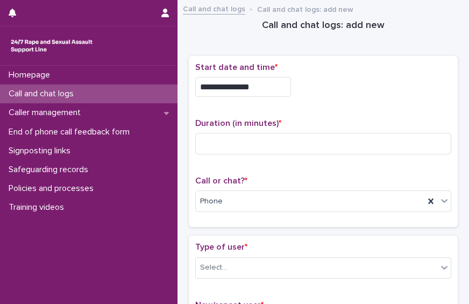
click at [258, 78] on input "**********" at bounding box center [243, 87] width 96 height 20
click at [354, 110] on div "**********" at bounding box center [323, 141] width 256 height 159
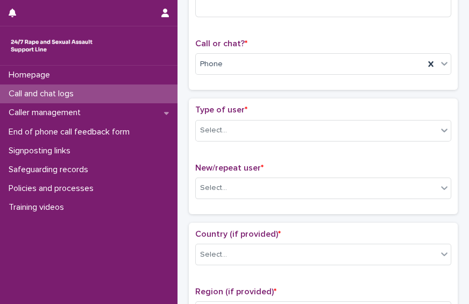
scroll to position [167, 0]
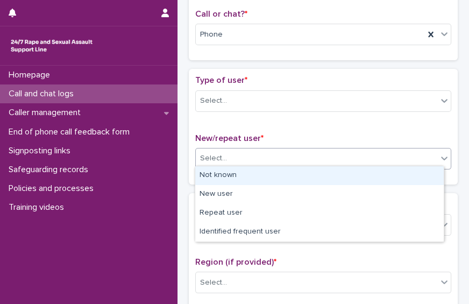
click at [362, 151] on div "Select..." at bounding box center [316, 158] width 241 height 18
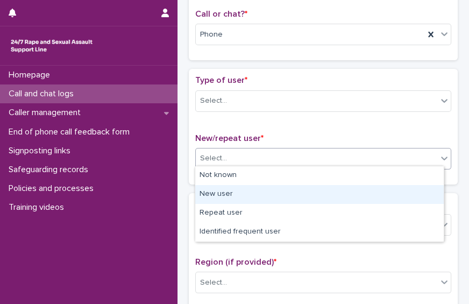
click at [343, 189] on div "New user" at bounding box center [319, 194] width 248 height 19
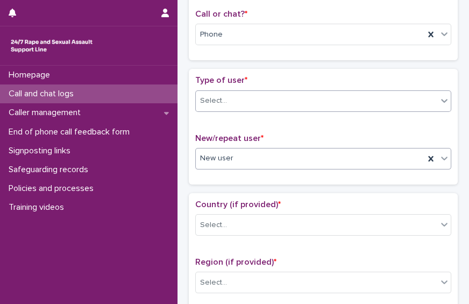
click at [345, 104] on div "Select..." at bounding box center [316, 101] width 241 height 18
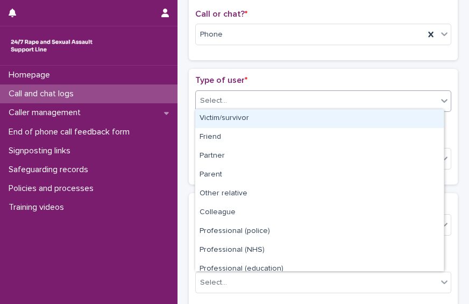
click at [335, 120] on div "Victim/survivor" at bounding box center [319, 118] width 248 height 19
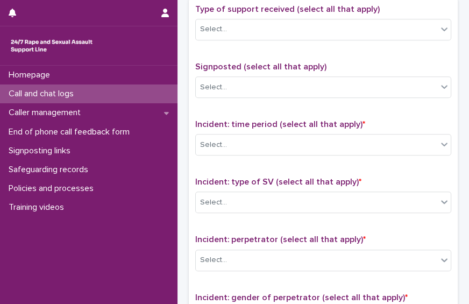
scroll to position [644, 0]
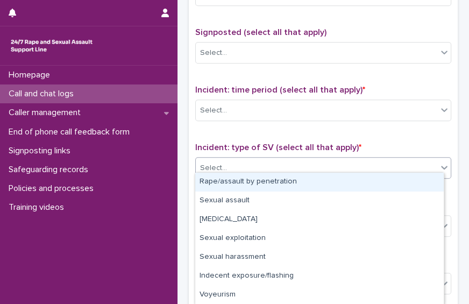
click at [296, 168] on div "Select..." at bounding box center [316, 168] width 241 height 18
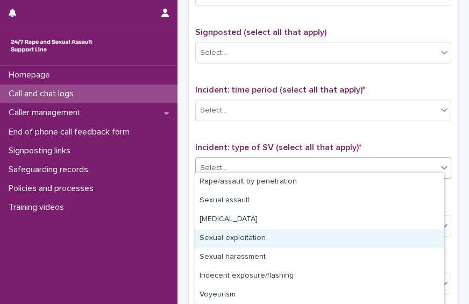
scroll to position [56, 0]
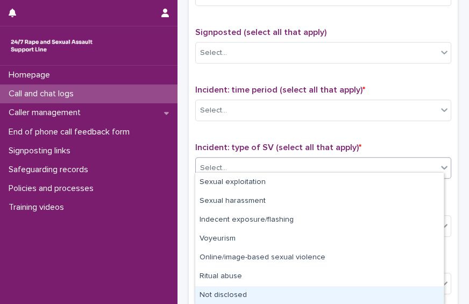
click at [379, 293] on div "Not disclosed" at bounding box center [319, 295] width 248 height 19
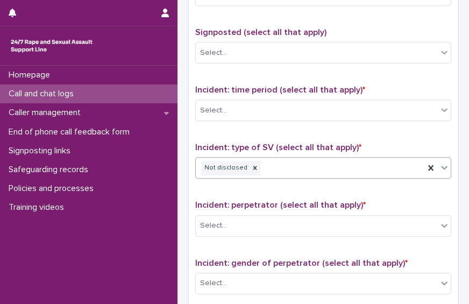
click at [342, 229] on div "Incident: perpetrator (select all that apply) * Select..." at bounding box center [323, 222] width 256 height 45
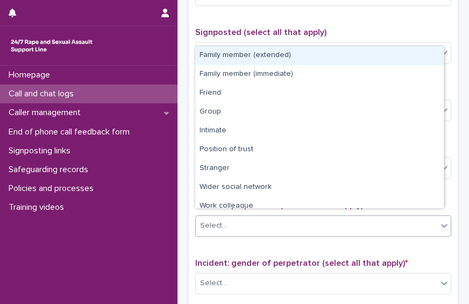
click at [339, 220] on div "Select..." at bounding box center [316, 226] width 241 height 18
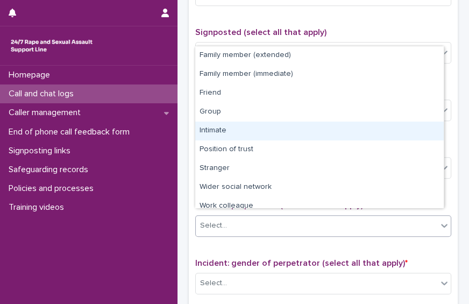
click at [295, 134] on div "Intimate" at bounding box center [319, 130] width 248 height 19
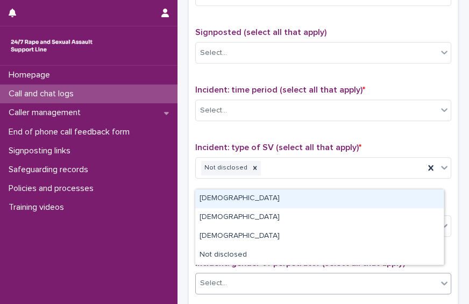
click at [267, 274] on div "Select..." at bounding box center [316, 283] width 241 height 18
click at [240, 201] on div "[DEMOGRAPHIC_DATA]" at bounding box center [319, 198] width 248 height 19
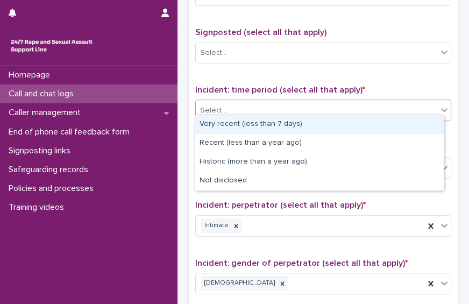
click at [260, 103] on div "Select..." at bounding box center [316, 111] width 241 height 18
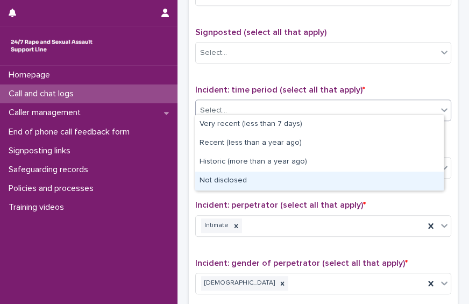
click at [261, 182] on div "Not disclosed" at bounding box center [319, 180] width 248 height 19
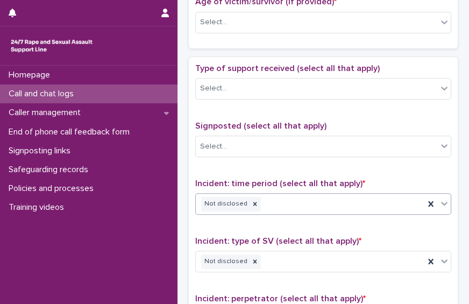
scroll to position [548, 0]
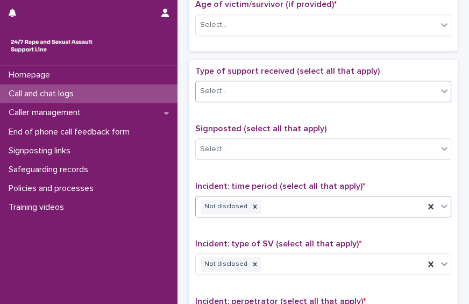
click at [327, 83] on div "Select..." at bounding box center [316, 91] width 241 height 18
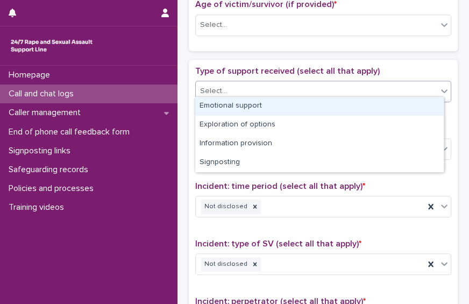
click at [316, 99] on div "Emotional support" at bounding box center [319, 106] width 248 height 19
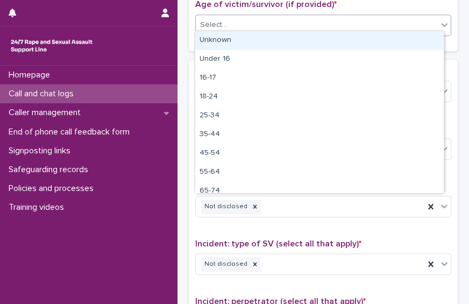
click at [308, 28] on div "Select..." at bounding box center [316, 25] width 241 height 18
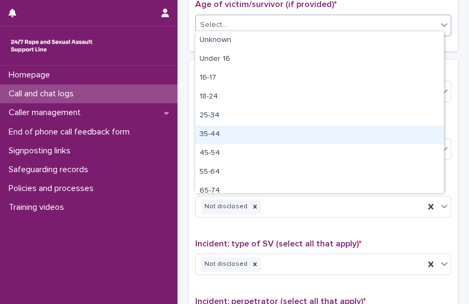
click at [274, 133] on div "35-44" at bounding box center [319, 134] width 248 height 19
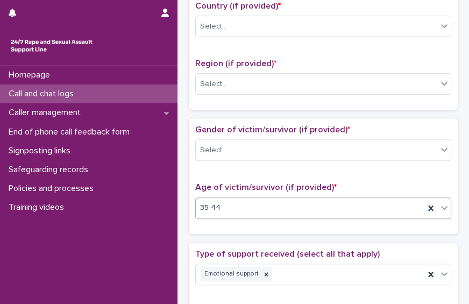
scroll to position [361, 0]
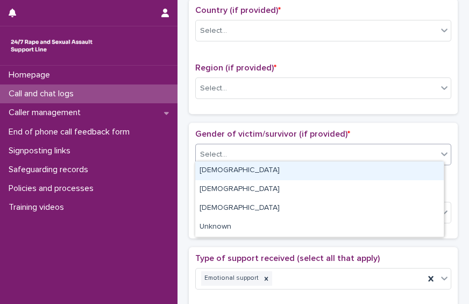
click at [396, 153] on div "Select..." at bounding box center [316, 155] width 241 height 18
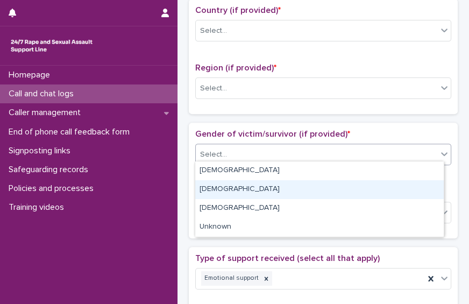
click at [367, 192] on div "[DEMOGRAPHIC_DATA]" at bounding box center [319, 189] width 248 height 19
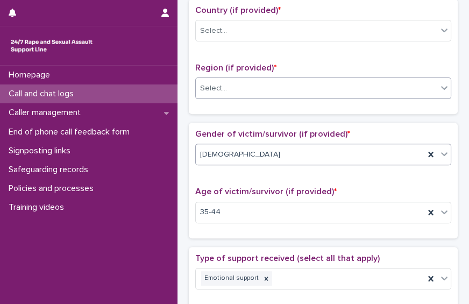
click at [367, 88] on div "Select..." at bounding box center [316, 89] width 241 height 18
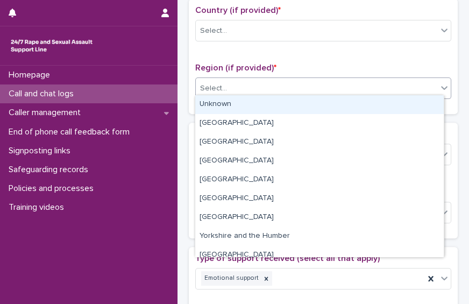
click at [345, 111] on div "Unknown" at bounding box center [319, 104] width 248 height 19
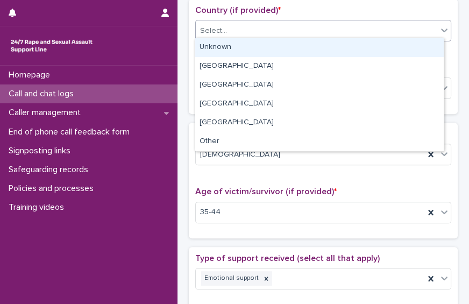
click at [327, 25] on div "Select..." at bounding box center [316, 31] width 241 height 18
click at [315, 45] on div "Unknown" at bounding box center [319, 47] width 248 height 19
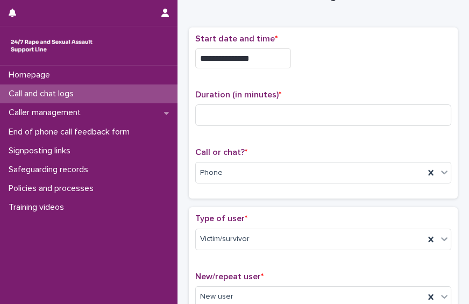
scroll to position [32, 0]
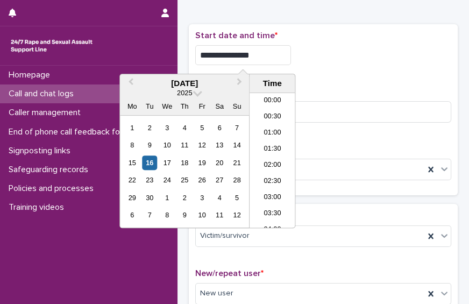
click at [256, 57] on input "**********" at bounding box center [243, 55] width 96 height 20
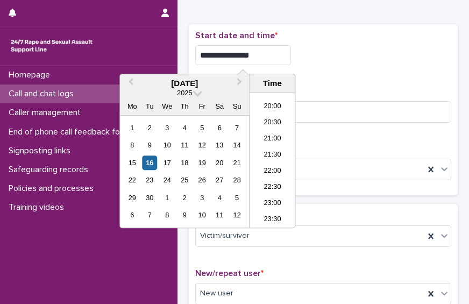
type input "**********"
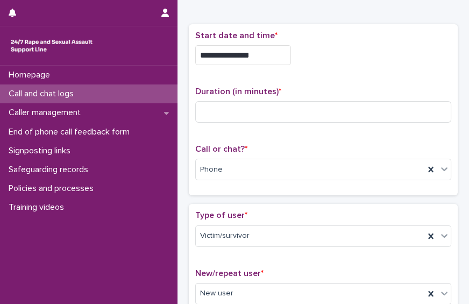
click at [352, 83] on div "**********" at bounding box center [323, 110] width 256 height 159
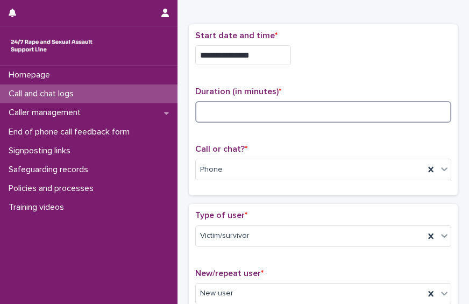
click at [292, 119] on input at bounding box center [323, 112] width 256 height 22
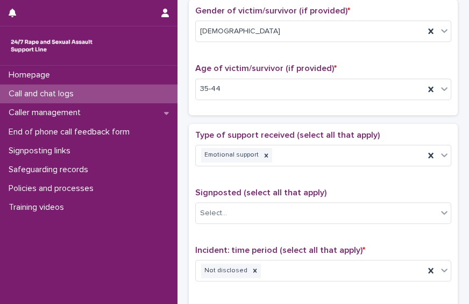
scroll to position [867, 0]
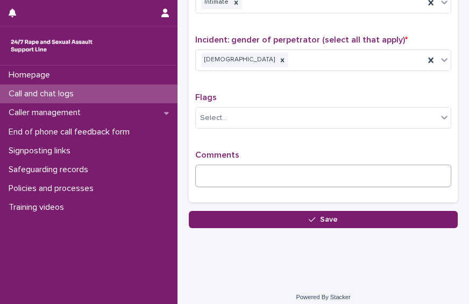
type input "**"
click at [337, 165] on textarea at bounding box center [323, 176] width 256 height 23
type textarea "*"
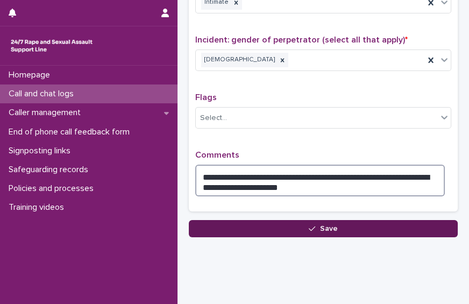
type textarea "**********"
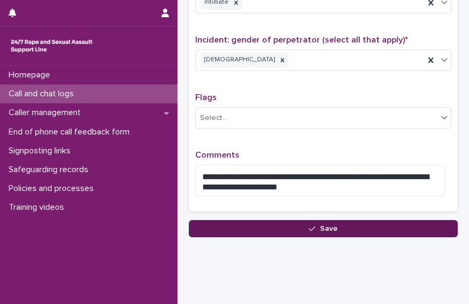
click at [344, 223] on button "Save" at bounding box center [323, 228] width 269 height 17
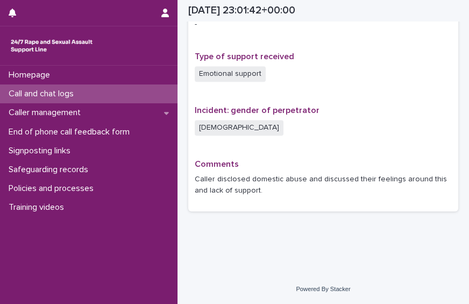
scroll to position [706, 0]
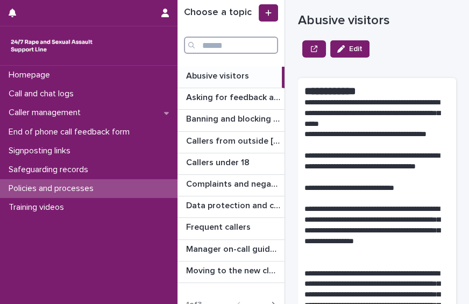
click at [206, 44] on input "Search" at bounding box center [231, 45] width 94 height 17
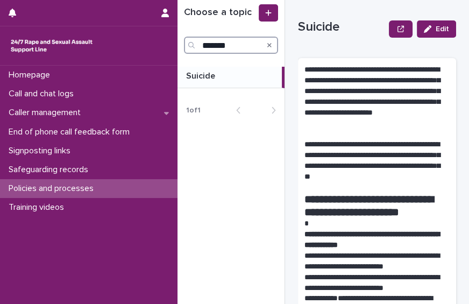
type input "*******"
click at [220, 75] on p at bounding box center [231, 76] width 91 height 10
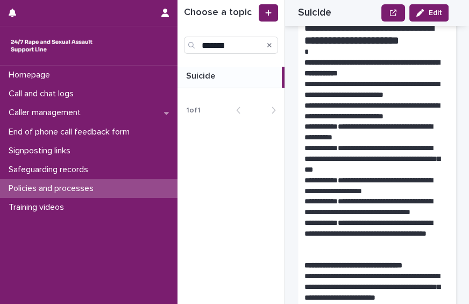
scroll to position [166, 0]
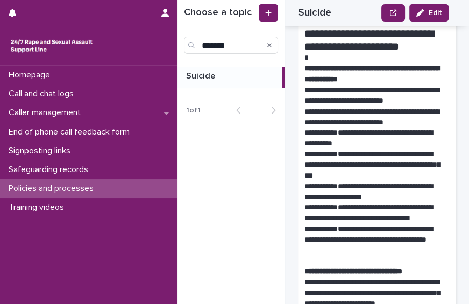
click at [269, 44] on icon "Search" at bounding box center [269, 45] width 4 height 4
click at [228, 42] on input "Search" at bounding box center [231, 45] width 94 height 17
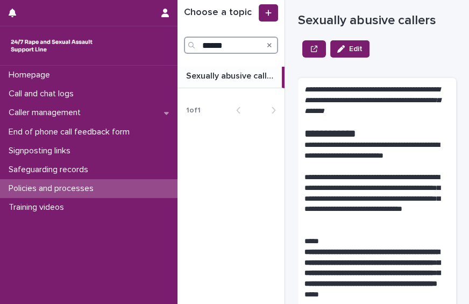
type input "******"
click at [226, 75] on p "Sexually abusive callers" at bounding box center [233, 75] width 94 height 12
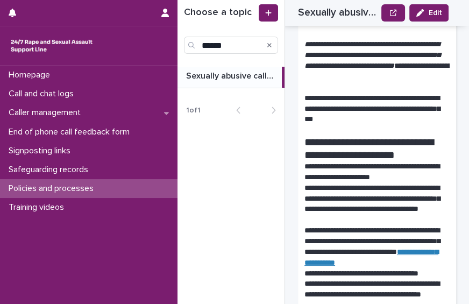
scroll to position [899, 0]
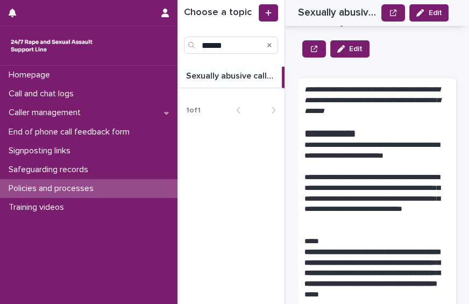
scroll to position [899, 0]
